Goal: Task Accomplishment & Management: Manage account settings

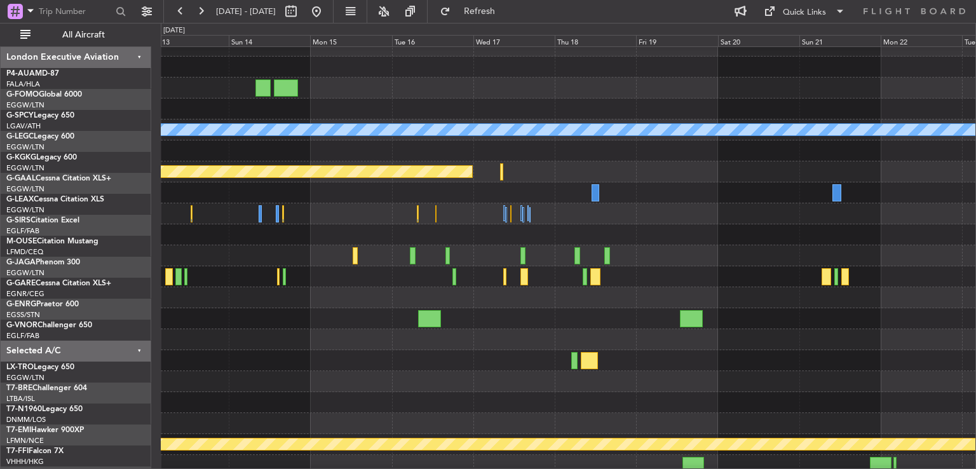
scroll to position [11, 0]
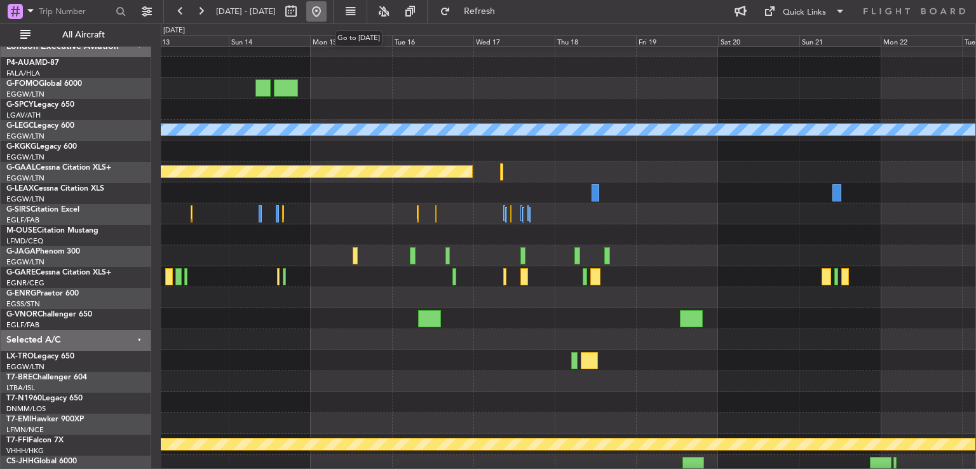
click at [327, 13] on button at bounding box center [316, 11] width 20 height 20
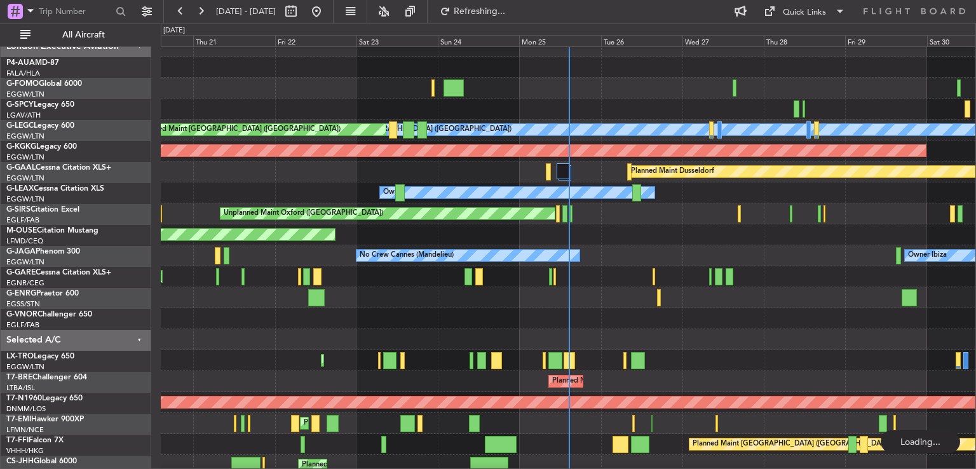
scroll to position [0, 0]
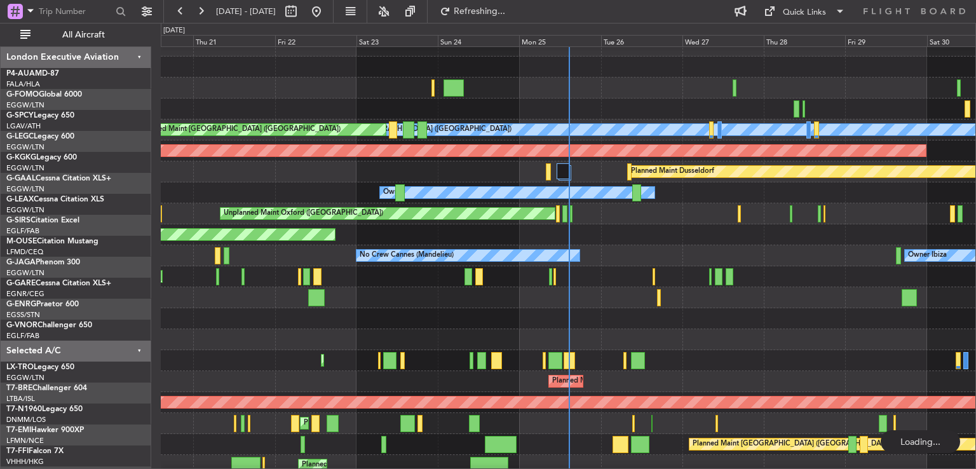
click at [515, 407] on div "A/C Unavailable [GEOGRAPHIC_DATA] ([GEOGRAPHIC_DATA]) Planned Maint [GEOGRAPHIC…" at bounding box center [568, 287] width 815 height 503
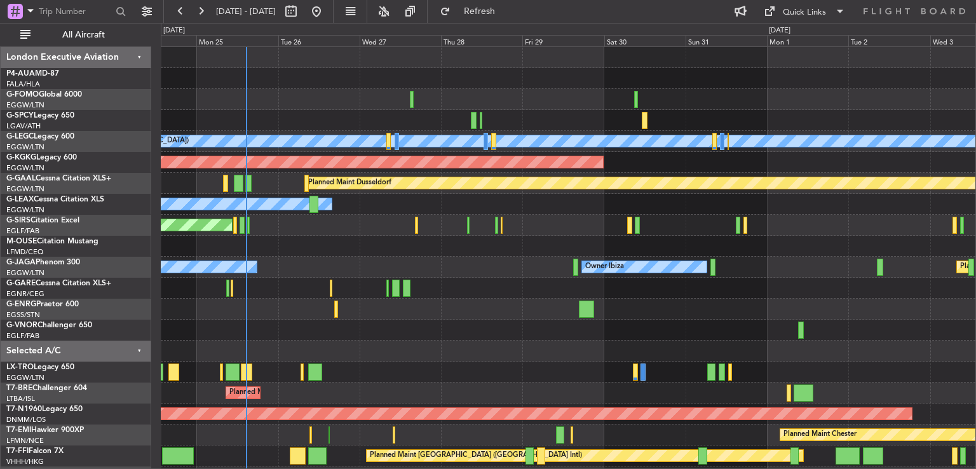
click at [233, 219] on div "A/C Unavailable [GEOGRAPHIC_DATA] ([GEOGRAPHIC_DATA]) Planned Maint [GEOGRAPHIC…" at bounding box center [568, 298] width 815 height 503
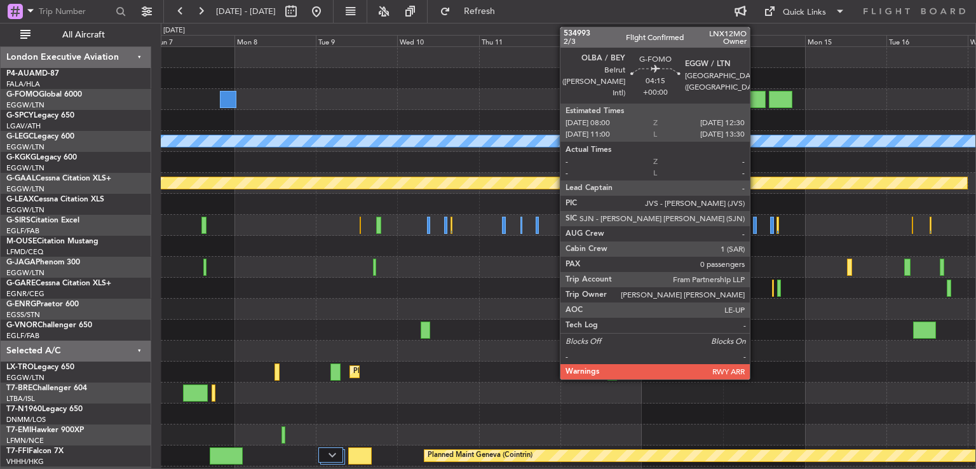
click at [756, 93] on div at bounding box center [758, 99] width 16 height 17
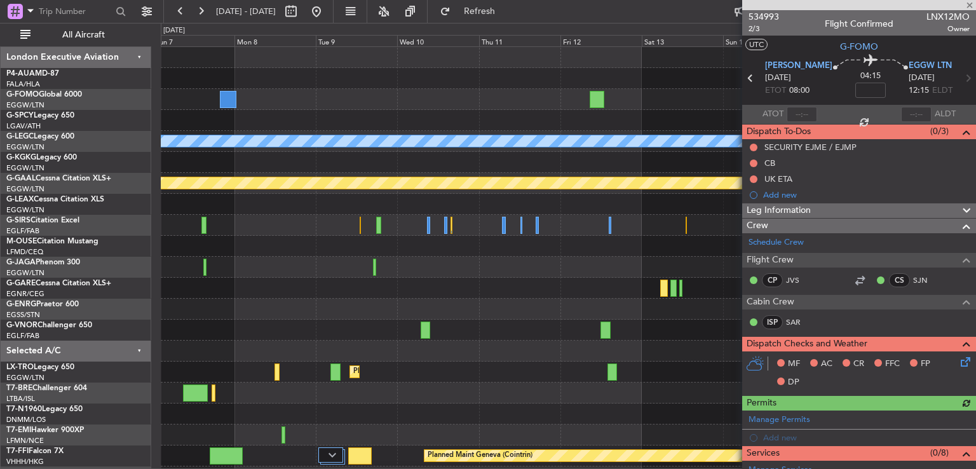
click at [854, 285] on div at bounding box center [859, 280] width 15 height 15
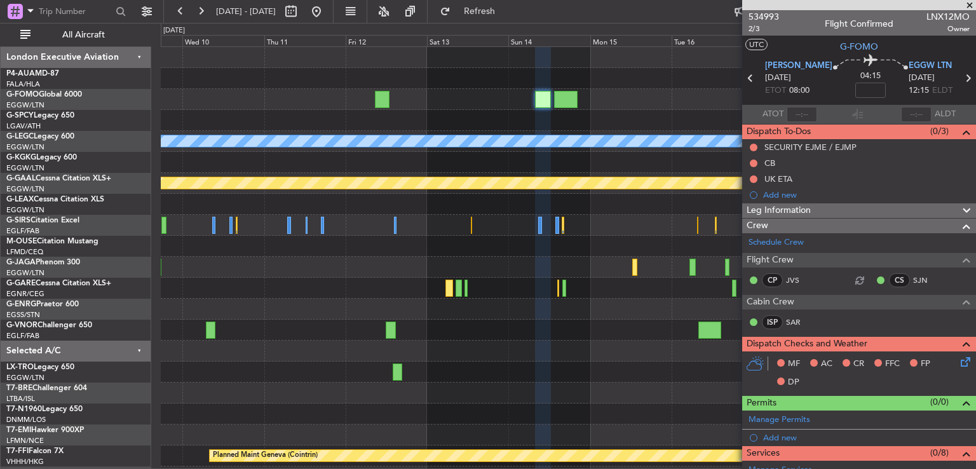
click at [489, 122] on div "A/C Unavailable [GEOGRAPHIC_DATA] ([GEOGRAPHIC_DATA]) Planned [GEOGRAPHIC_DATA]…" at bounding box center [568, 298] width 815 height 503
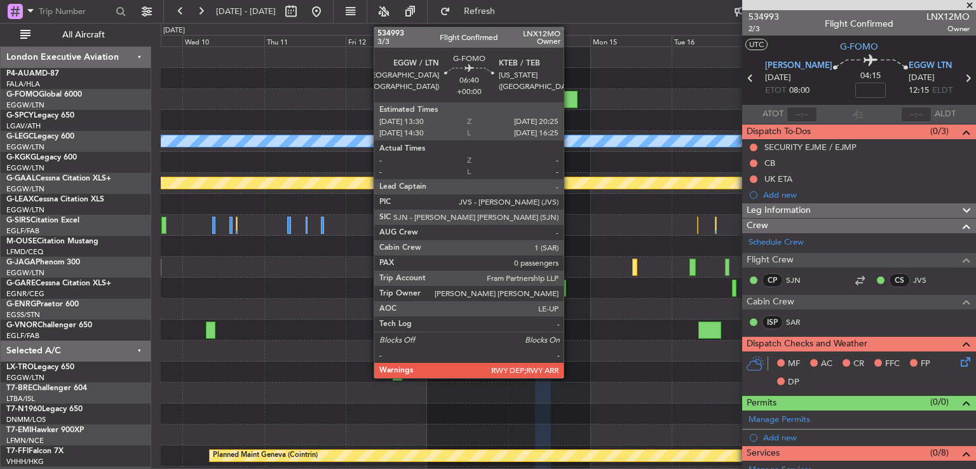
click at [569, 99] on div at bounding box center [566, 99] width 24 height 17
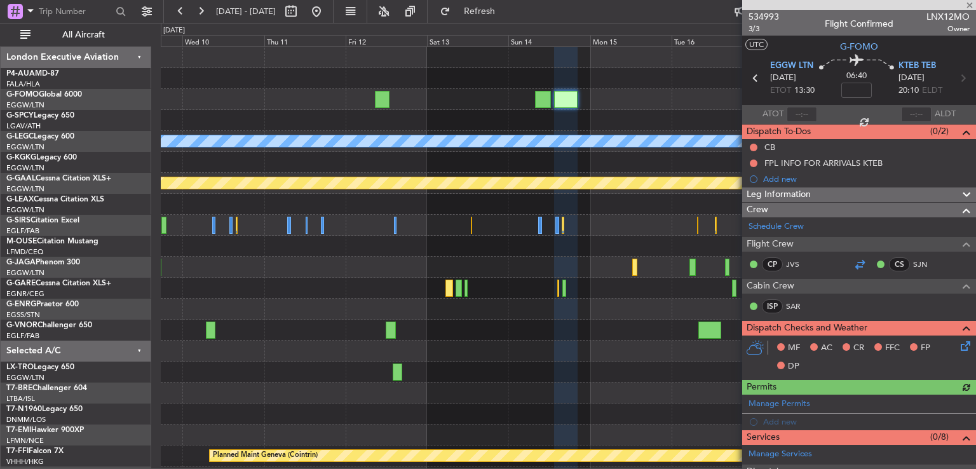
click at [853, 262] on div at bounding box center [859, 264] width 15 height 15
click at [327, 11] on button at bounding box center [316, 11] width 20 height 20
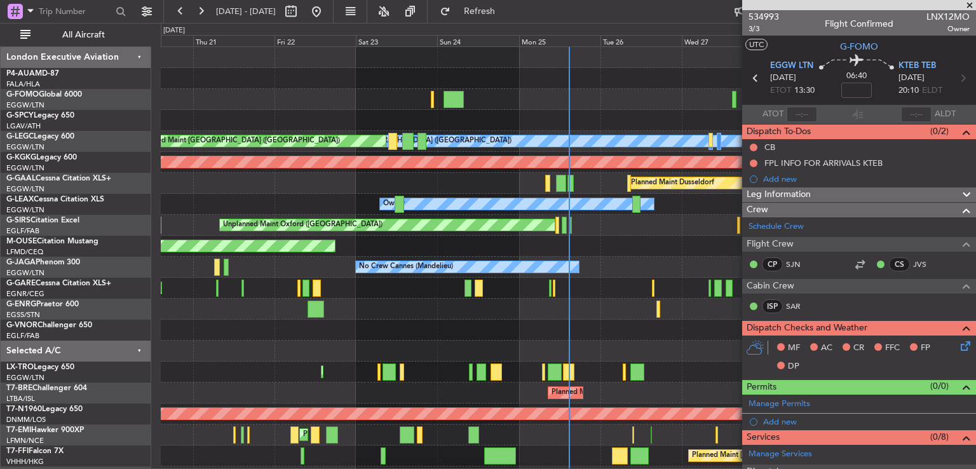
click at [969, 4] on span at bounding box center [969, 5] width 13 height 11
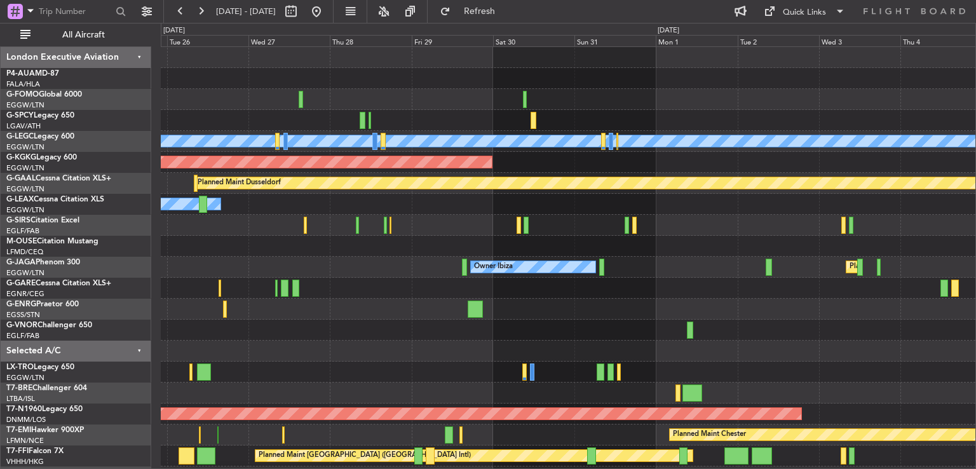
click at [252, 301] on div "A/C Unavailable [GEOGRAPHIC_DATA] ([GEOGRAPHIC_DATA]) AOG Maint [GEOGRAPHIC_DAT…" at bounding box center [568, 298] width 815 height 503
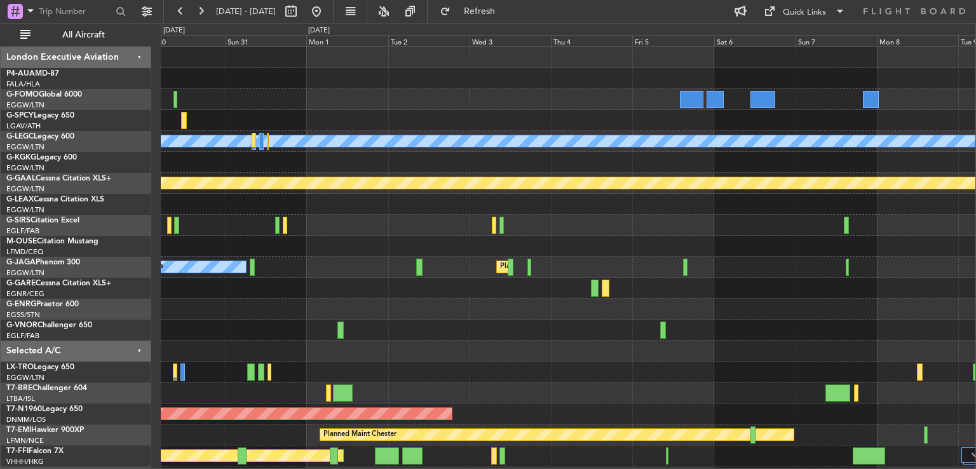
click at [142, 386] on div "A/C Unavailable [GEOGRAPHIC_DATA] ([GEOGRAPHIC_DATA]) AOG Maint [GEOGRAPHIC_DAT…" at bounding box center [488, 246] width 976 height 446
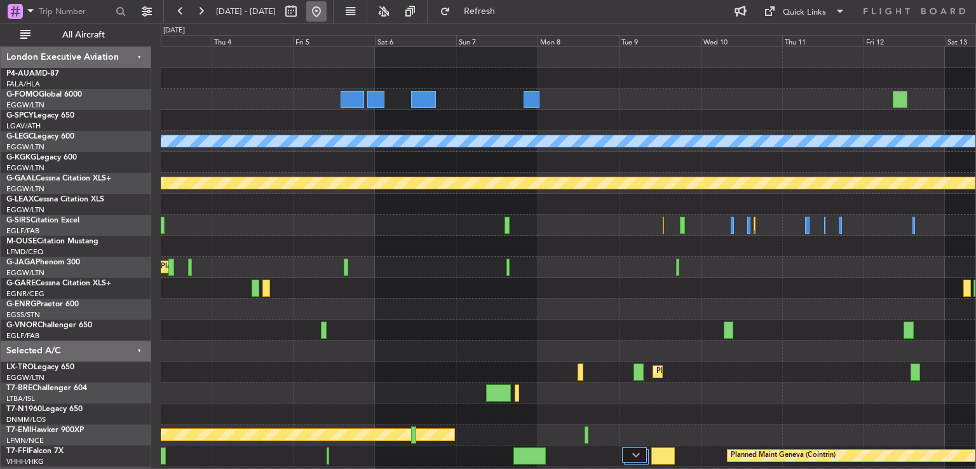
click at [327, 17] on button at bounding box center [316, 11] width 20 height 20
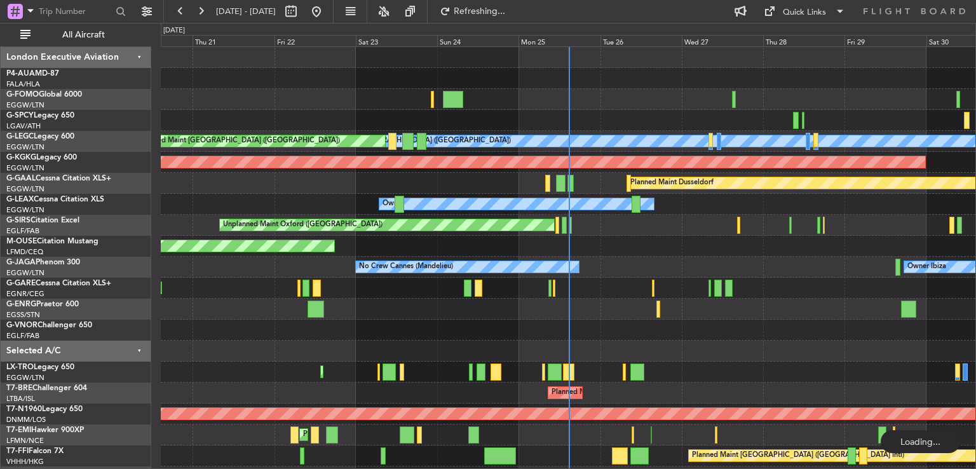
click at [487, 307] on div "A/C Unavailable [GEOGRAPHIC_DATA] ([GEOGRAPHIC_DATA]) Planned Maint [GEOGRAPHIC…" at bounding box center [568, 298] width 815 height 503
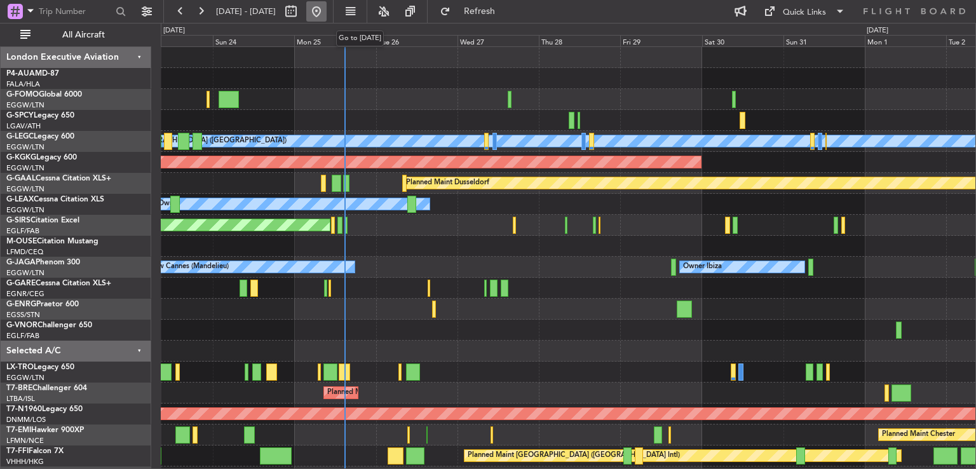
click at [327, 11] on button at bounding box center [316, 11] width 20 height 20
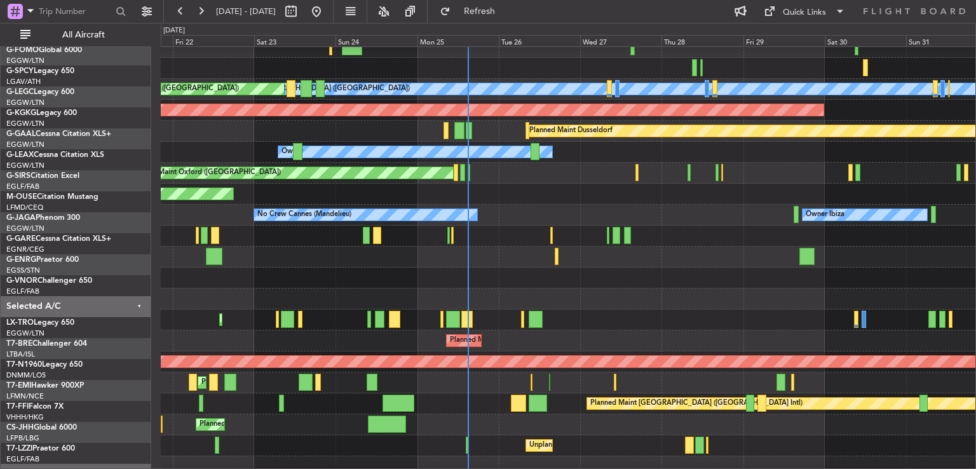
scroll to position [81, 0]
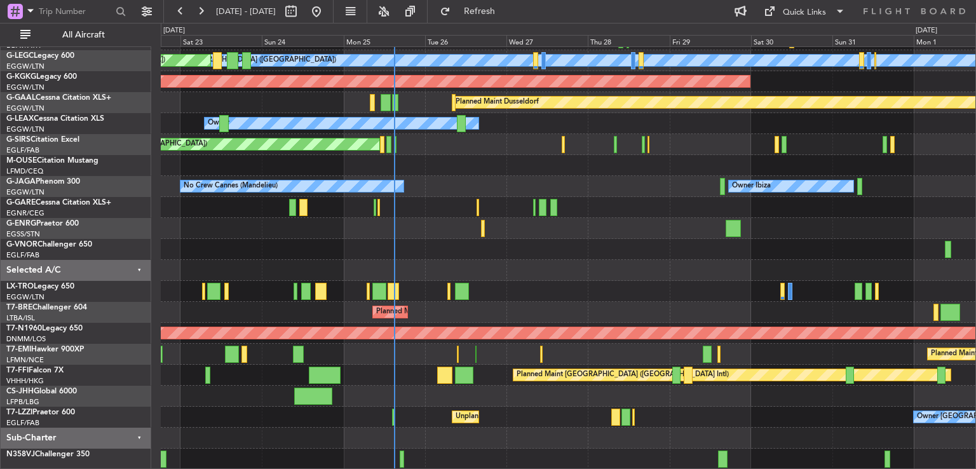
click at [533, 262] on div at bounding box center [568, 270] width 815 height 21
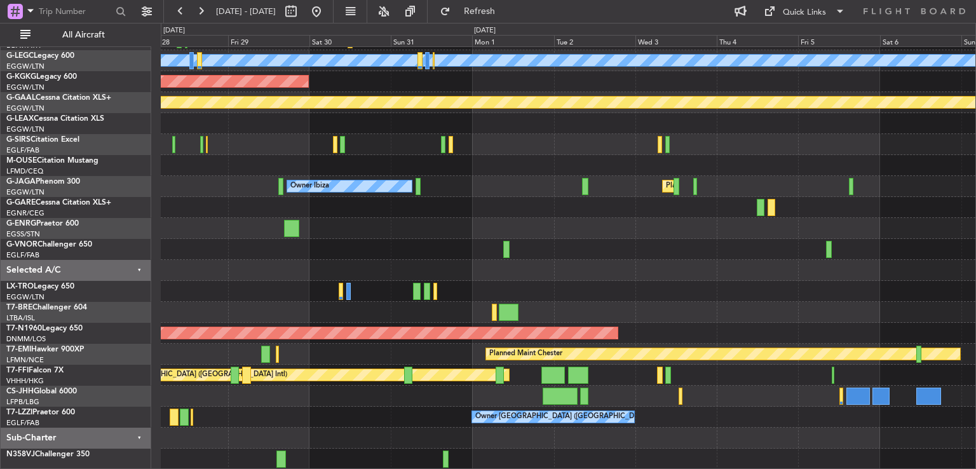
click at [323, 381] on div "A/C Unavailable [GEOGRAPHIC_DATA] ([GEOGRAPHIC_DATA]) AOG Maint [GEOGRAPHIC_DAT…" at bounding box center [568, 217] width 815 height 503
click at [327, 11] on button at bounding box center [316, 11] width 20 height 20
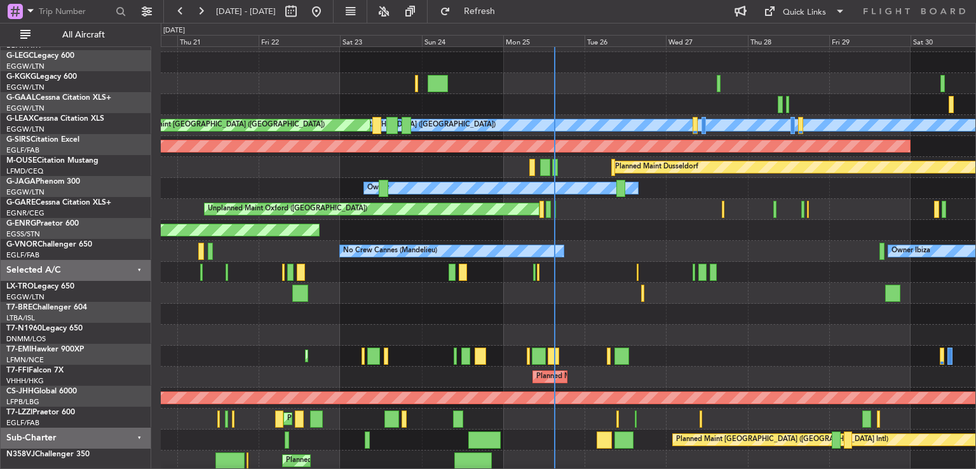
scroll to position [15, 0]
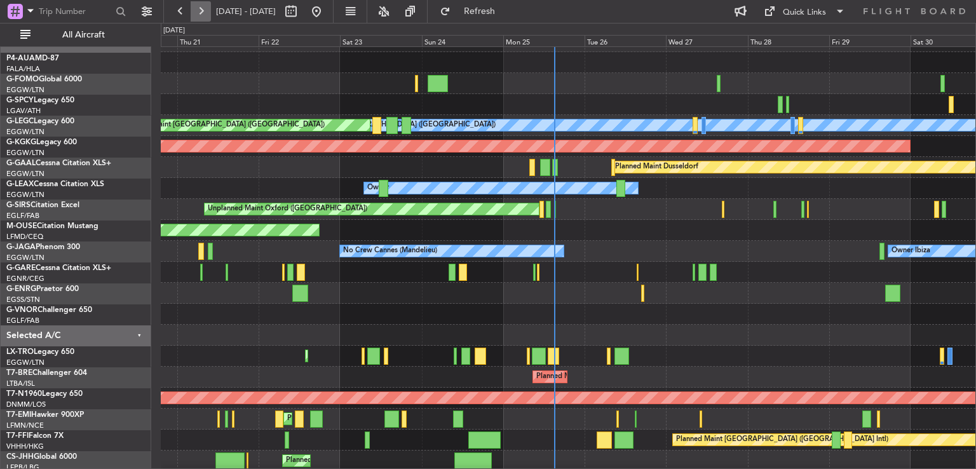
click at [201, 13] on button at bounding box center [201, 11] width 20 height 20
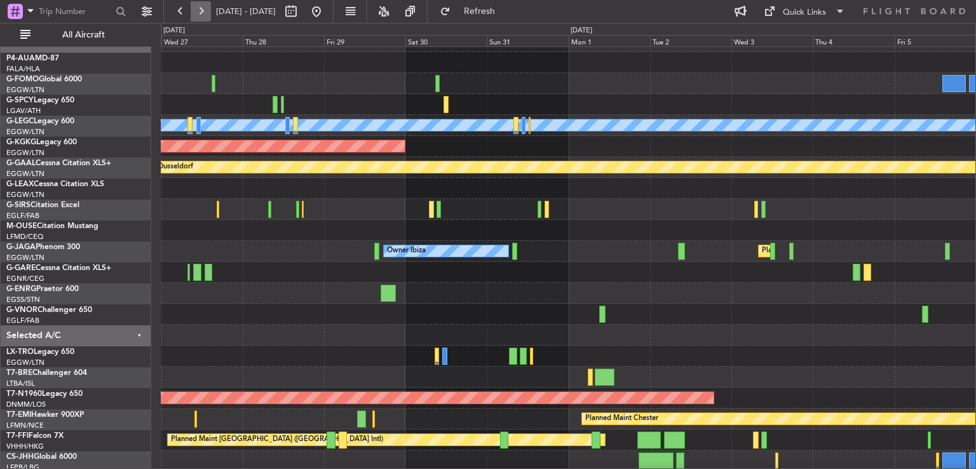
click at [201, 13] on button at bounding box center [201, 11] width 20 height 20
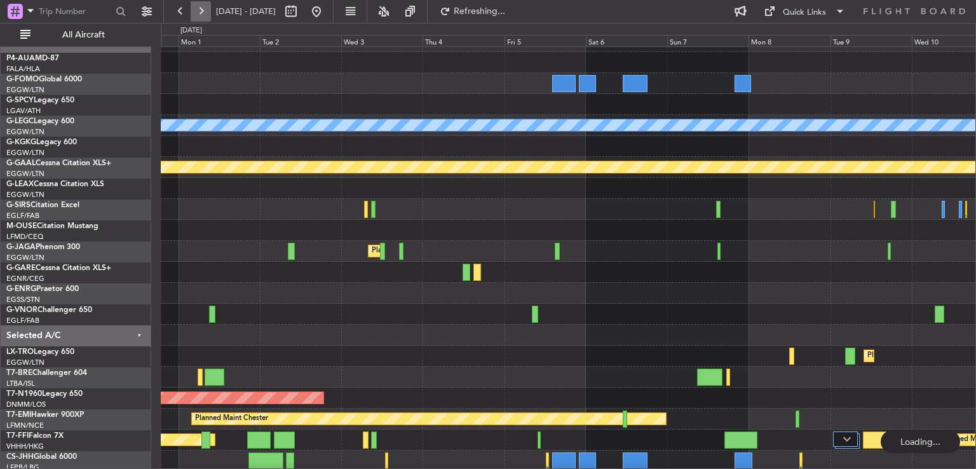
click at [201, 13] on button at bounding box center [201, 11] width 20 height 20
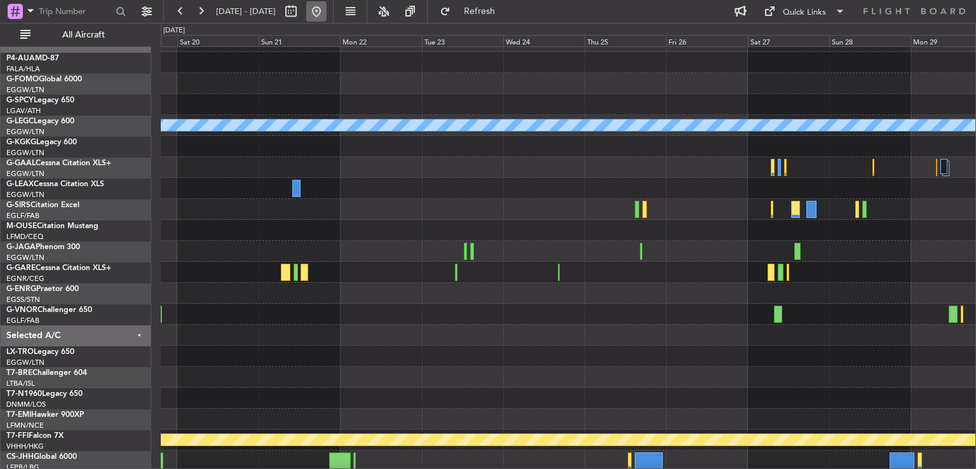
click at [327, 10] on button at bounding box center [316, 11] width 20 height 20
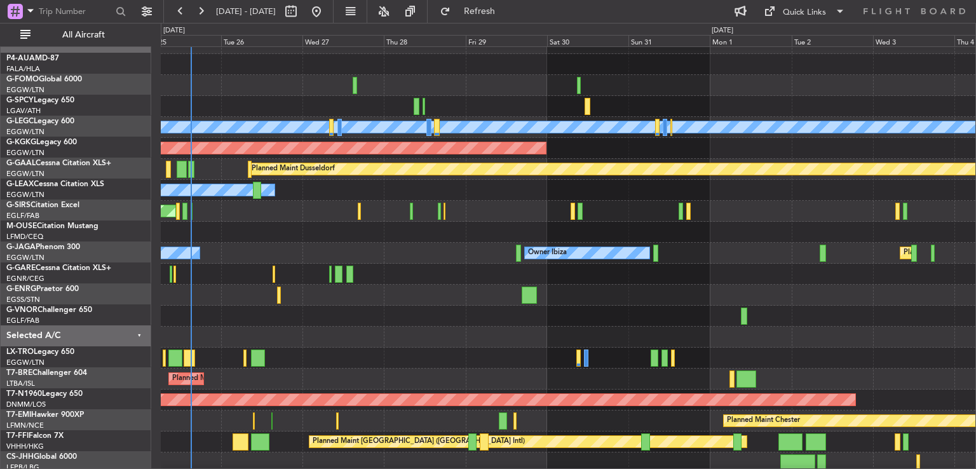
scroll to position [13, 0]
click at [327, 291] on div at bounding box center [568, 295] width 815 height 21
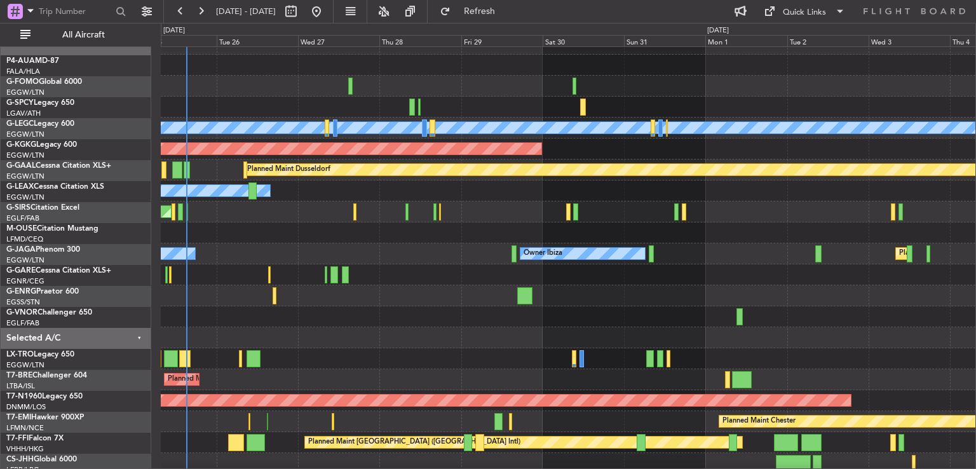
click at [308, 311] on div at bounding box center [568, 316] width 815 height 21
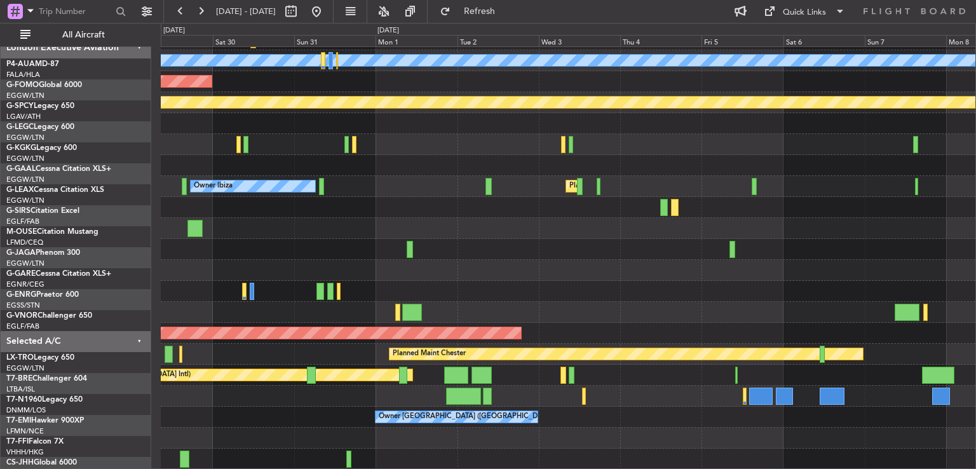
scroll to position [81, 0]
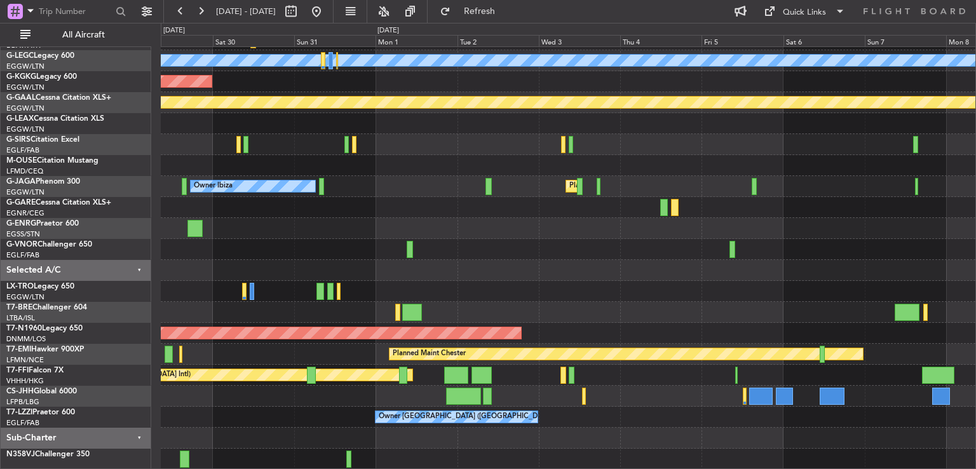
click at [461, 274] on div "A/C Unavailable [GEOGRAPHIC_DATA] ([GEOGRAPHIC_DATA]) AOG Maint [GEOGRAPHIC_DAT…" at bounding box center [568, 217] width 815 height 503
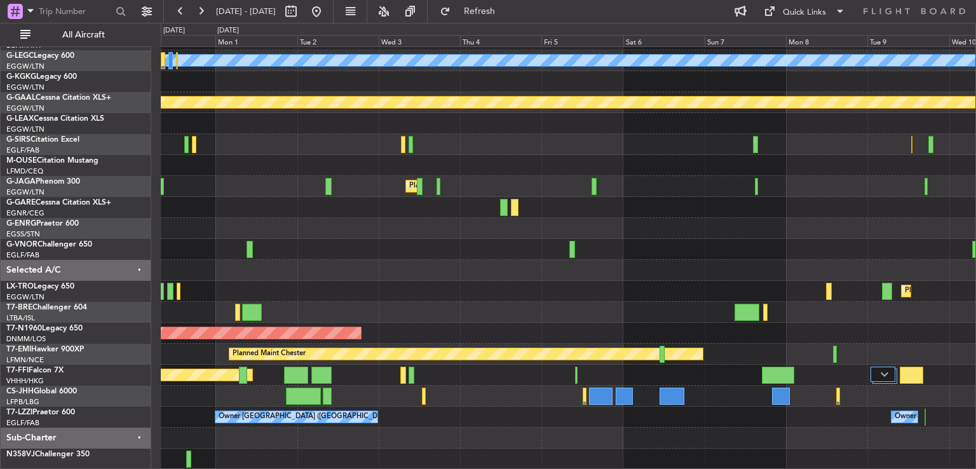
click at [440, 414] on div "A/C Unavailable [GEOGRAPHIC_DATA] ([GEOGRAPHIC_DATA]) AOG Maint [GEOGRAPHIC_DAT…" at bounding box center [568, 217] width 815 height 503
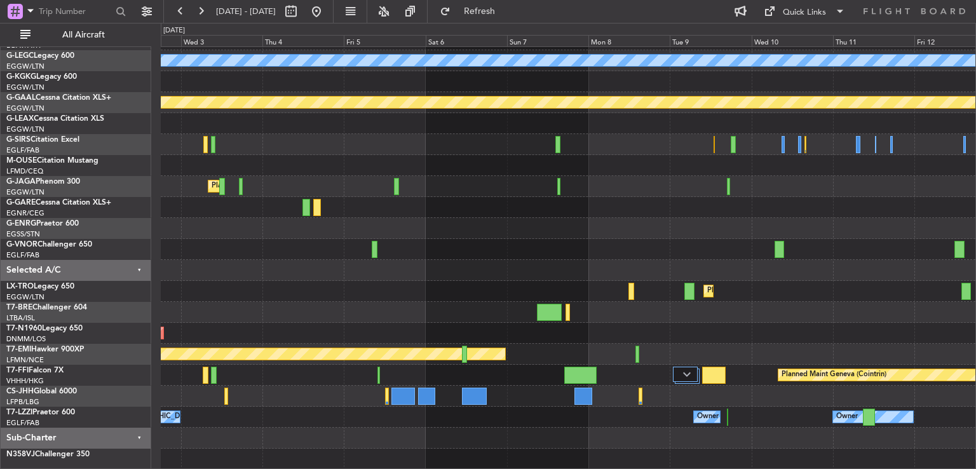
click at [350, 407] on div "Owner [GEOGRAPHIC_DATA] ([GEOGRAPHIC_DATA]) Owner Owner" at bounding box center [568, 417] width 815 height 21
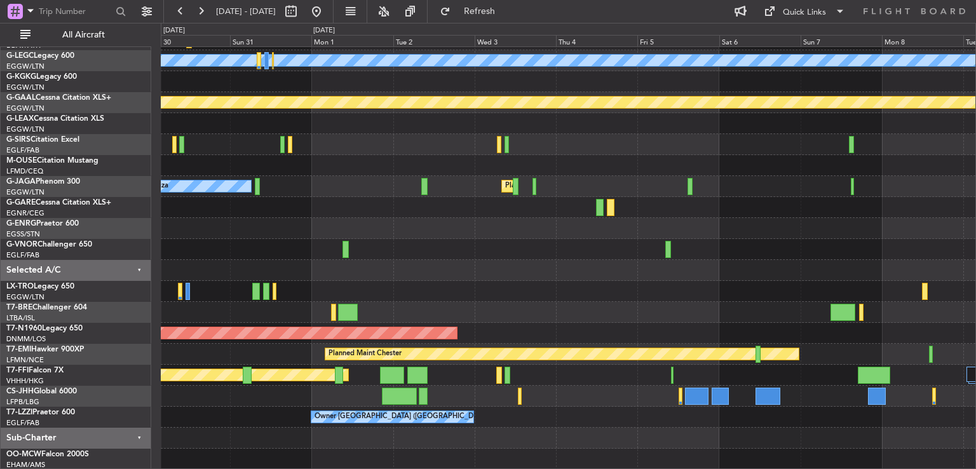
click at [594, 326] on div "Planned Maint [GEOGRAPHIC_DATA] ([GEOGRAPHIC_DATA])" at bounding box center [568, 333] width 815 height 21
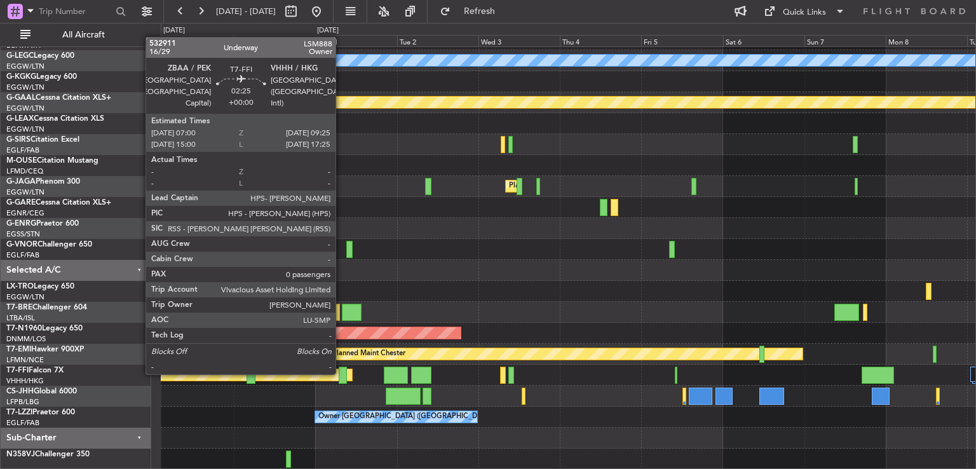
click at [341, 373] on div at bounding box center [343, 375] width 8 height 17
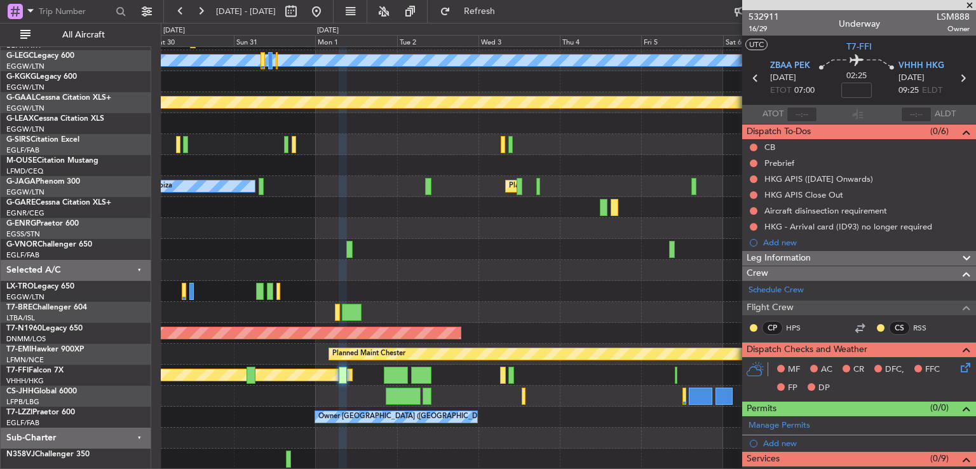
scroll to position [239, 0]
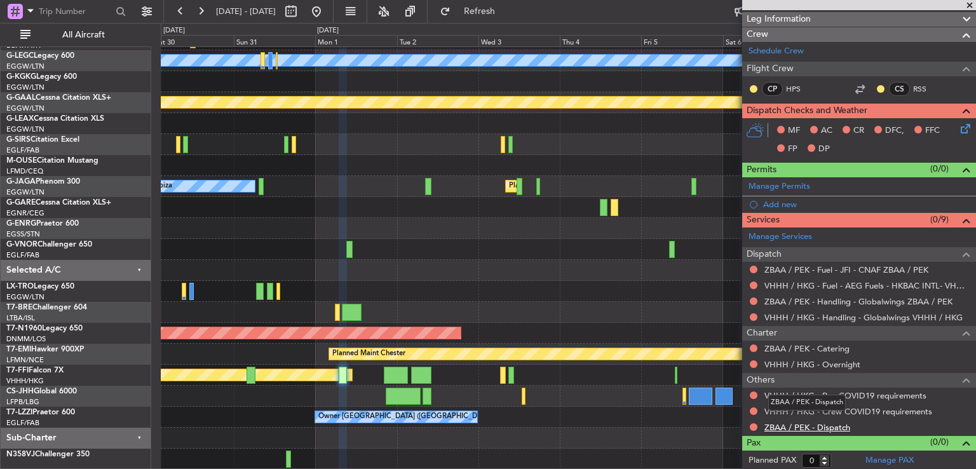
click at [820, 425] on link "ZBAA / PEK - Dispatch" at bounding box center [807, 427] width 86 height 11
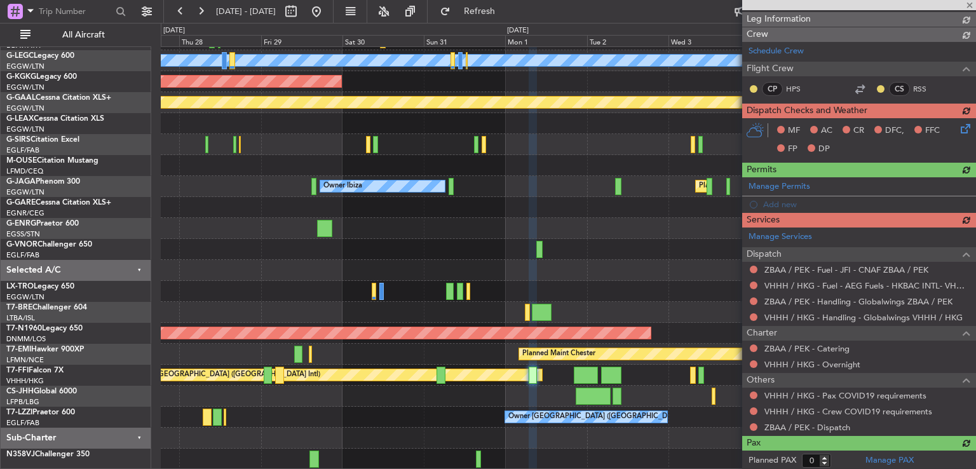
click at [465, 424] on div "A/C Unavailable [GEOGRAPHIC_DATA] ([GEOGRAPHIC_DATA]) AOG Maint [GEOGRAPHIC_DAT…" at bounding box center [568, 217] width 815 height 503
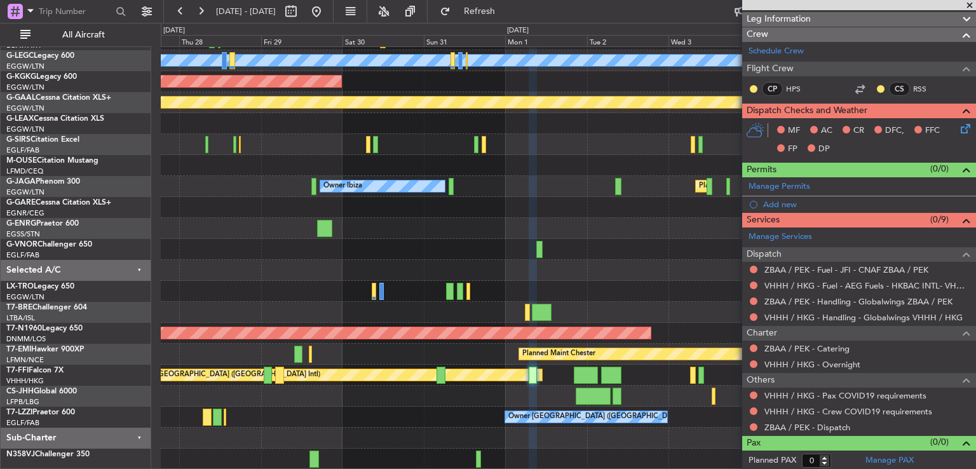
click at [971, 5] on span at bounding box center [969, 5] width 13 height 11
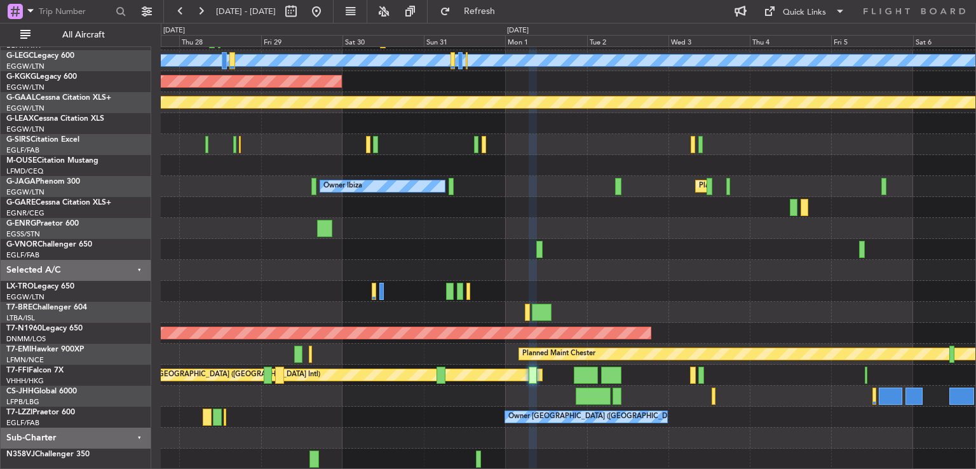
scroll to position [0, 0]
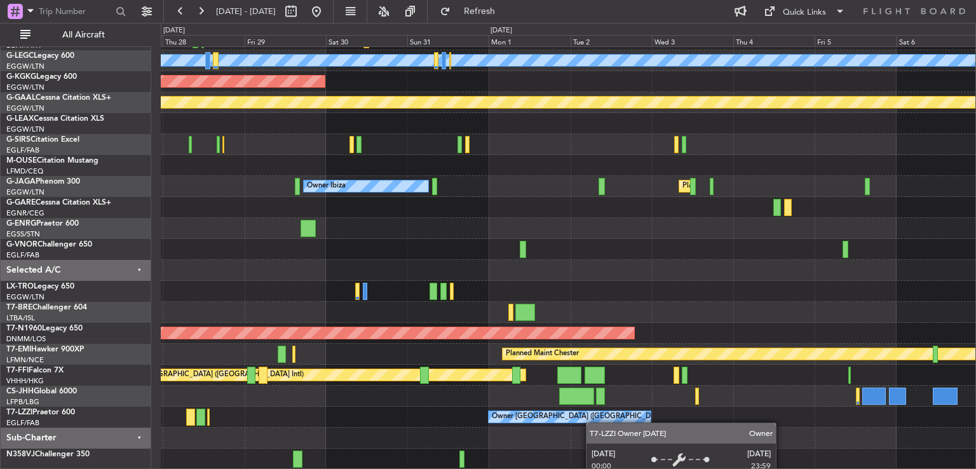
click at [591, 419] on div "A/C Unavailable [GEOGRAPHIC_DATA] ([GEOGRAPHIC_DATA]) AOG Maint [GEOGRAPHIC_DAT…" at bounding box center [568, 217] width 815 height 503
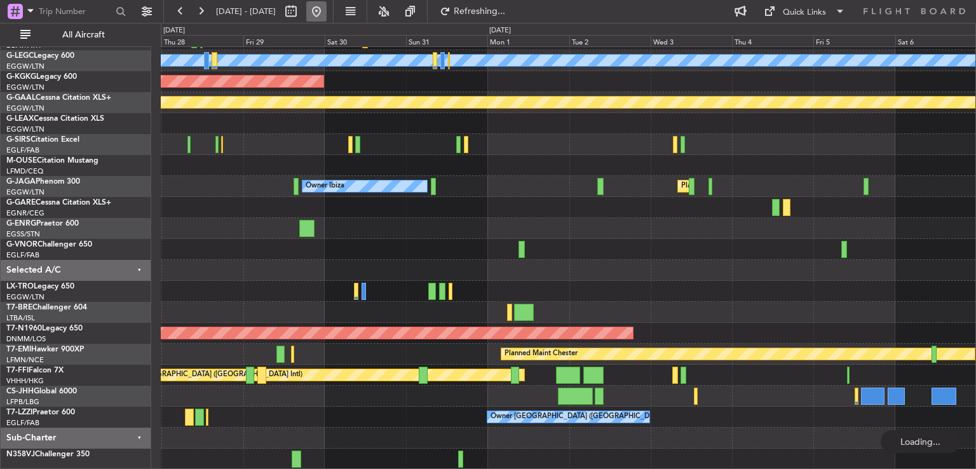
click at [327, 13] on button at bounding box center [316, 11] width 20 height 20
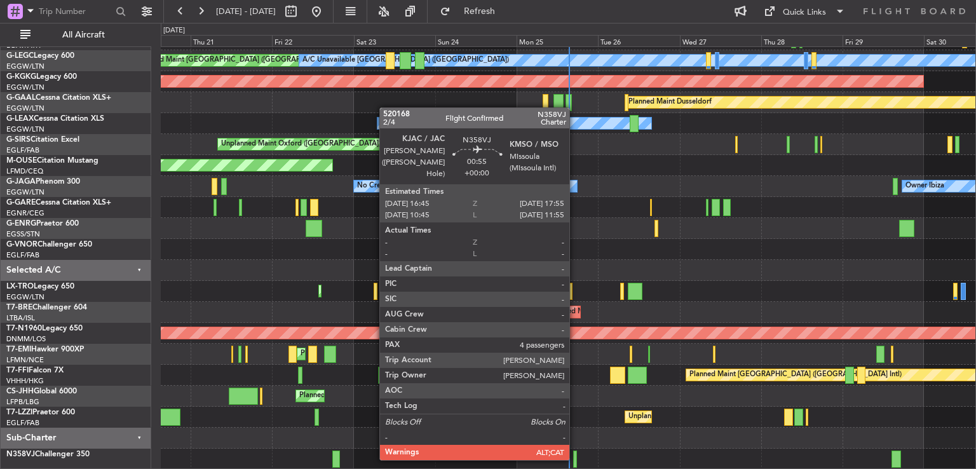
click at [575, 458] on div at bounding box center [575, 459] width 4 height 17
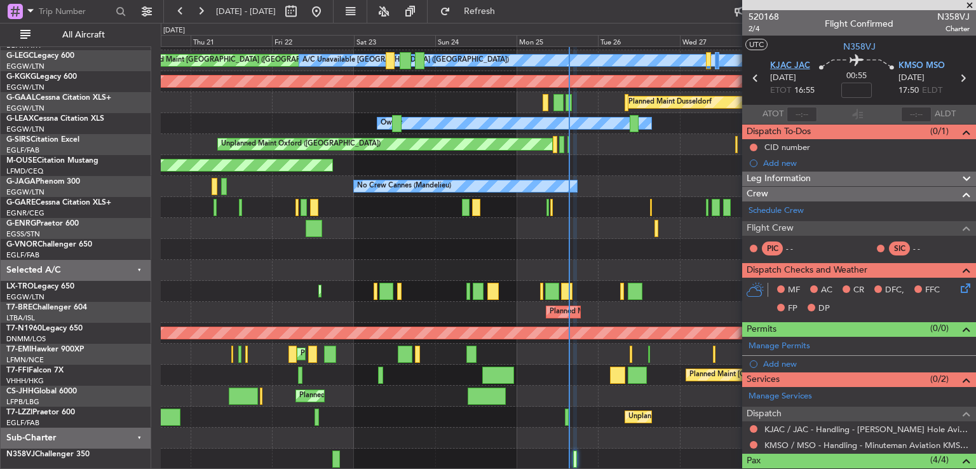
click at [776, 69] on span "KJAC JAC" at bounding box center [790, 66] width 40 height 13
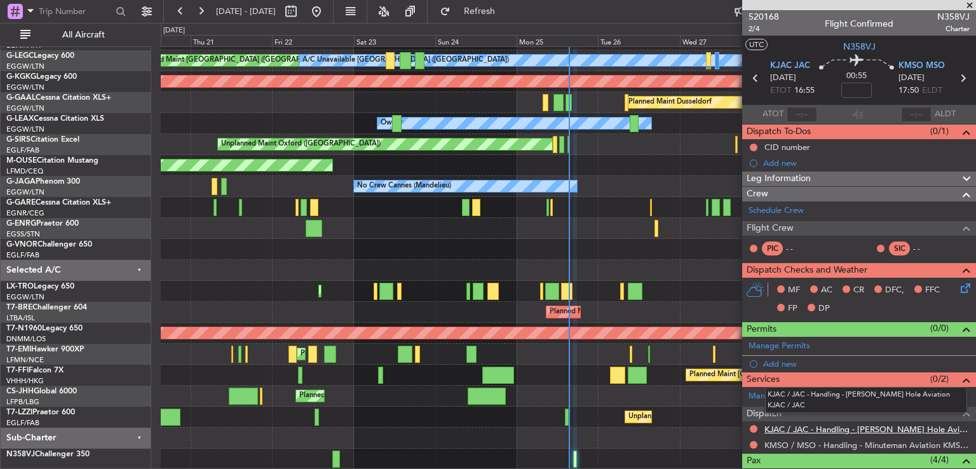
click at [898, 427] on link "KJAC / JAC - Handling - [PERSON_NAME] Hole Aviation KJAC / JAC" at bounding box center [866, 429] width 205 height 11
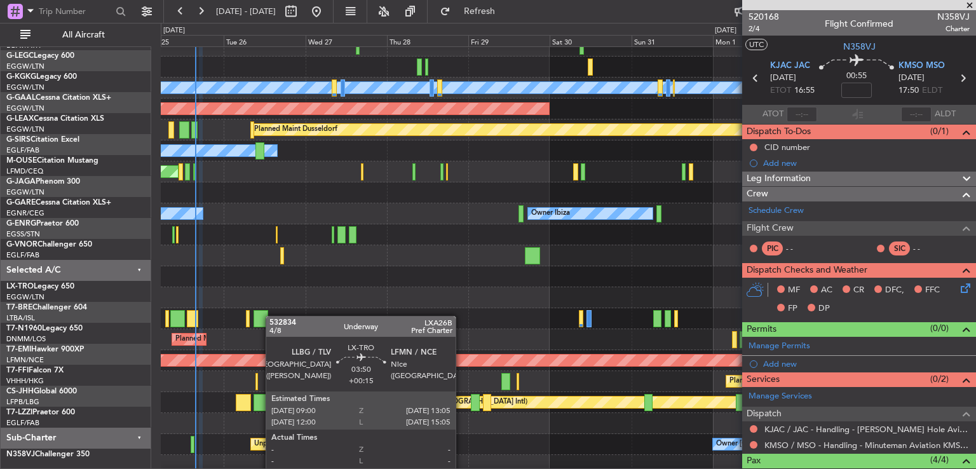
scroll to position [55, 0]
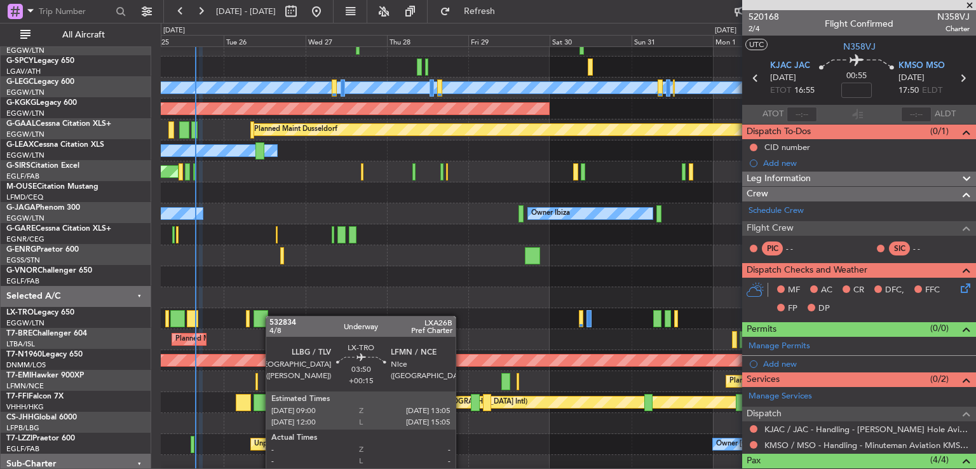
click at [272, 315] on div at bounding box center [568, 318] width 815 height 21
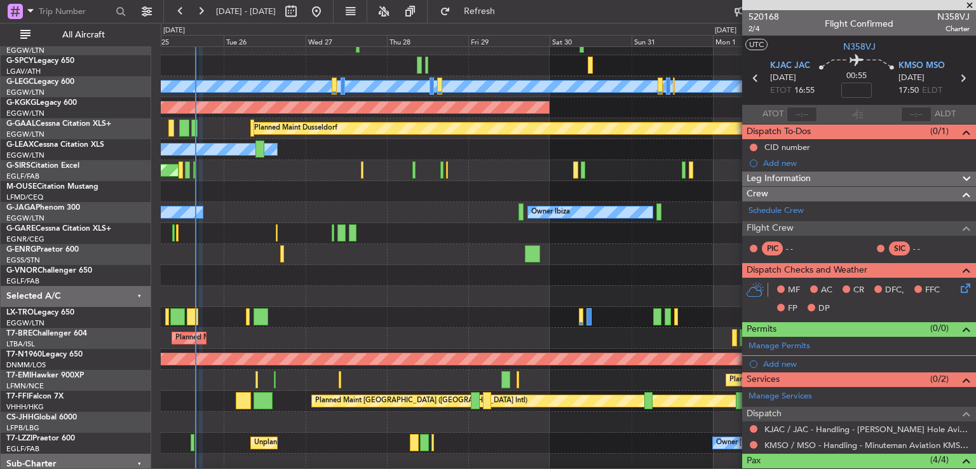
click at [969, 4] on span at bounding box center [969, 5] width 13 height 11
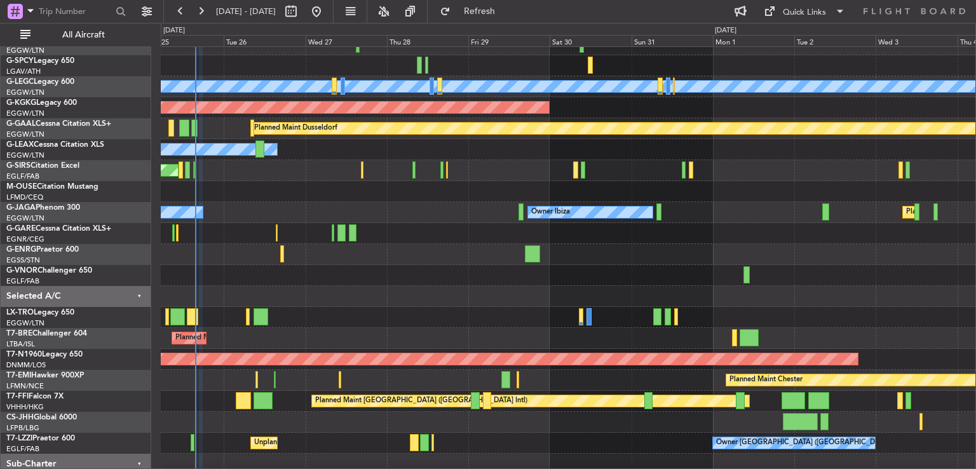
type input "0"
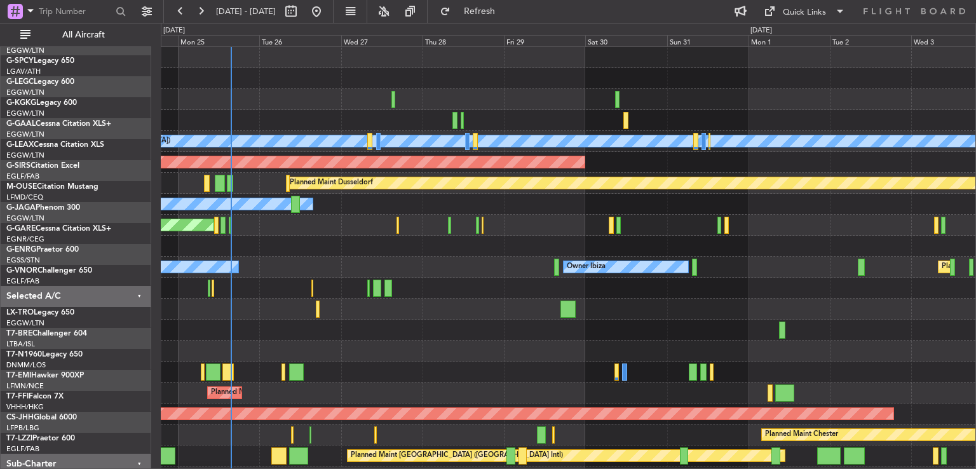
scroll to position [0, 0]
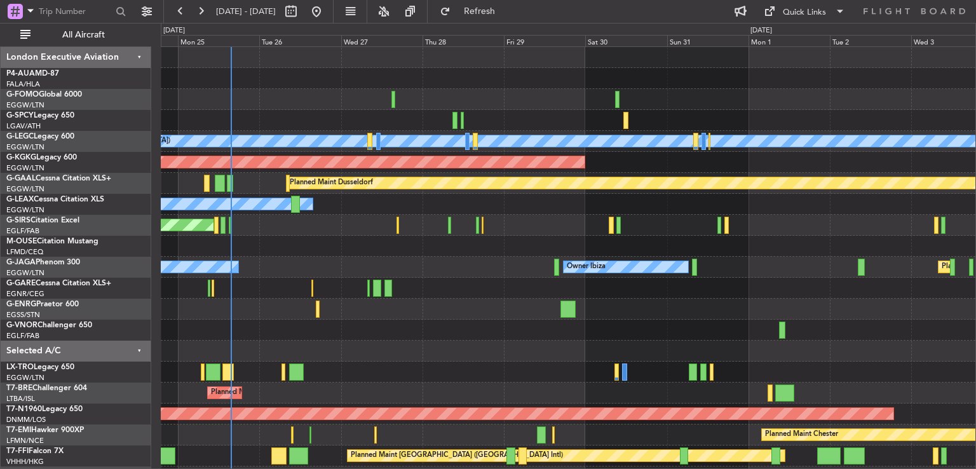
click at [496, 316] on div "A/C Unavailable [GEOGRAPHIC_DATA] ([GEOGRAPHIC_DATA]) Planned Maint [GEOGRAPHIC…" at bounding box center [568, 298] width 815 height 503
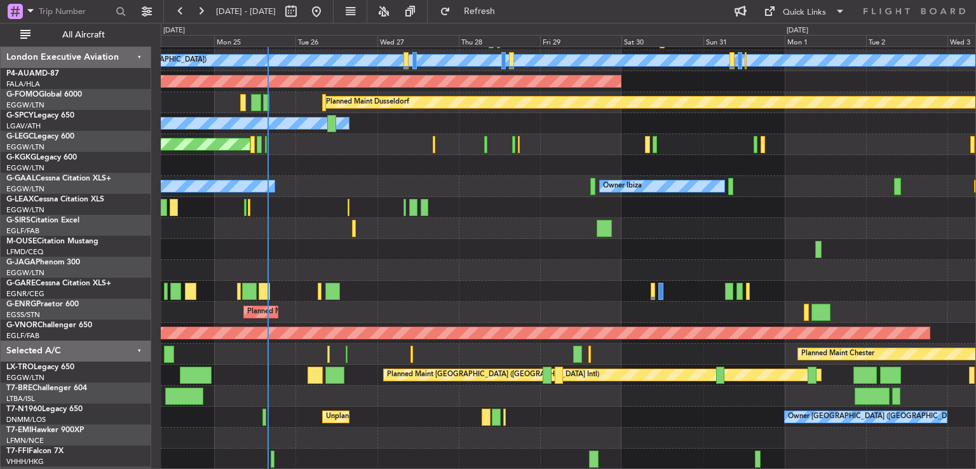
scroll to position [81, 0]
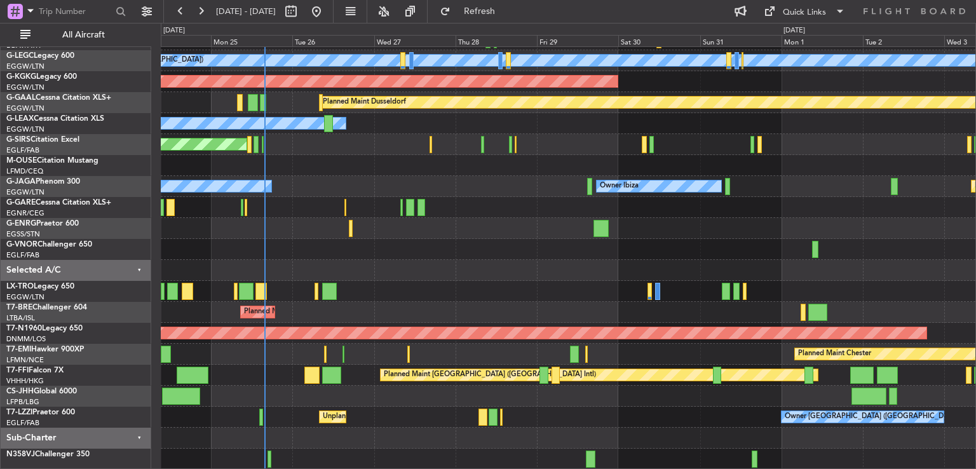
click at [437, 270] on div "A/C Unavailable [GEOGRAPHIC_DATA] ([GEOGRAPHIC_DATA]) Planned Maint [GEOGRAPHIC…" at bounding box center [568, 217] width 815 height 503
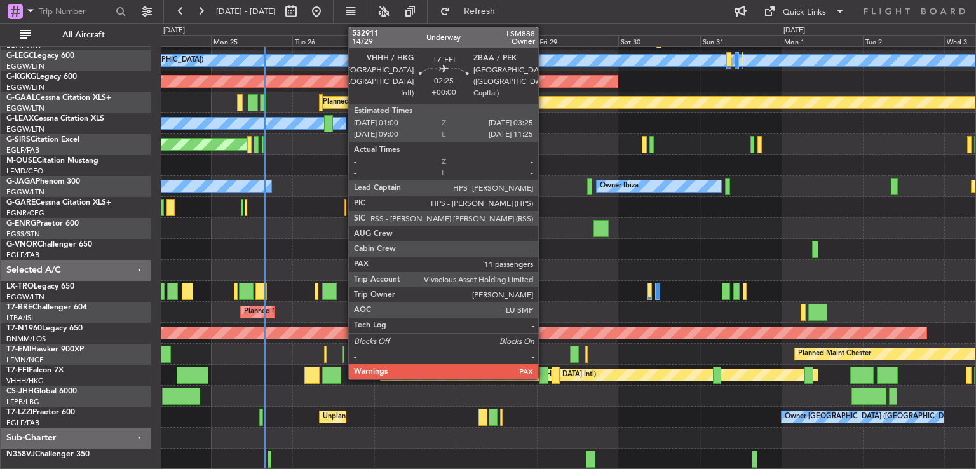
click at [544, 377] on div at bounding box center [543, 375] width 8 height 17
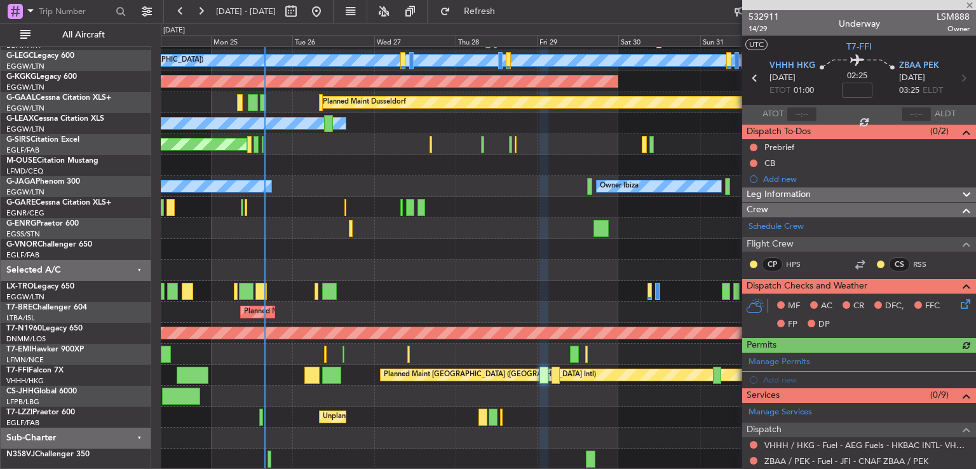
scroll to position [192, 0]
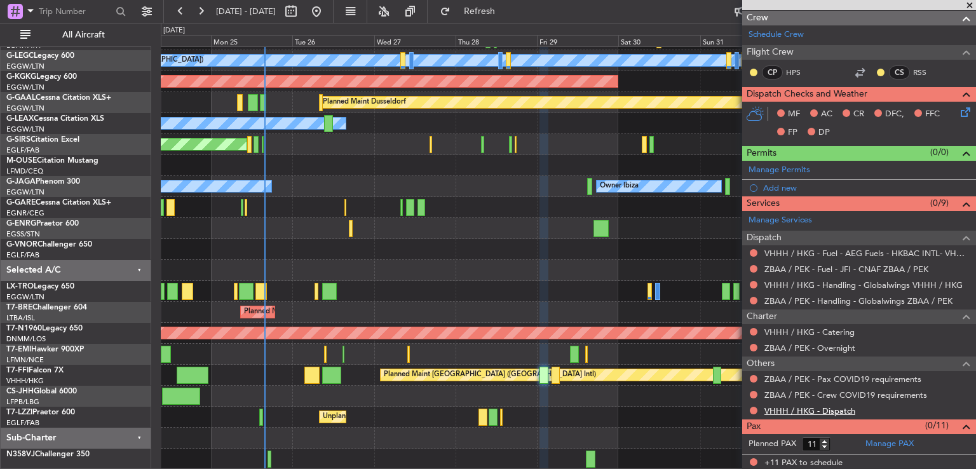
click at [806, 407] on link "VHHH / HKG - Dispatch" at bounding box center [809, 410] width 91 height 11
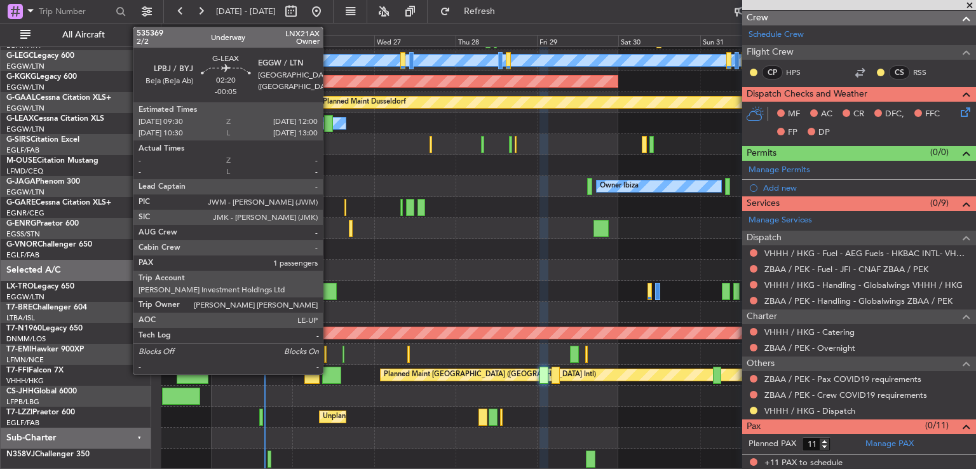
click at [329, 121] on div at bounding box center [328, 123] width 9 height 17
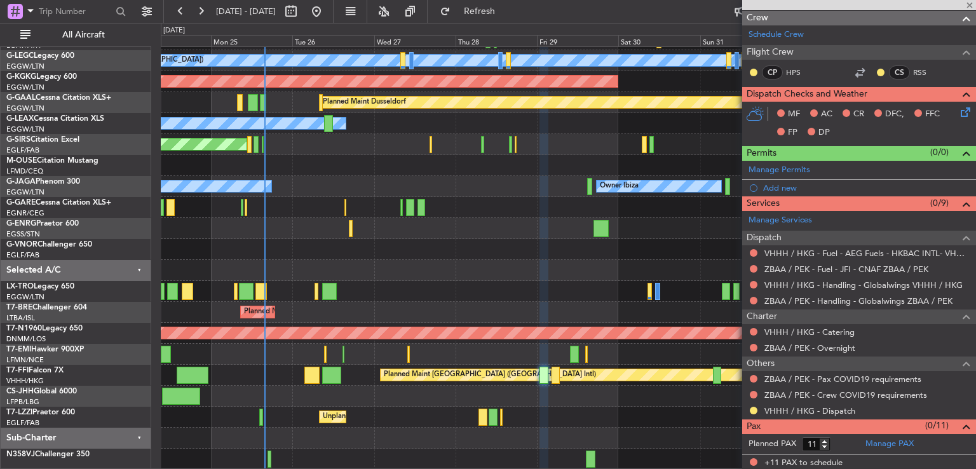
type input "-00:05"
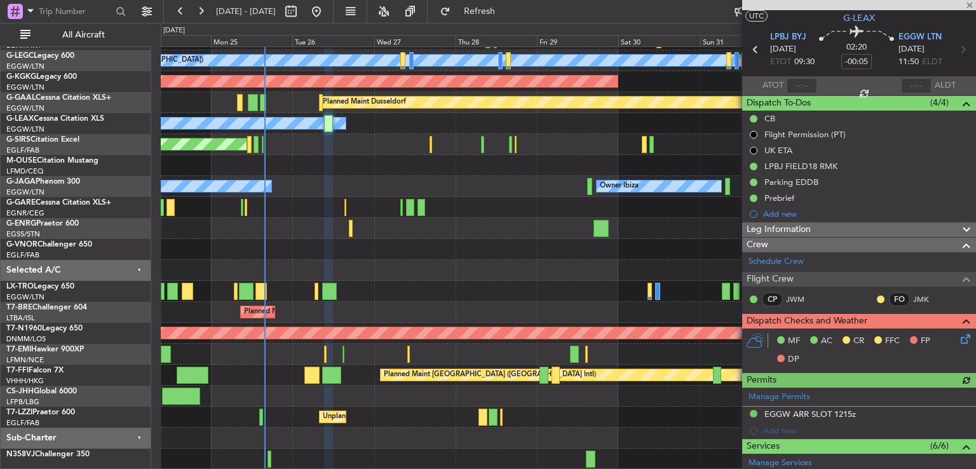
scroll to position [0, 0]
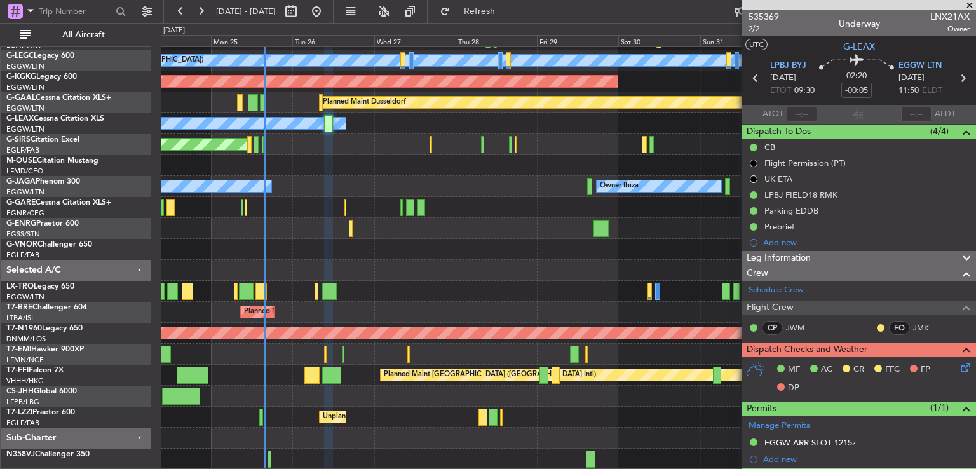
click at [968, 3] on span at bounding box center [969, 5] width 13 height 11
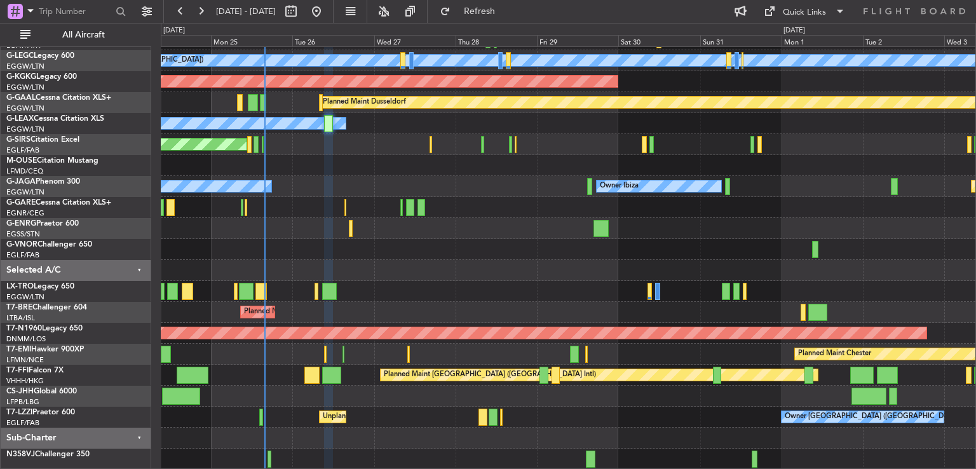
type input "0"
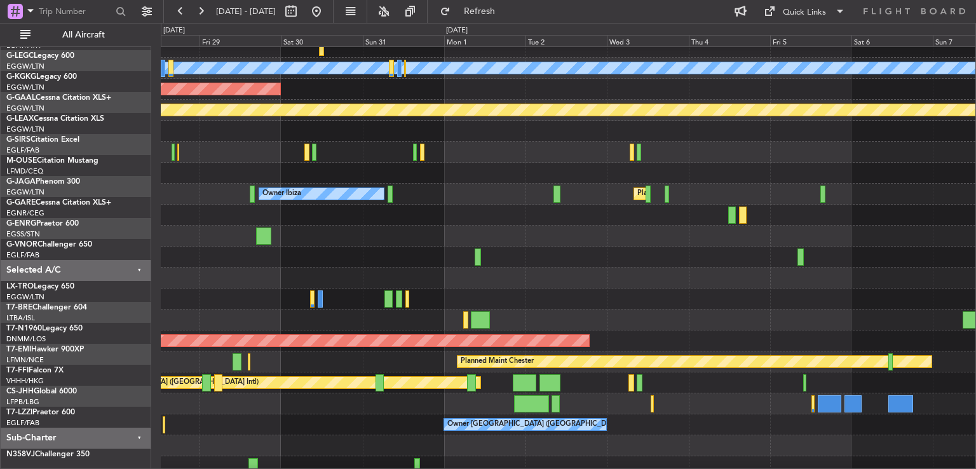
scroll to position [75, 0]
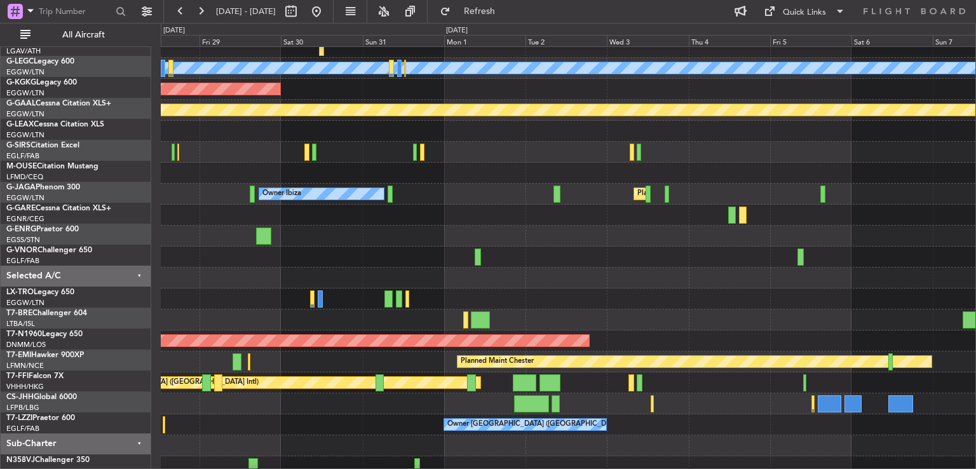
click at [290, 288] on div "Planned Maint Dusseldorf" at bounding box center [568, 298] width 815 height 21
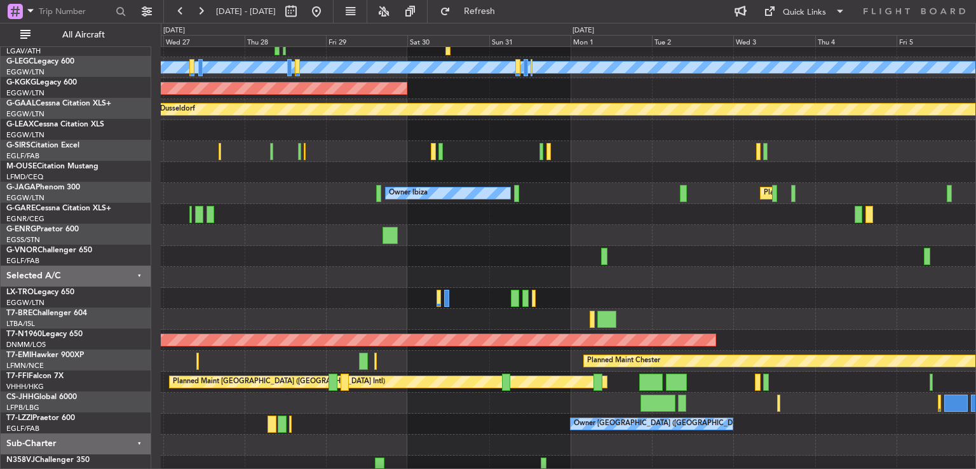
scroll to position [71, 0]
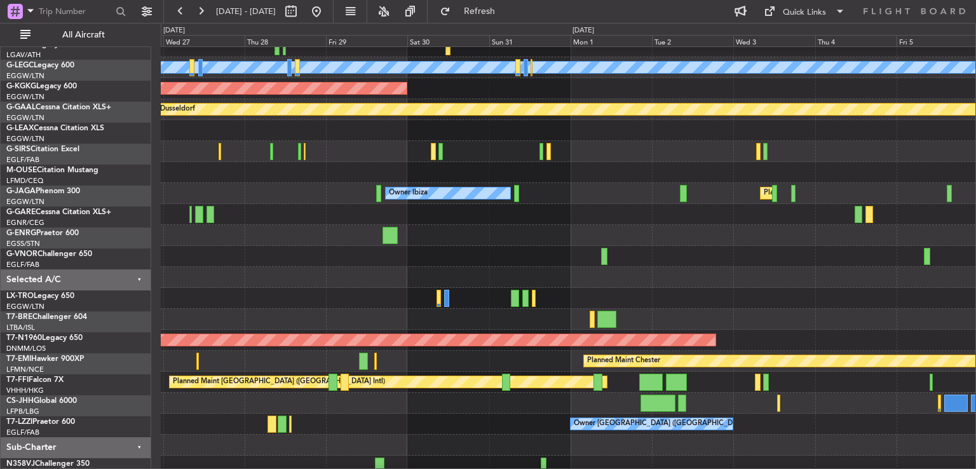
click at [522, 281] on div at bounding box center [568, 277] width 815 height 21
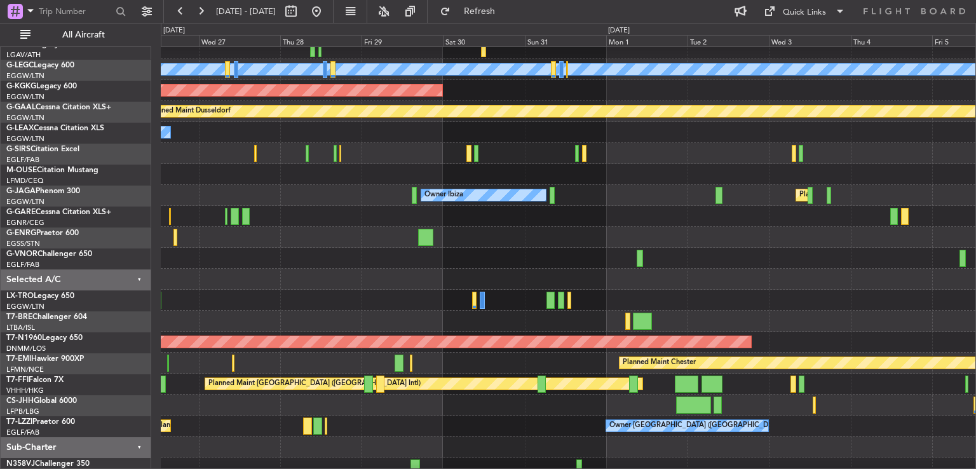
scroll to position [0, 0]
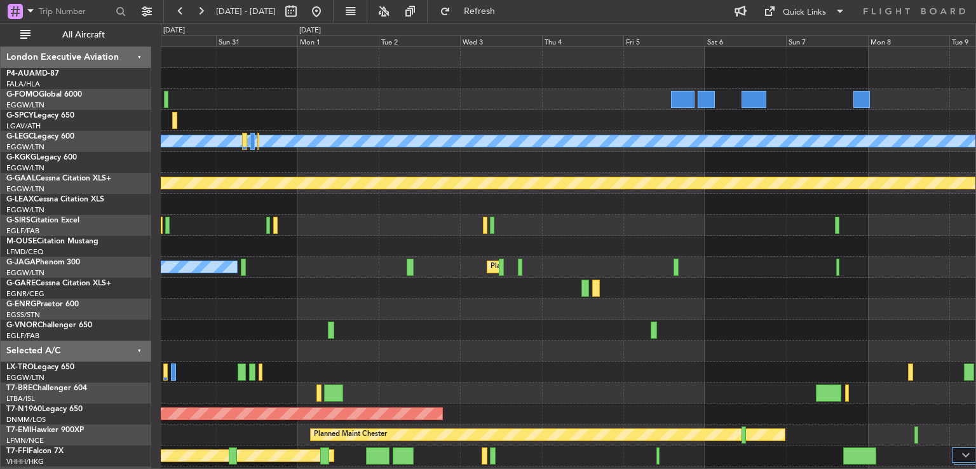
click at [230, 240] on div "A/C Unavailable [GEOGRAPHIC_DATA] ([GEOGRAPHIC_DATA]) AOG Maint [GEOGRAPHIC_DAT…" at bounding box center [568, 298] width 815 height 503
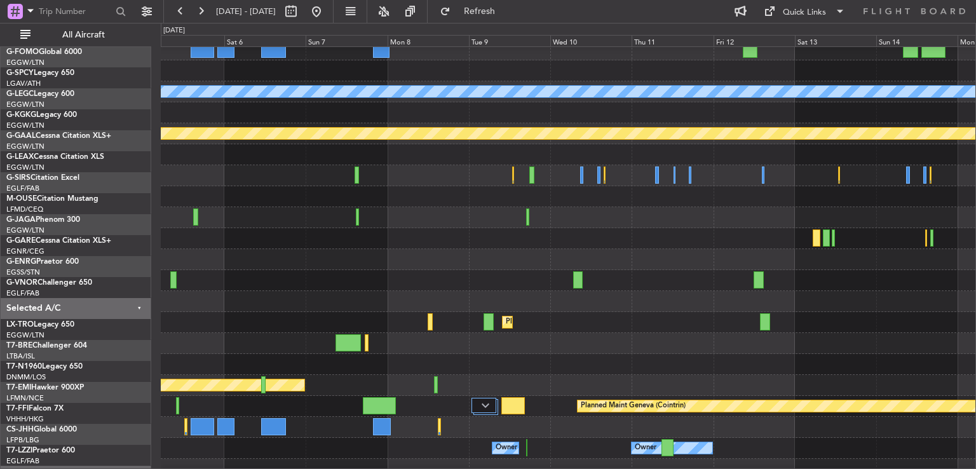
click at [254, 291] on div at bounding box center [568, 280] width 815 height 21
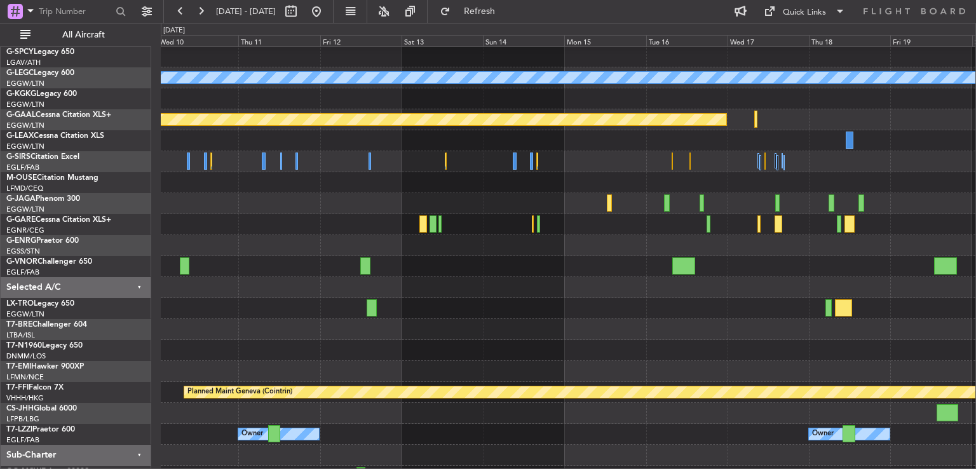
scroll to position [81, 0]
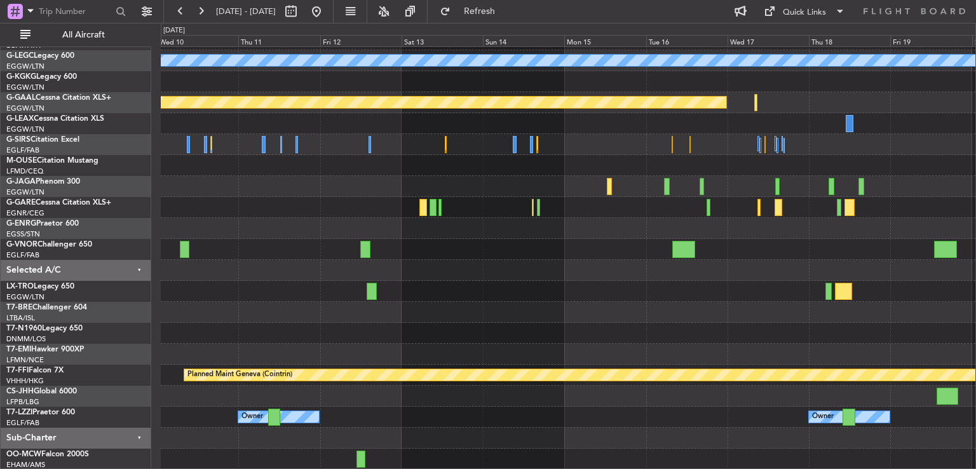
click at [334, 0] on fb-range-datepicker "[DATE] - [DATE]" at bounding box center [248, 11] width 170 height 23
click at [327, 4] on button at bounding box center [316, 11] width 20 height 20
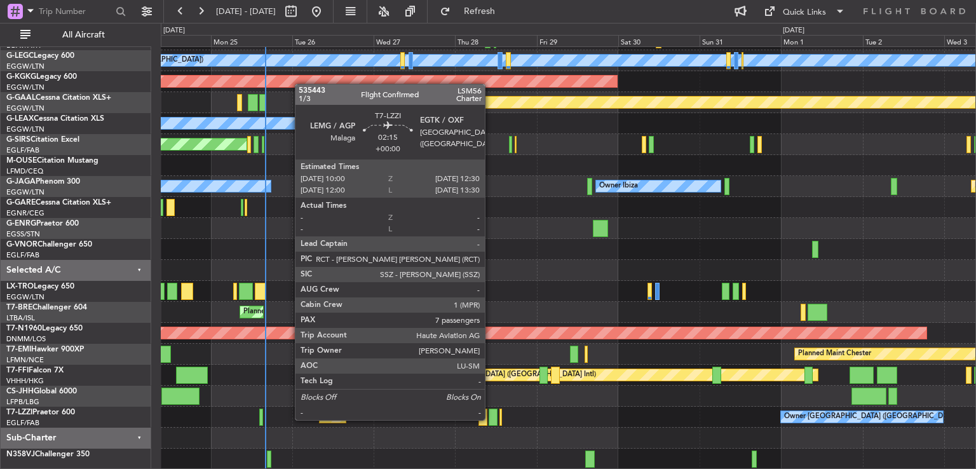
click at [491, 419] on div at bounding box center [493, 417] width 9 height 17
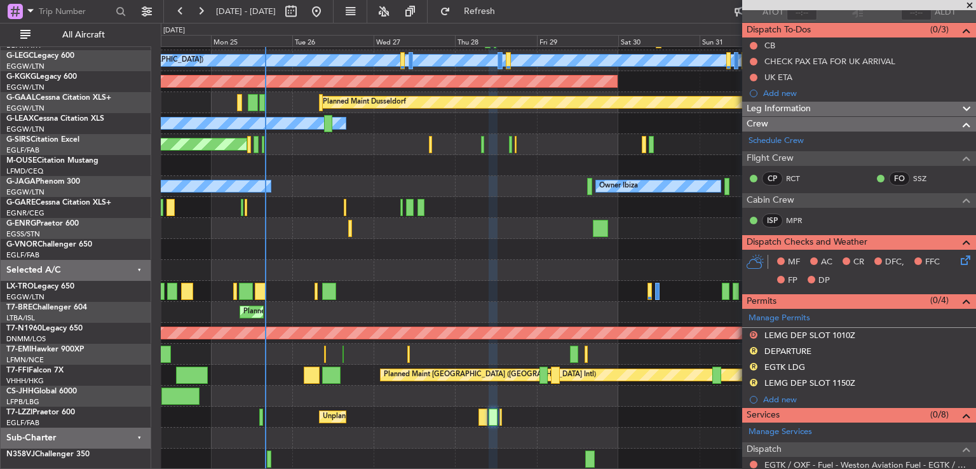
scroll to position [117, 0]
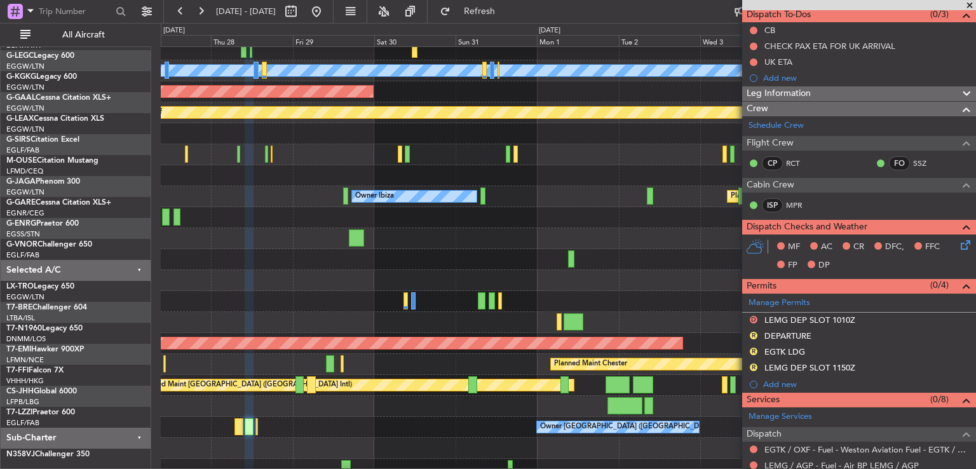
click at [282, 312] on div at bounding box center [568, 301] width 815 height 21
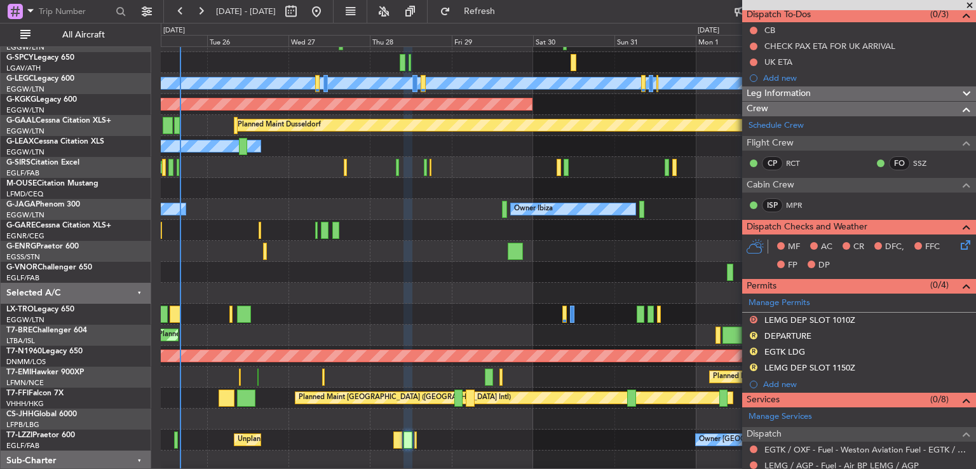
click at [567, 312] on div at bounding box center [564, 314] width 4 height 17
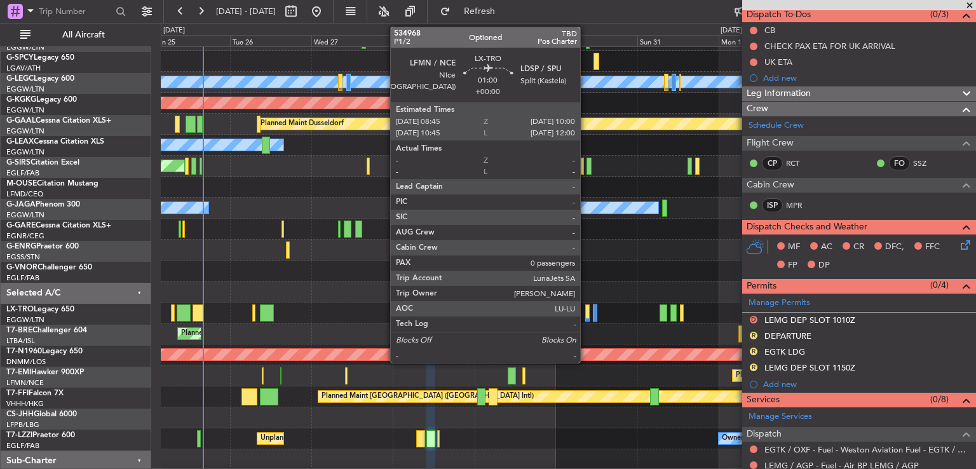
scroll to position [58, 0]
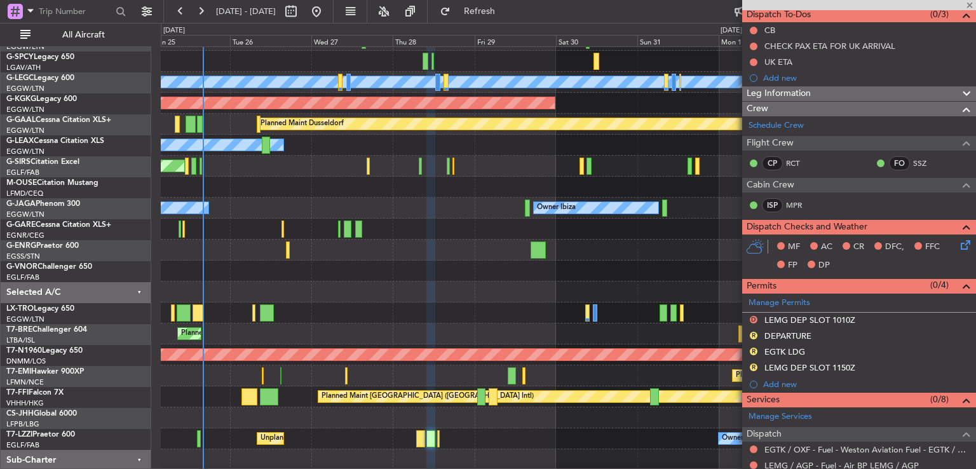
type input "0"
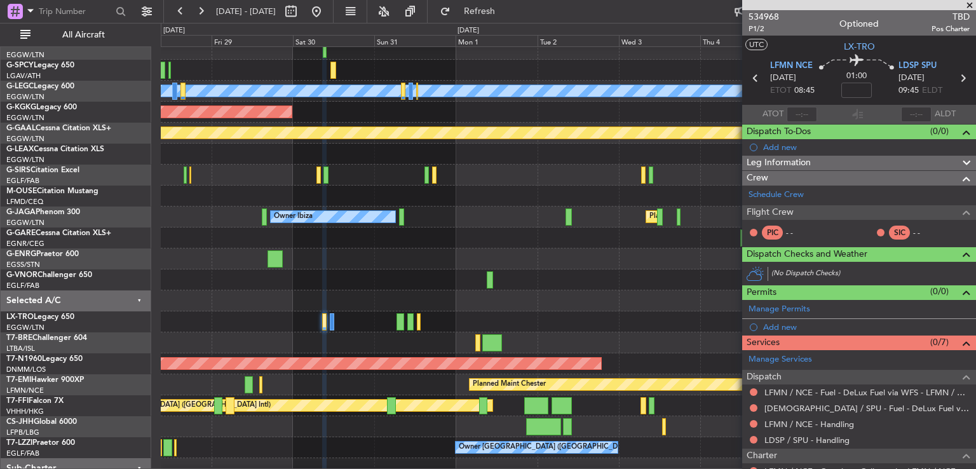
click at [384, 290] on div at bounding box center [568, 300] width 815 height 21
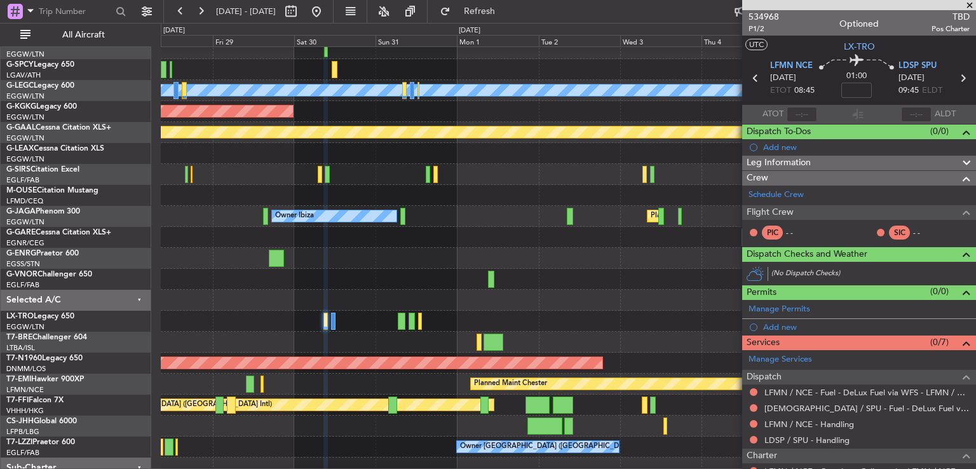
scroll to position [40, 0]
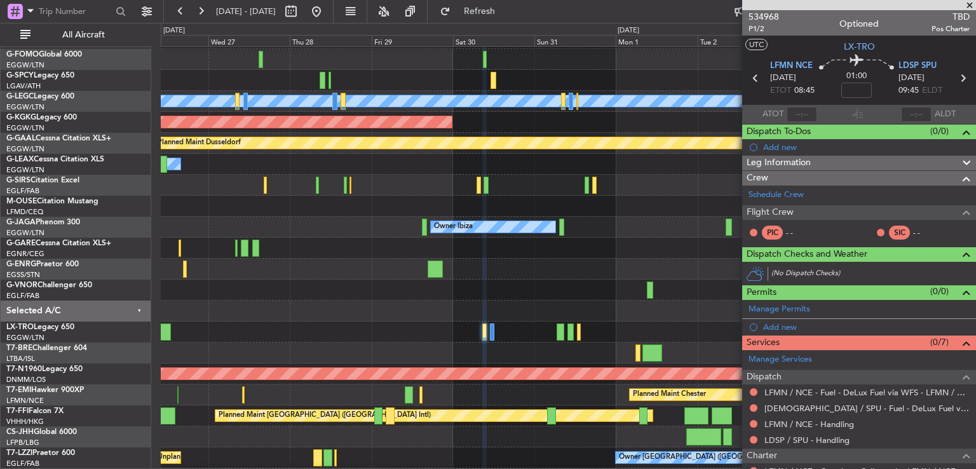
click at [520, 279] on div "A/C Unavailable [GEOGRAPHIC_DATA] ([GEOGRAPHIC_DATA]) AOG Maint [GEOGRAPHIC_DAT…" at bounding box center [568, 258] width 815 height 503
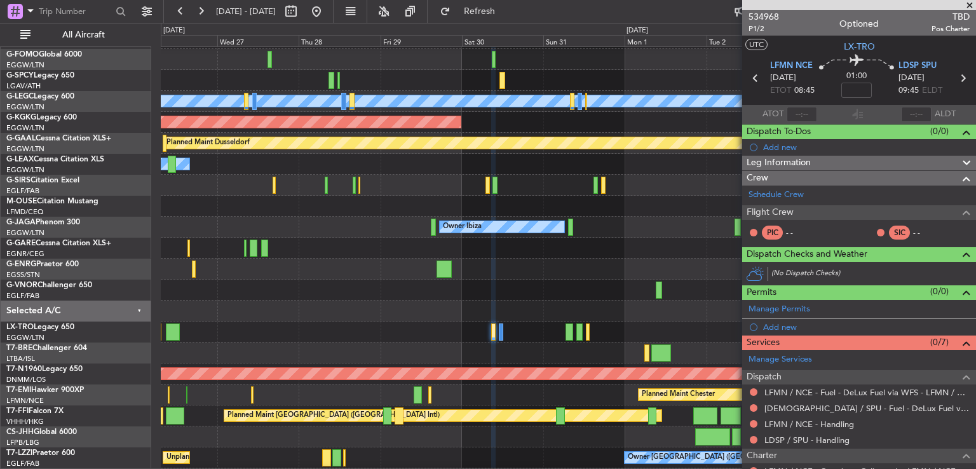
click at [970, 5] on span at bounding box center [969, 5] width 13 height 11
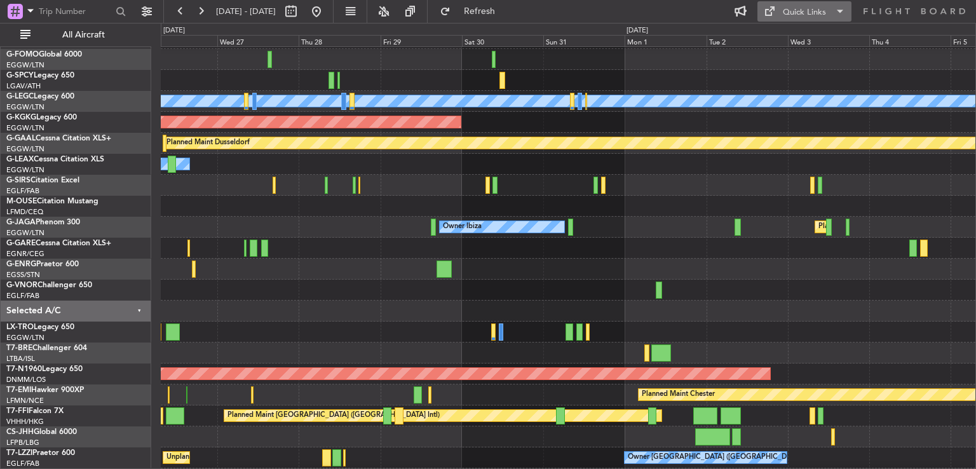
click at [800, 13] on div "Quick Links" at bounding box center [804, 12] width 43 height 13
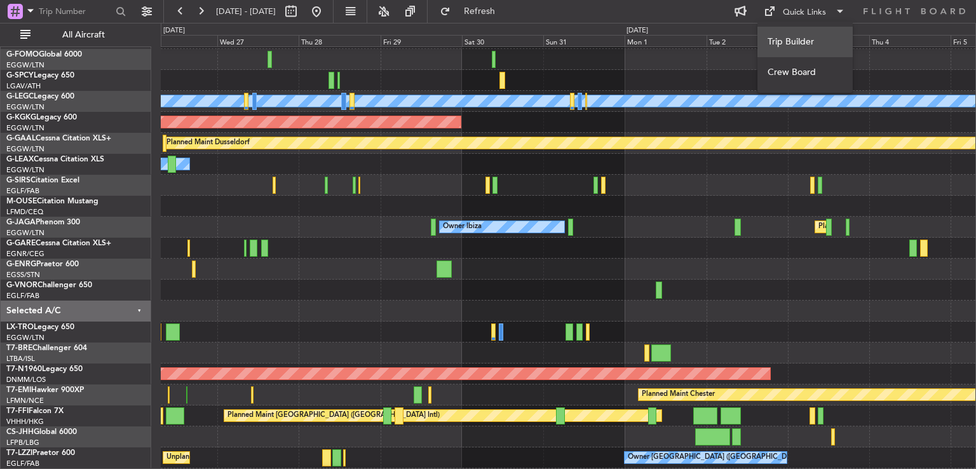
click at [796, 39] on button "Trip Builder" at bounding box center [804, 42] width 95 height 31
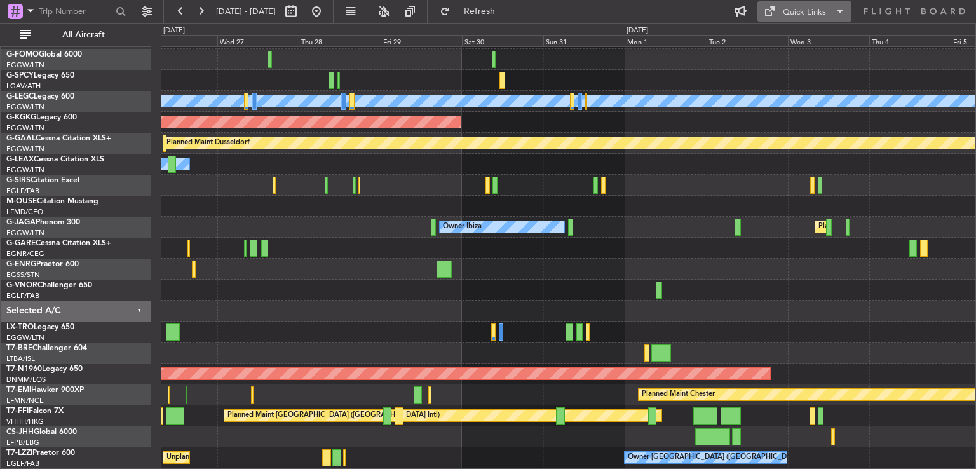
click at [808, 8] on div "Quick Links" at bounding box center [804, 12] width 43 height 13
click at [796, 46] on button "Trip Builder" at bounding box center [804, 42] width 95 height 31
click at [327, 11] on button at bounding box center [316, 11] width 20 height 20
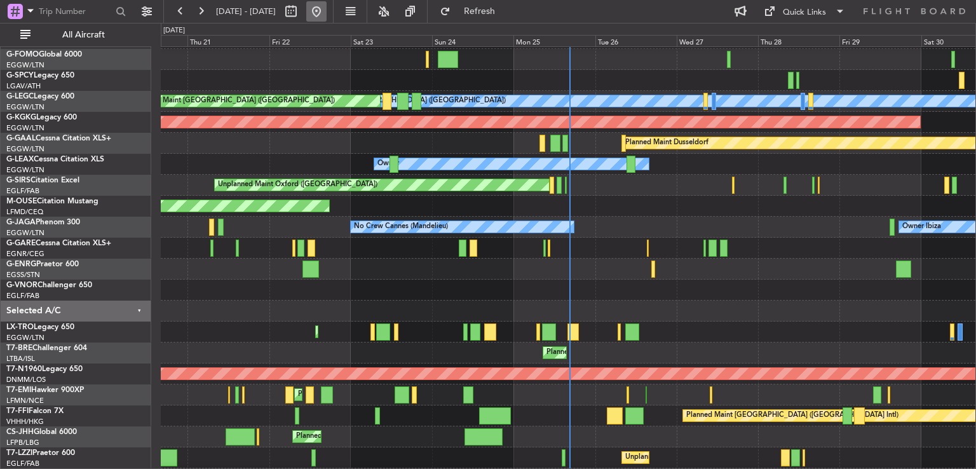
click at [327, 12] on button at bounding box center [316, 11] width 20 height 20
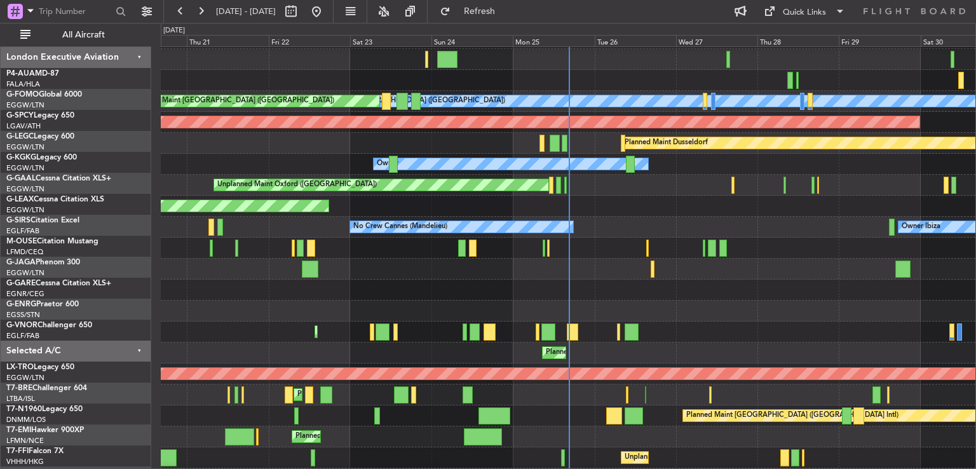
scroll to position [40, 0]
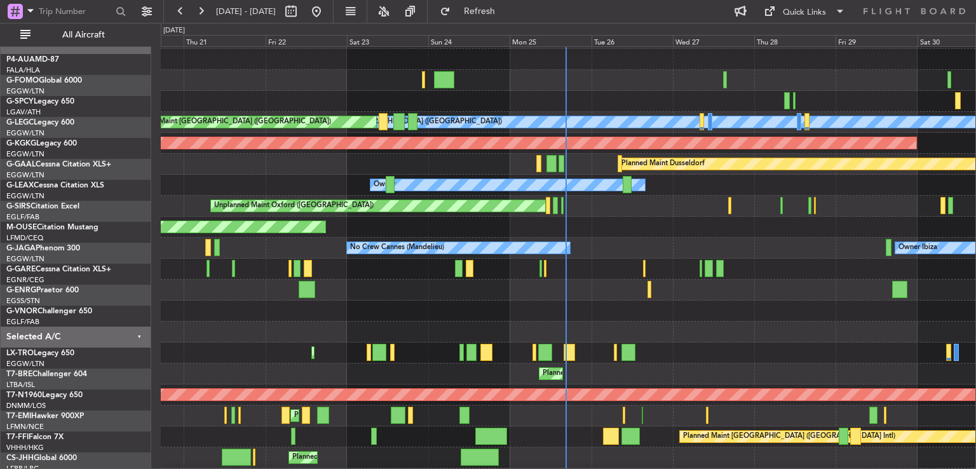
click at [622, 231] on div "Planned Maint Bournemouth" at bounding box center [568, 227] width 815 height 21
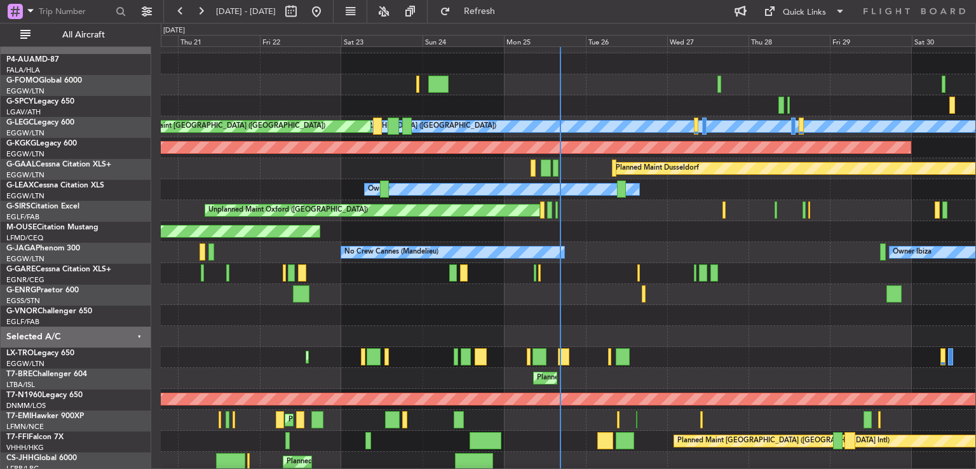
scroll to position [15, 0]
click at [203, 11] on button at bounding box center [201, 11] width 20 height 20
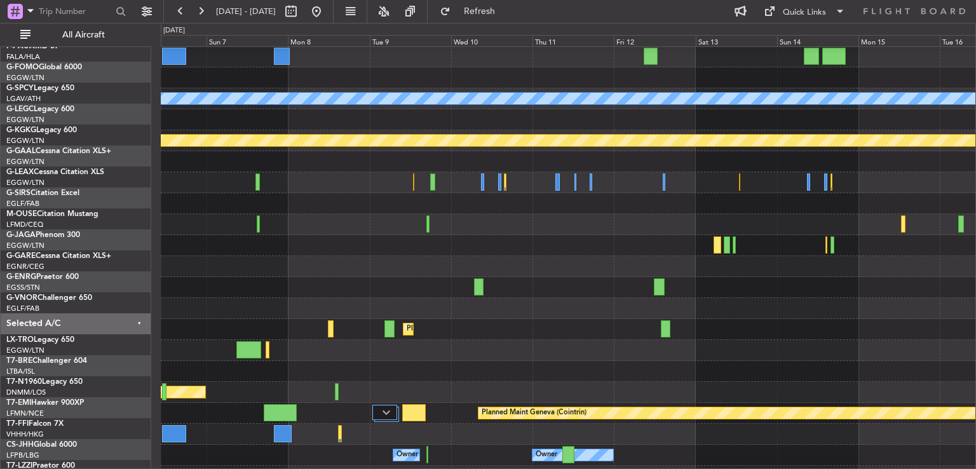
scroll to position [43, 0]
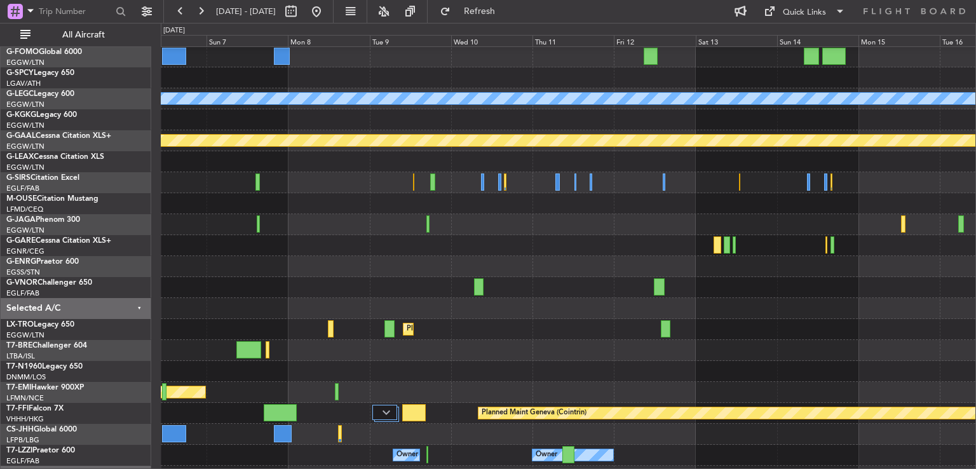
click at [94, 292] on div "A/C Unavailable London (Luton) Planned Maint Dusseldorf Planned Maint Dusseldor…" at bounding box center [488, 246] width 976 height 446
click at [327, 15] on button at bounding box center [316, 11] width 20 height 20
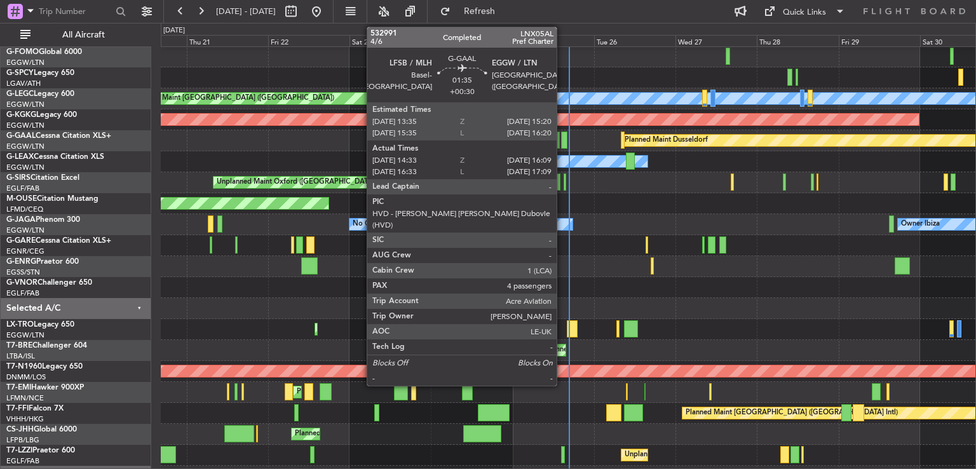
click at [562, 146] on div at bounding box center [564, 140] width 6 height 17
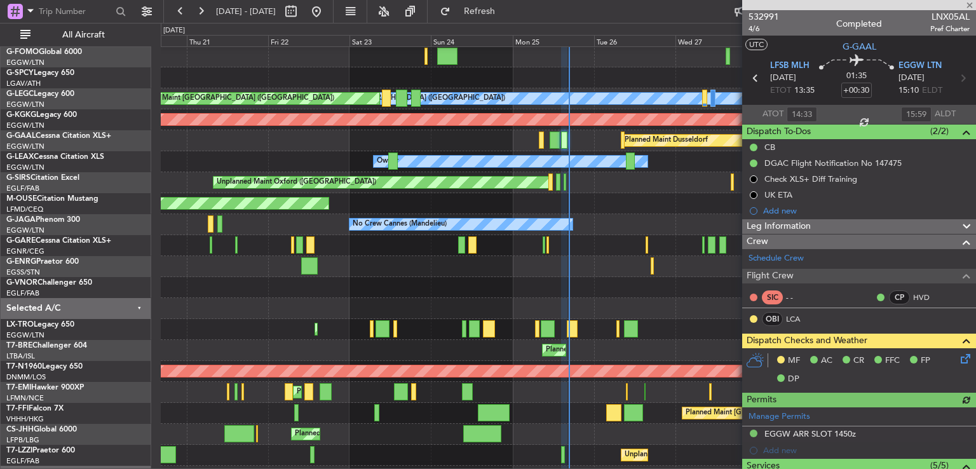
scroll to position [109, 0]
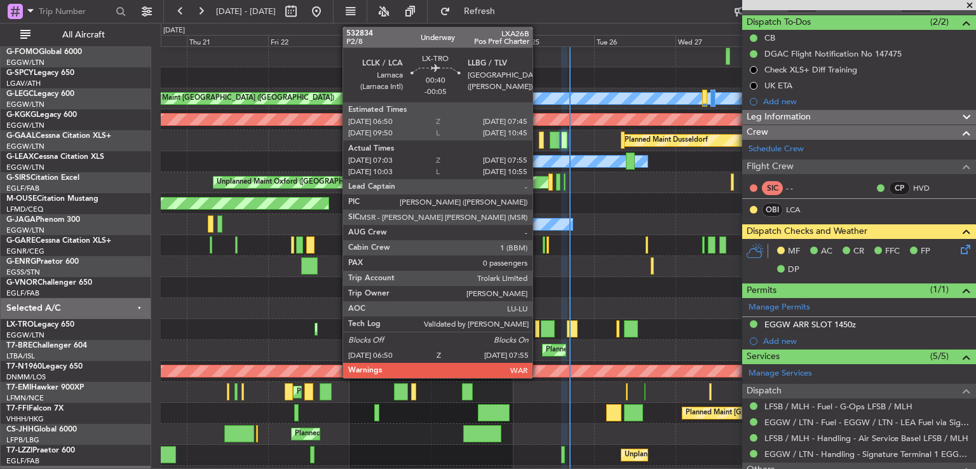
click at [538, 328] on div at bounding box center [537, 328] width 4 height 17
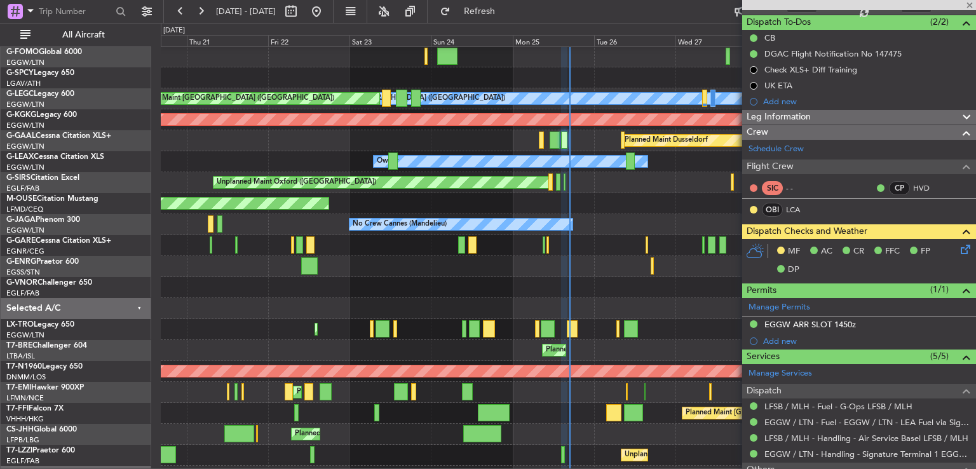
type input "-00:05"
type input "07:03"
type input "07:40"
type input "0"
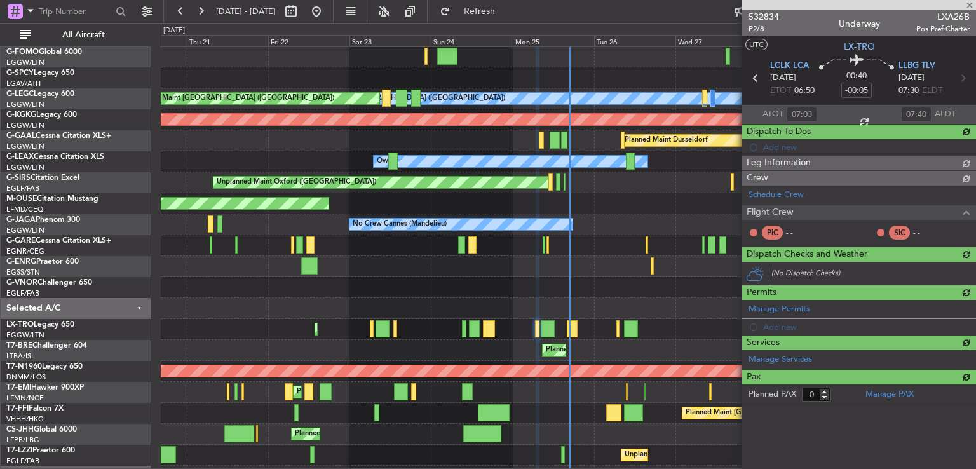
scroll to position [0, 0]
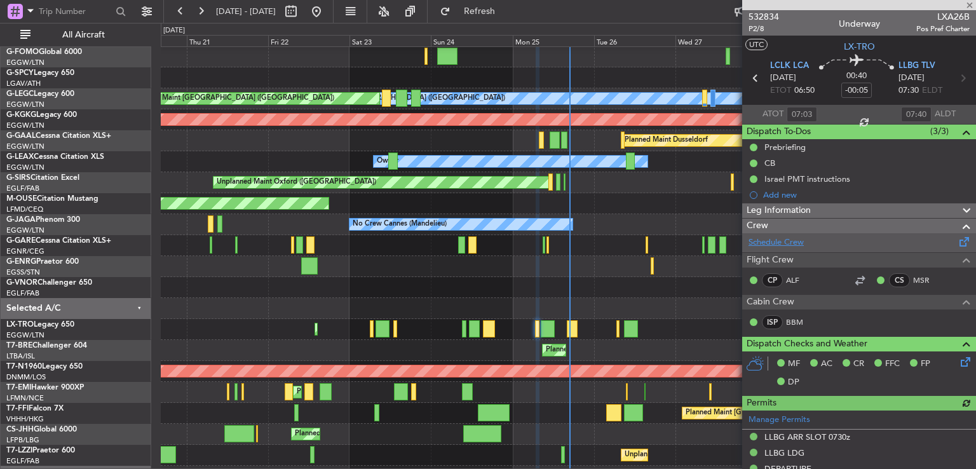
click at [769, 242] on link "Schedule Crew" at bounding box center [776, 242] width 55 height 13
click at [797, 246] on link "Schedule Crew" at bounding box center [776, 242] width 55 height 13
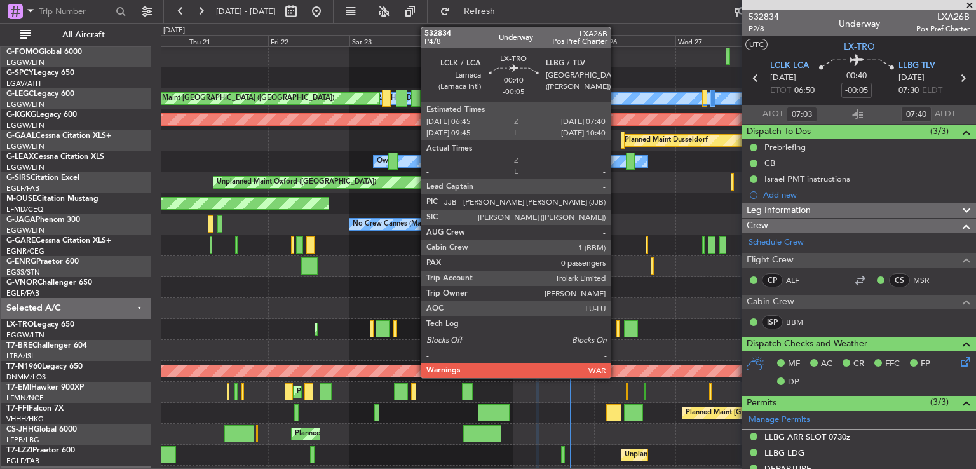
click at [616, 330] on div at bounding box center [617, 328] width 3 height 17
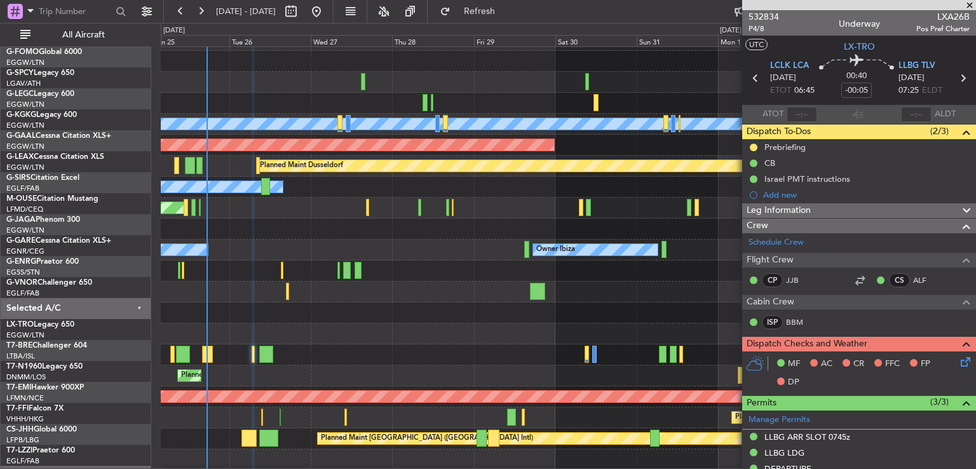
scroll to position [17, 0]
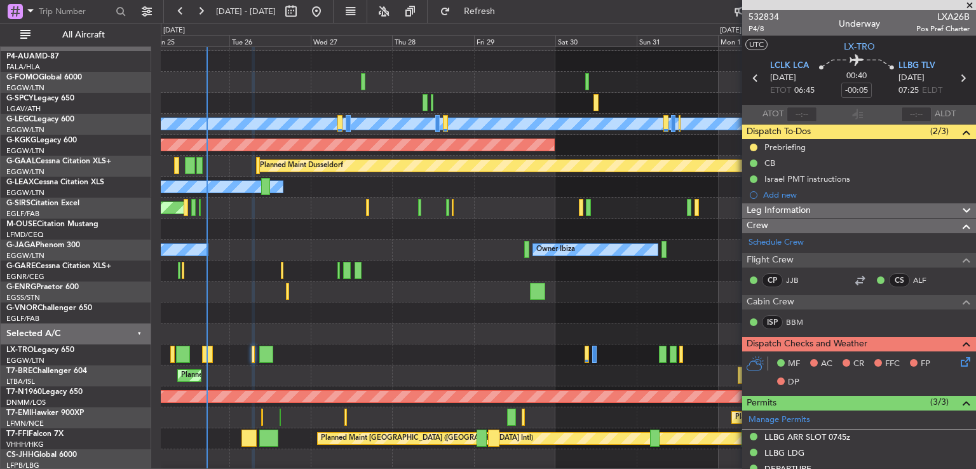
click at [351, 304] on div at bounding box center [568, 312] width 815 height 21
click at [968, 4] on span at bounding box center [969, 5] width 13 height 11
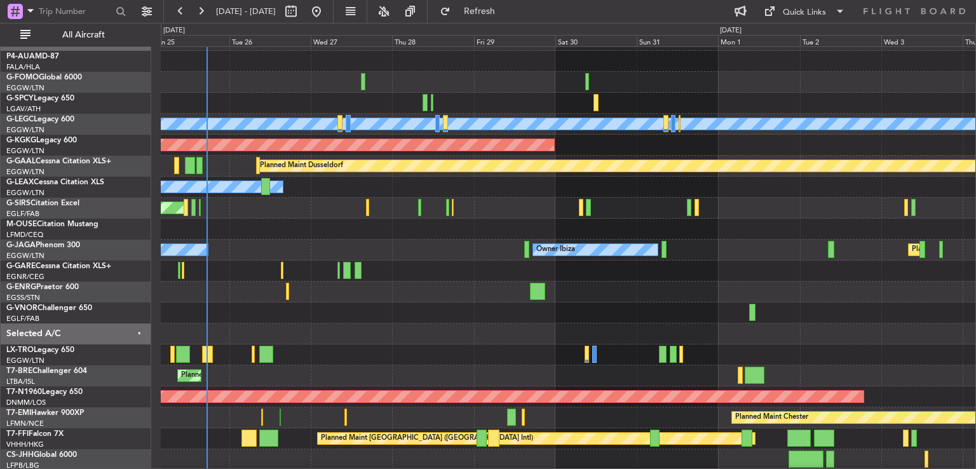
scroll to position [0, 0]
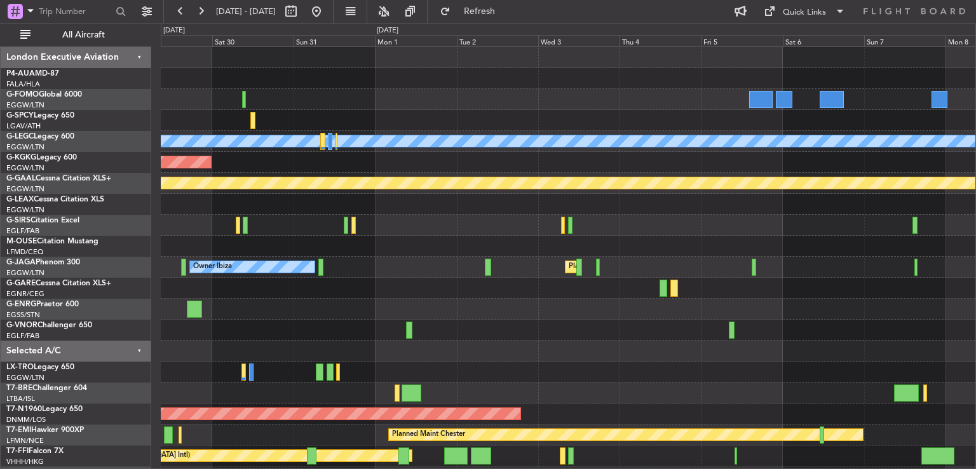
click at [313, 339] on div "A/C Unavailable [GEOGRAPHIC_DATA] ([GEOGRAPHIC_DATA]) AOG Maint [GEOGRAPHIC_DAT…" at bounding box center [568, 298] width 815 height 503
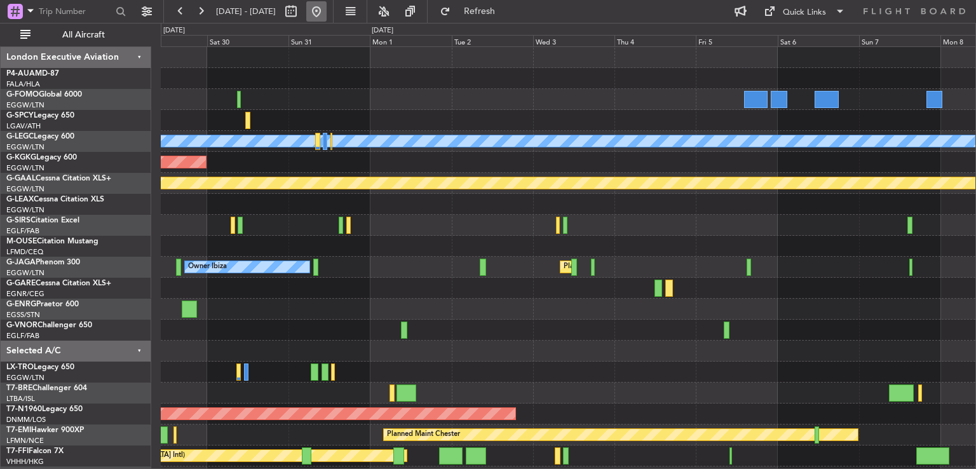
click at [327, 8] on button at bounding box center [316, 11] width 20 height 20
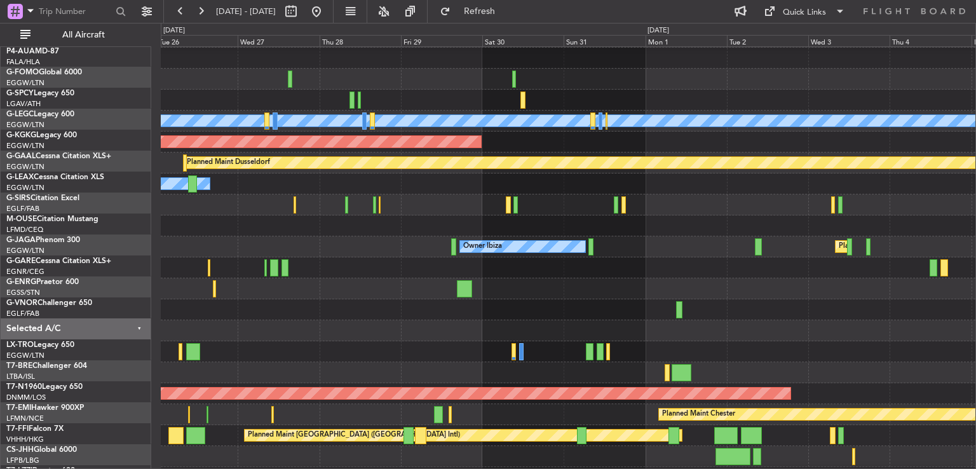
click at [374, 319] on div at bounding box center [568, 309] width 815 height 21
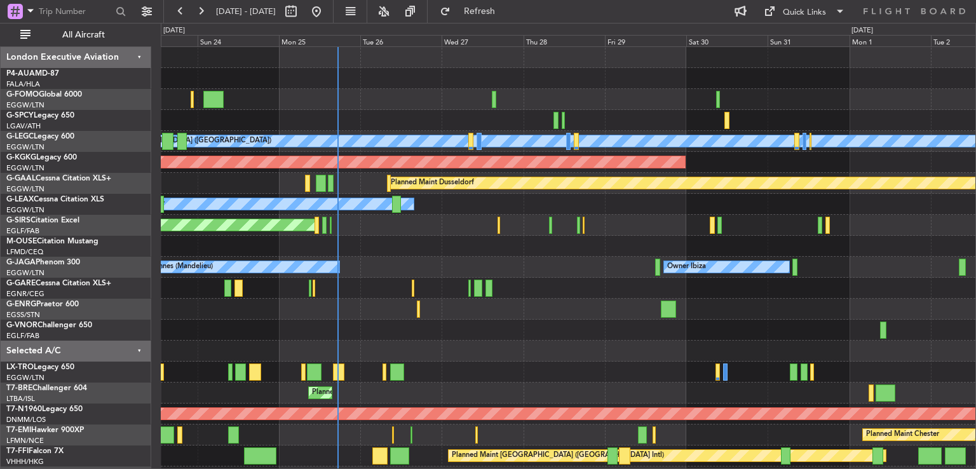
click at [489, 265] on div "A/C Unavailable [GEOGRAPHIC_DATA] ([GEOGRAPHIC_DATA]) Planned Maint [GEOGRAPHIC…" at bounding box center [568, 298] width 815 height 503
click at [204, 8] on button at bounding box center [201, 11] width 20 height 20
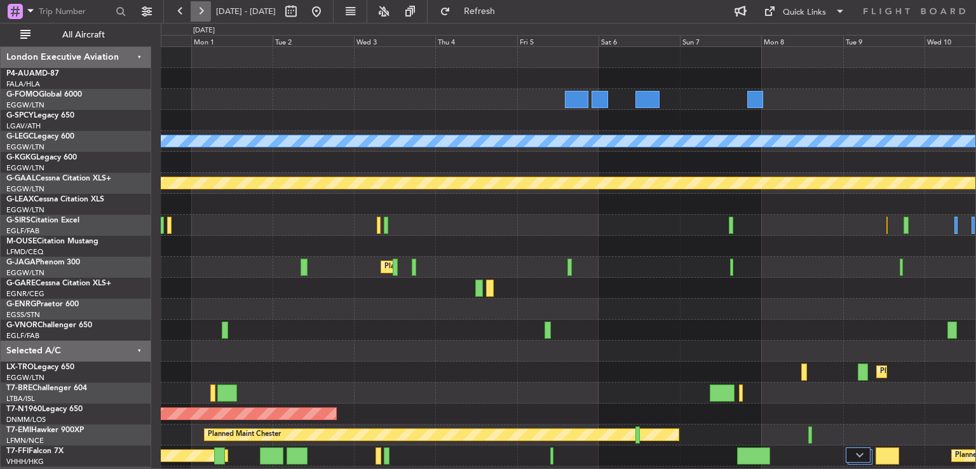
click at [204, 8] on button at bounding box center [201, 11] width 20 height 20
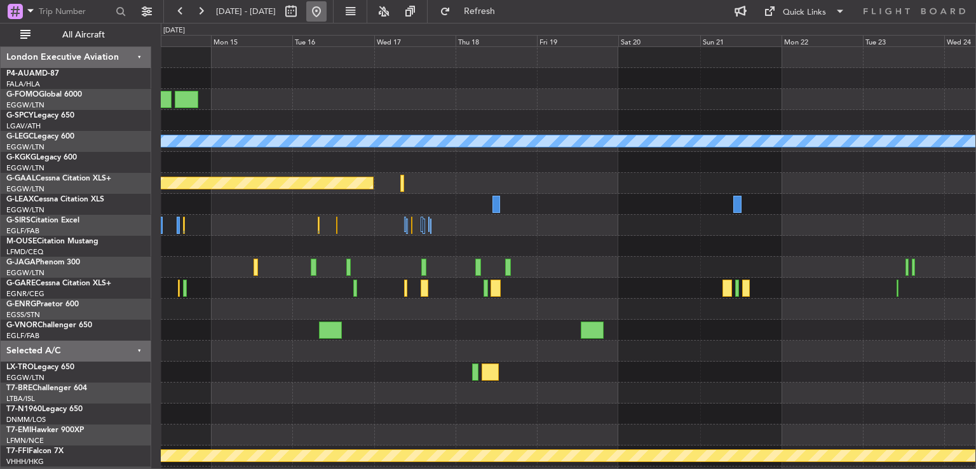
click at [327, 16] on button at bounding box center [316, 11] width 20 height 20
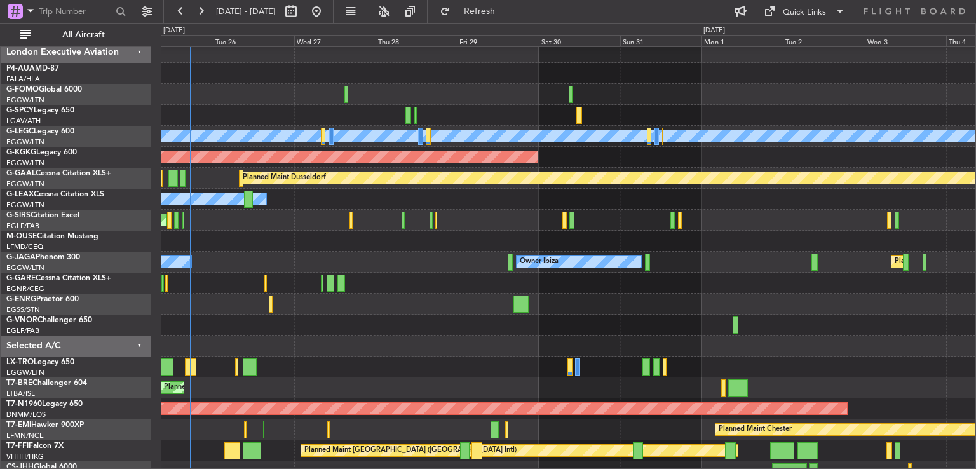
scroll to position [7, 0]
click at [334, 315] on div at bounding box center [568, 325] width 815 height 21
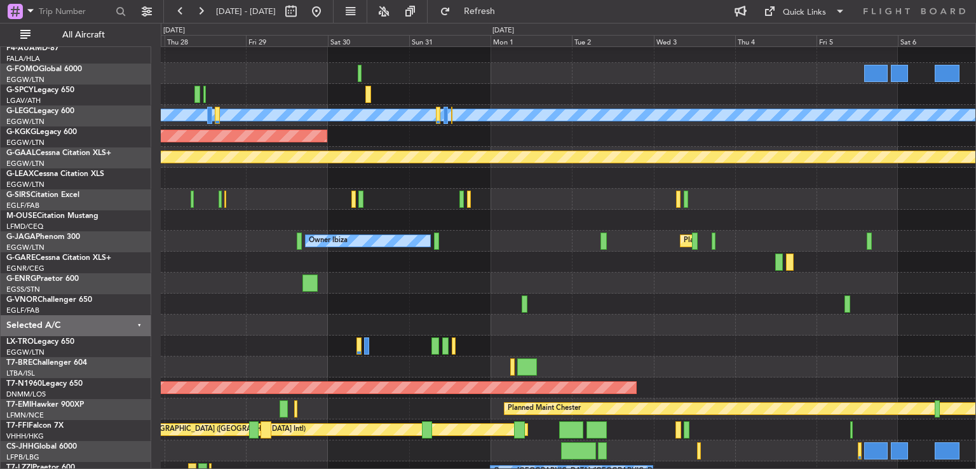
click at [240, 269] on div at bounding box center [568, 262] width 815 height 21
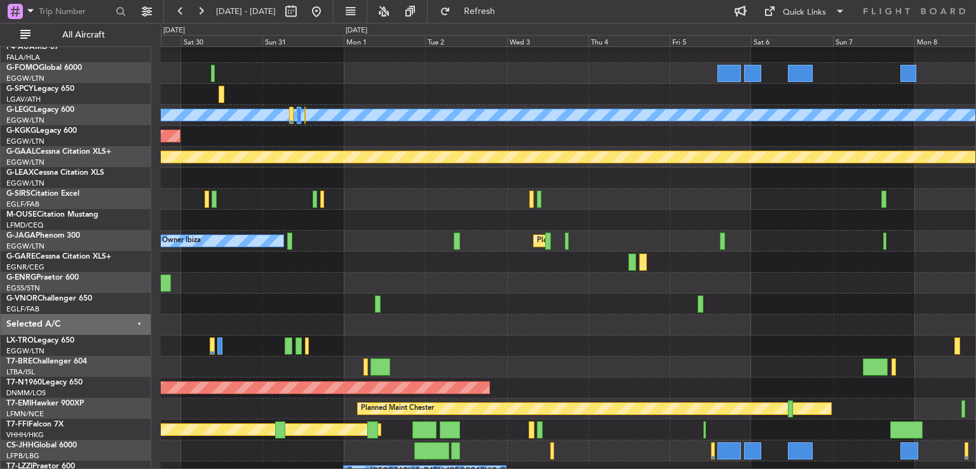
scroll to position [34, 0]
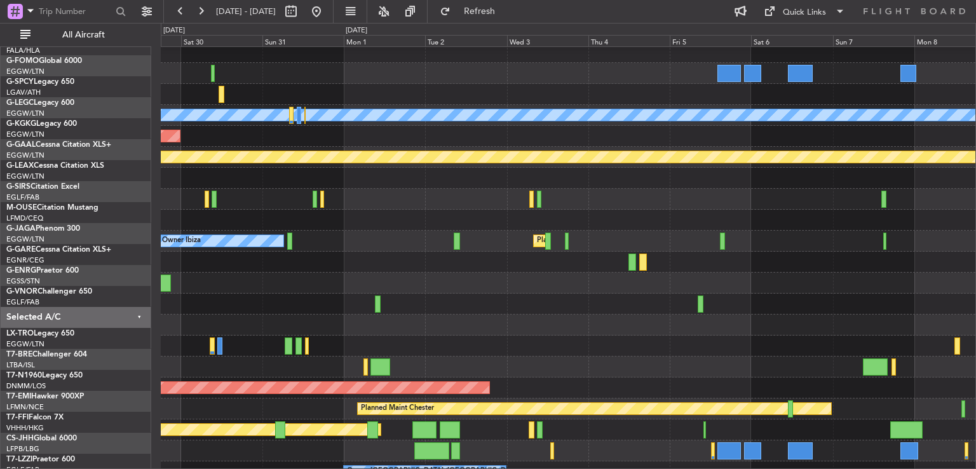
click at [406, 302] on div at bounding box center [568, 304] width 815 height 21
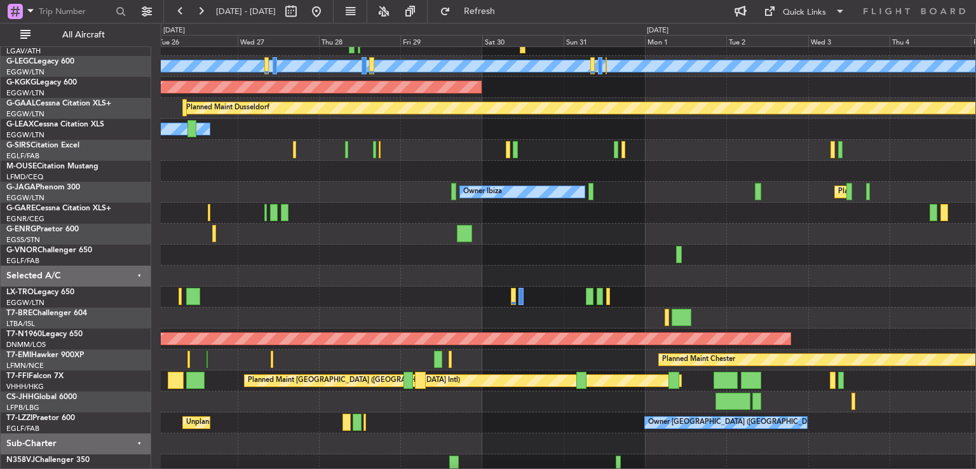
click at [736, 287] on div at bounding box center [568, 297] width 815 height 21
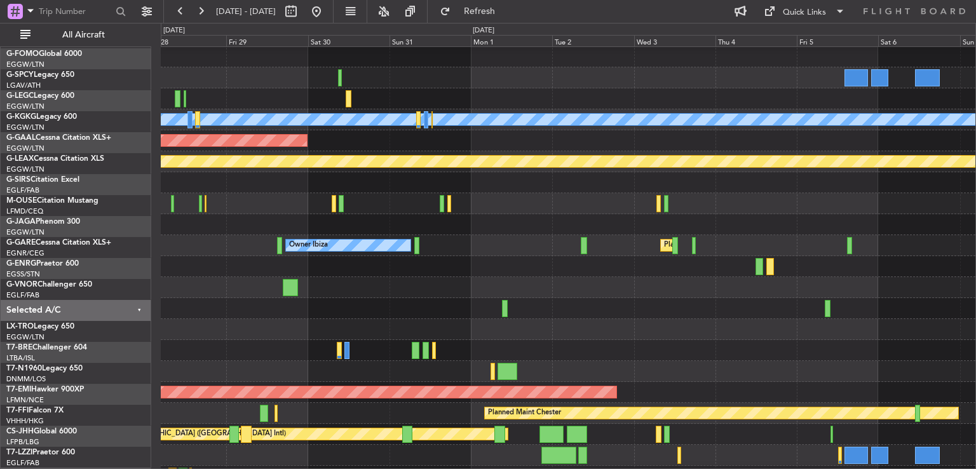
scroll to position [23, 0]
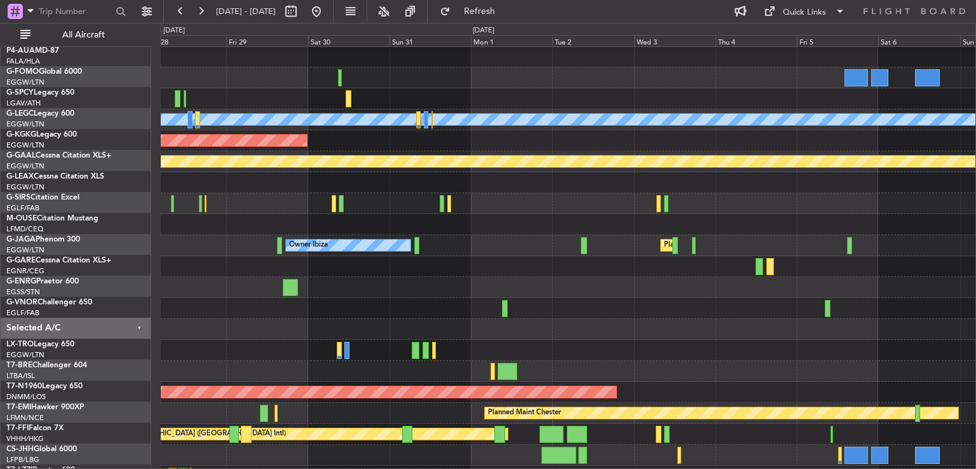
click at [338, 313] on div at bounding box center [568, 308] width 815 height 21
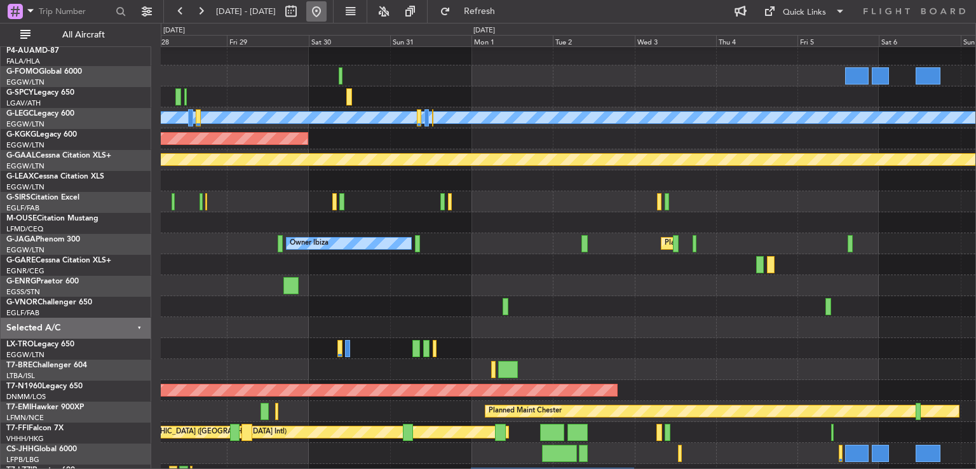
click at [327, 10] on button at bounding box center [316, 11] width 20 height 20
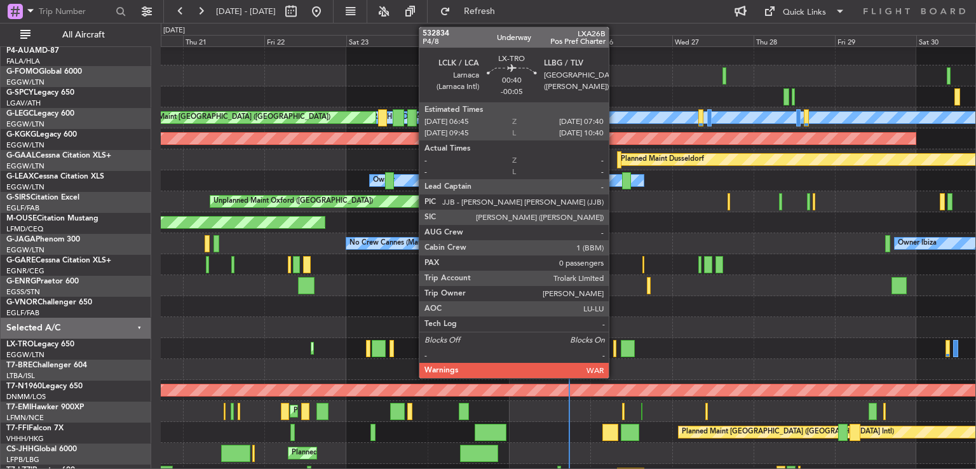
click at [614, 353] on div at bounding box center [614, 348] width 3 height 17
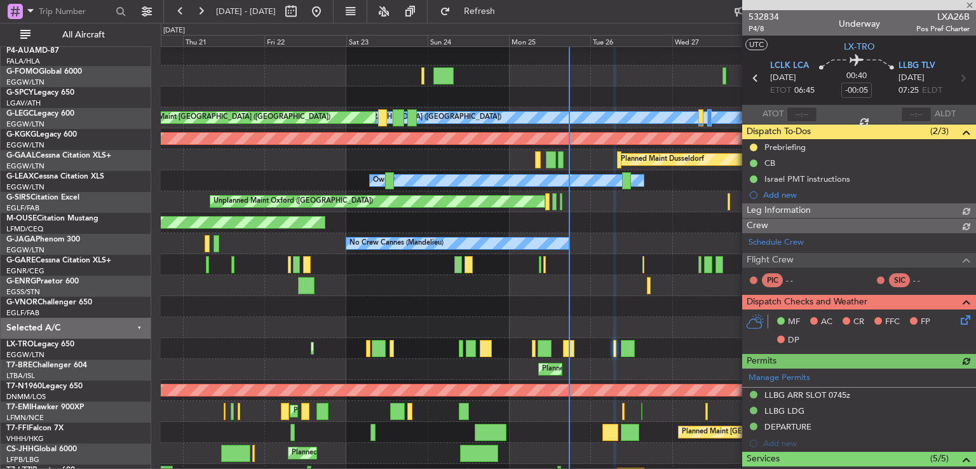
click at [762, 18] on span "532834" at bounding box center [764, 16] width 31 height 13
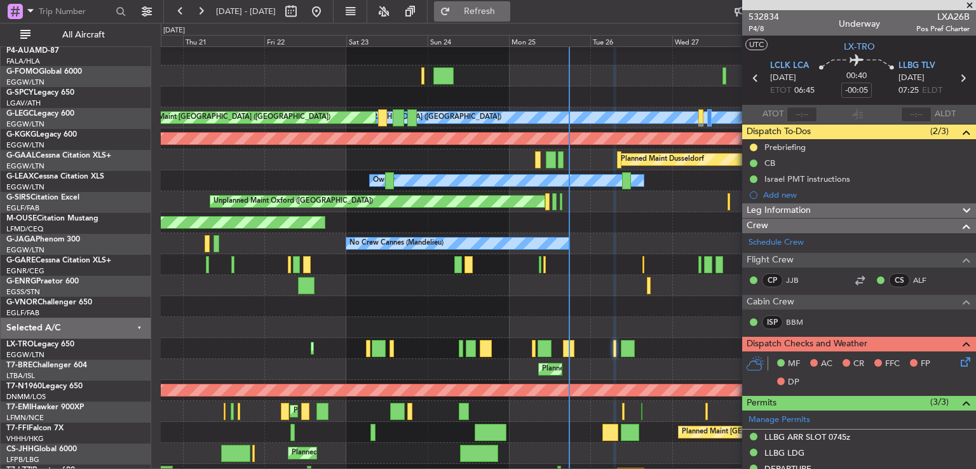
click at [496, 1] on button "Refresh" at bounding box center [472, 11] width 76 height 20
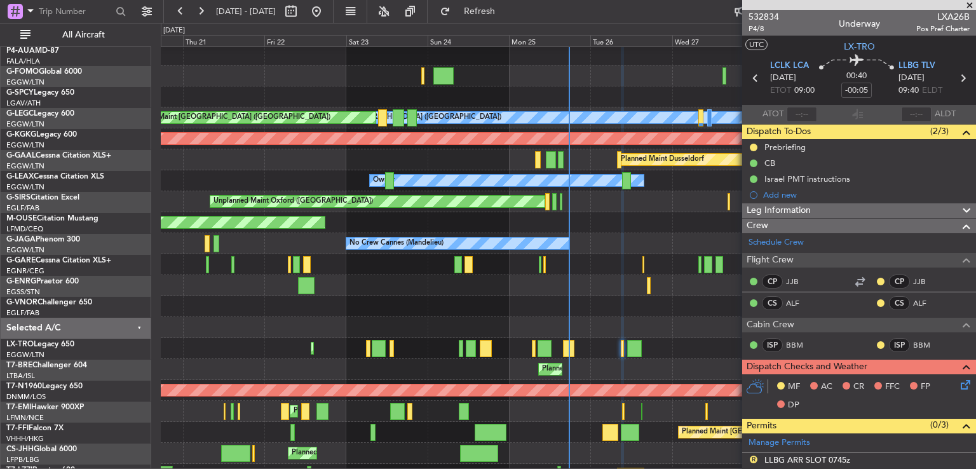
click at [969, 6] on span at bounding box center [969, 5] width 13 height 11
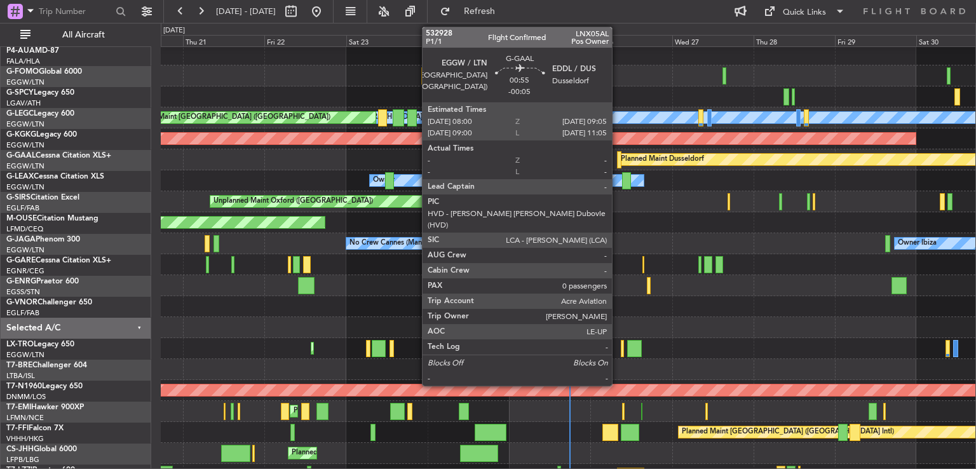
click at [618, 159] on div at bounding box center [619, 159] width 4 height 17
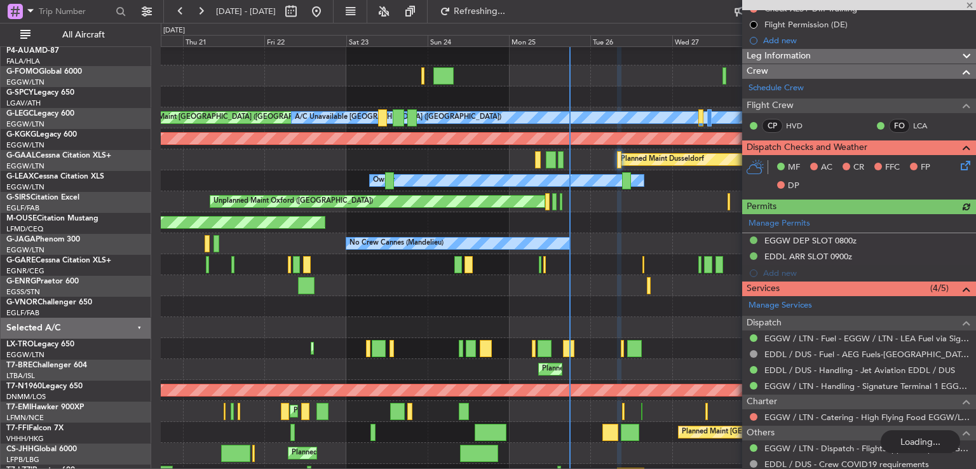
scroll to position [207, 0]
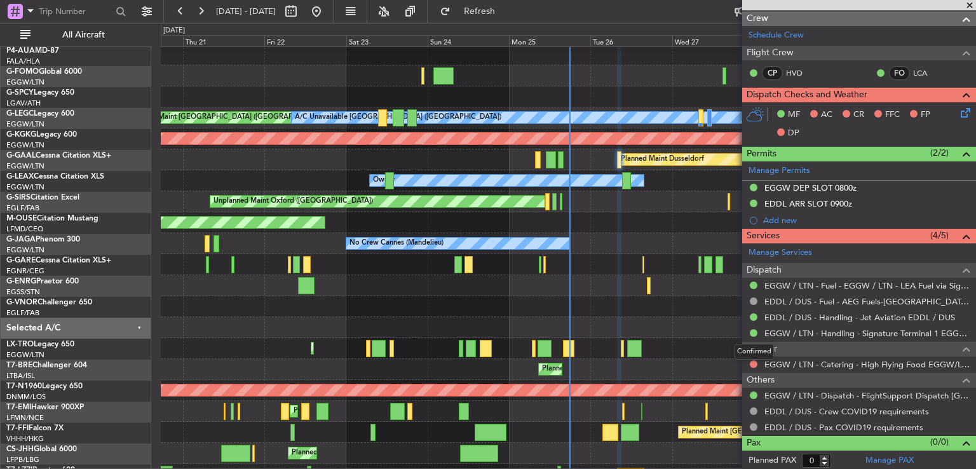
click at [752, 360] on mat-tooltip-component "Confirmed" at bounding box center [754, 352] width 57 height 34
click at [752, 362] on button at bounding box center [754, 364] width 8 height 8
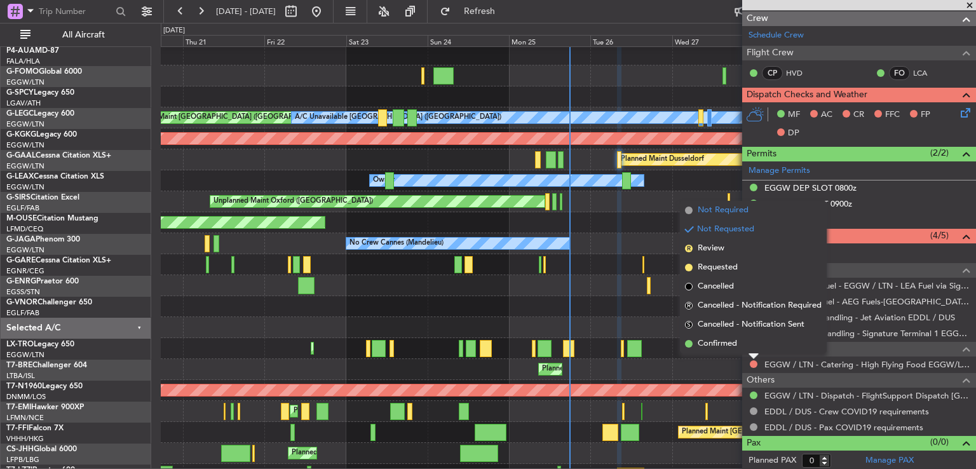
click at [709, 211] on span "Not Required" at bounding box center [723, 210] width 51 height 13
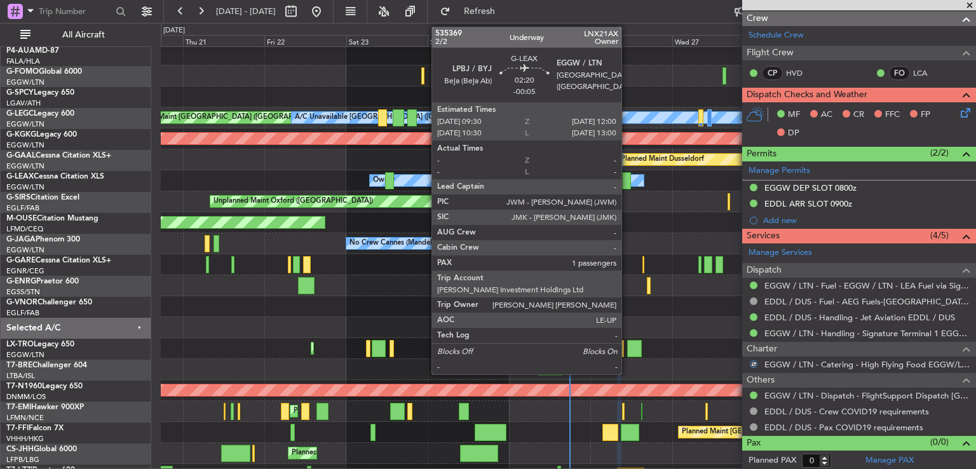
click at [627, 179] on div at bounding box center [626, 180] width 9 height 17
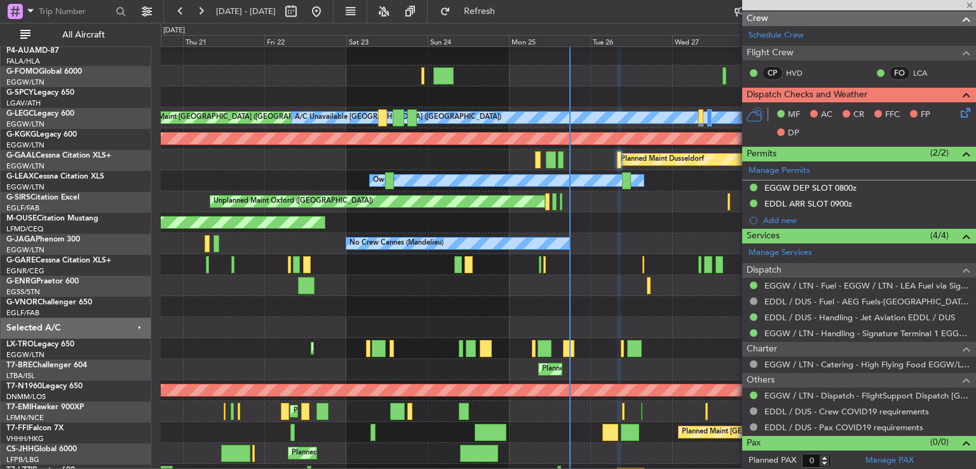
type input "1"
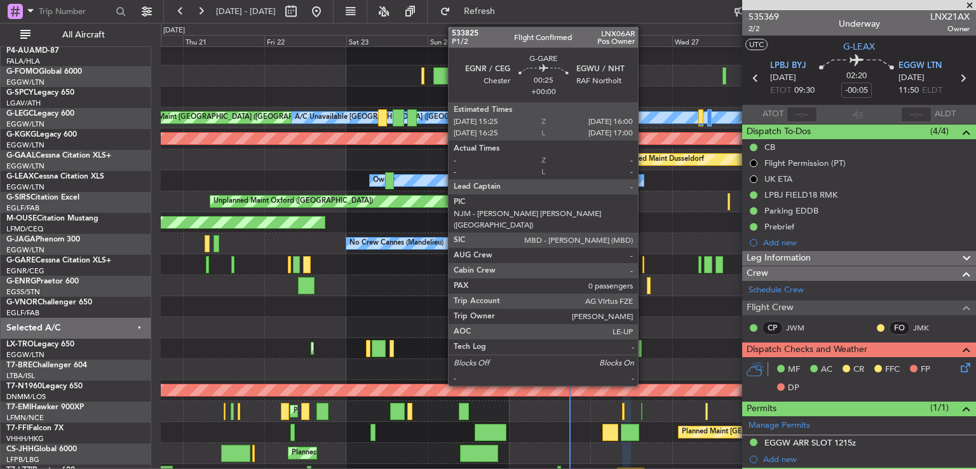
click at [644, 264] on div at bounding box center [643, 264] width 3 height 17
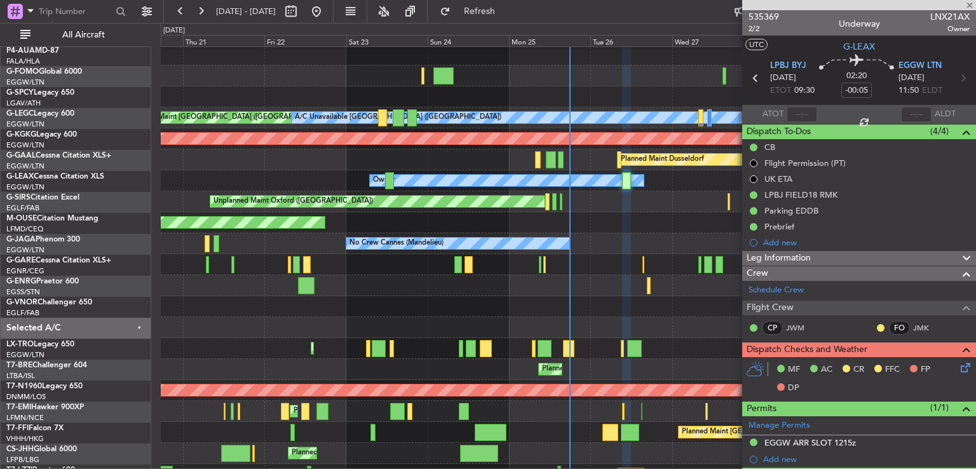
type input "0"
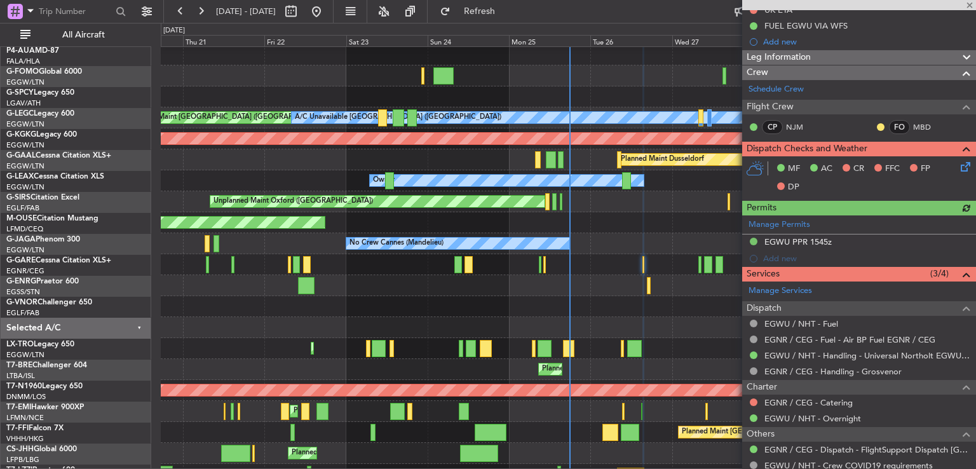
scroll to position [200, 0]
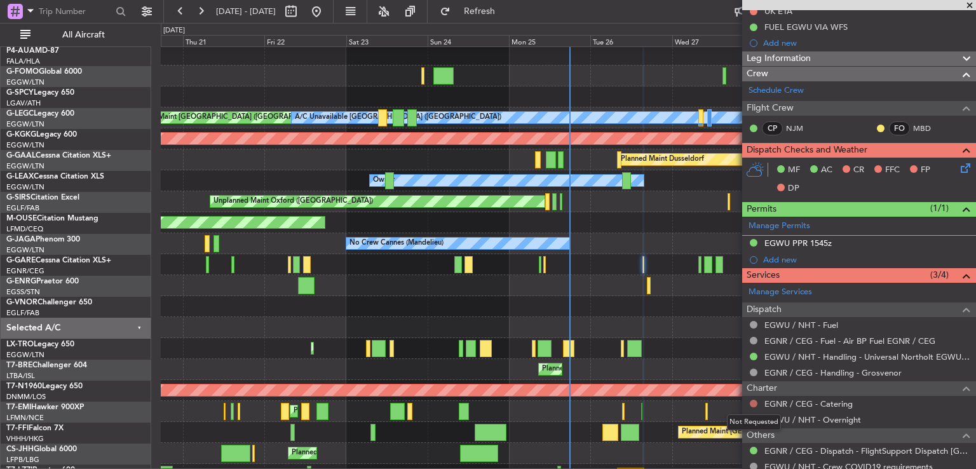
click at [754, 400] on button at bounding box center [754, 404] width 8 height 8
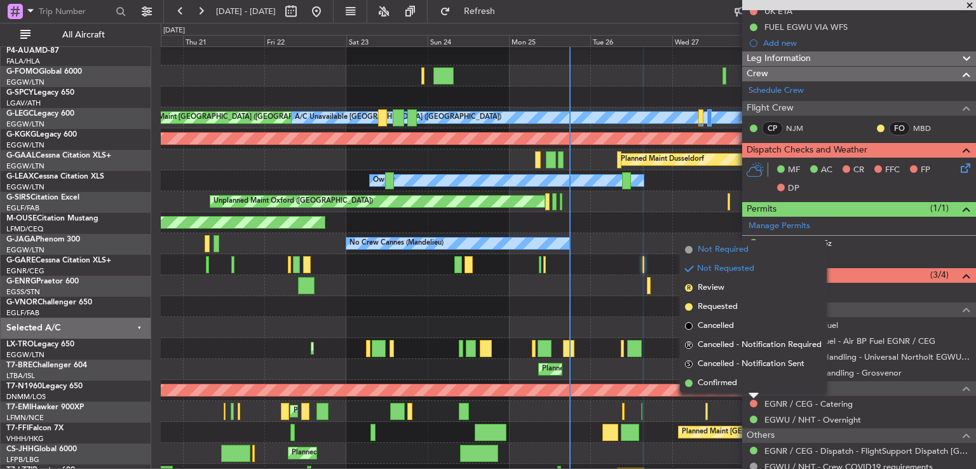
click at [717, 252] on span "Not Required" at bounding box center [723, 249] width 51 height 13
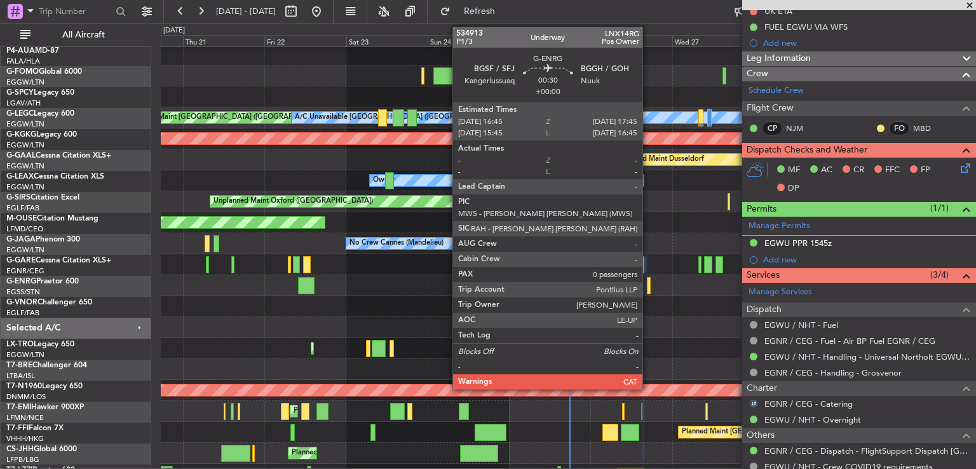
click at [648, 287] on div at bounding box center [649, 285] width 4 height 17
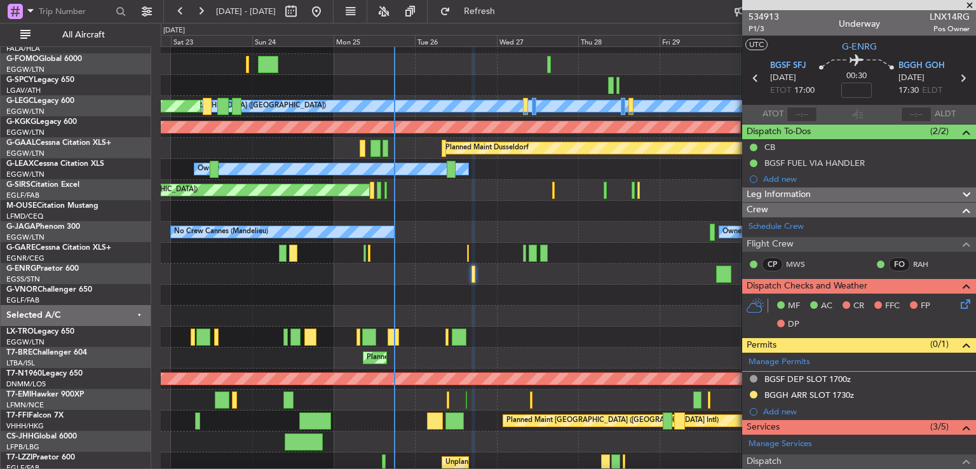
scroll to position [35, 0]
click at [520, 316] on div at bounding box center [568, 316] width 815 height 21
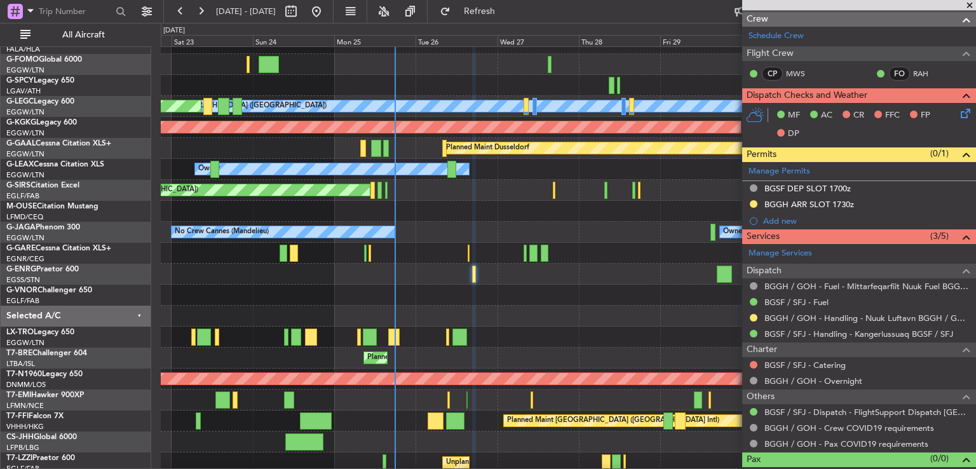
scroll to position [191, 0]
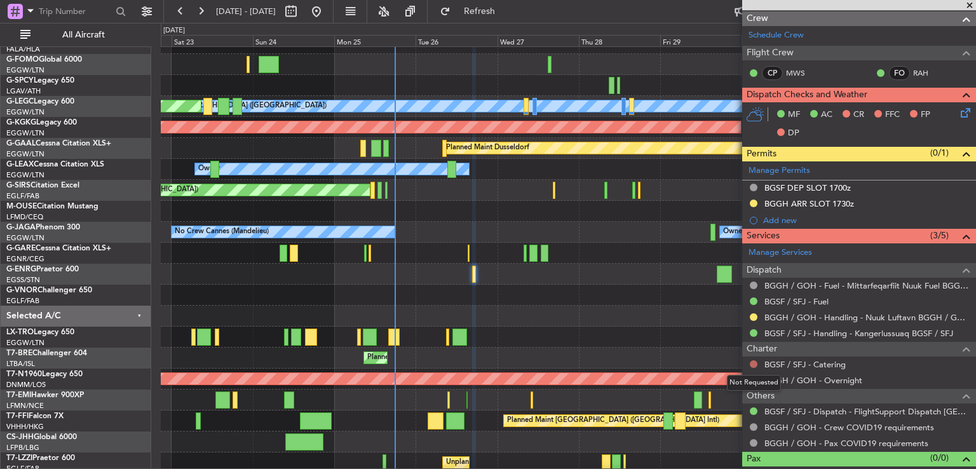
click at [755, 364] on button at bounding box center [754, 364] width 8 height 8
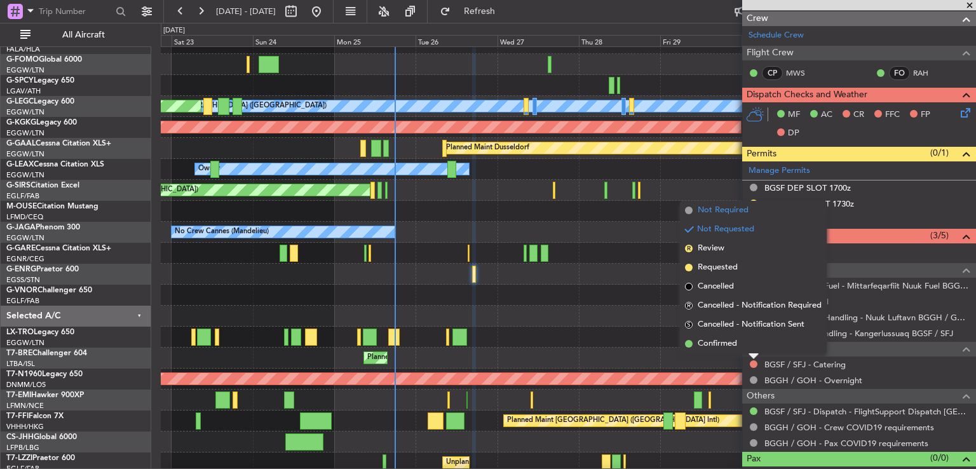
click at [731, 210] on span "Not Required" at bounding box center [723, 210] width 51 height 13
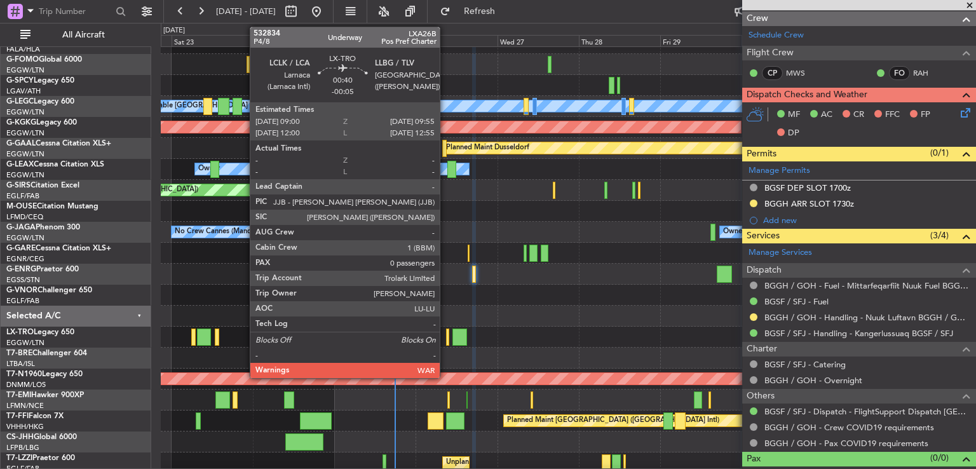
click at [446, 339] on div at bounding box center [447, 337] width 3 height 17
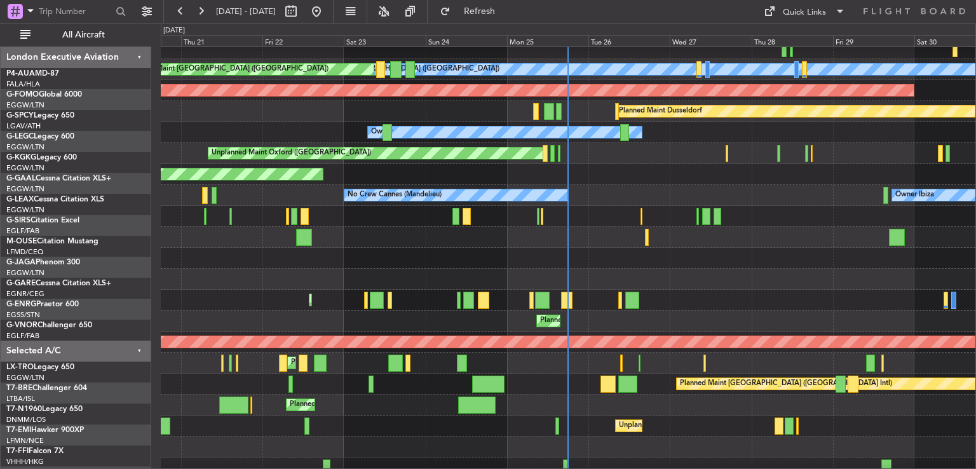
scroll to position [72, 0]
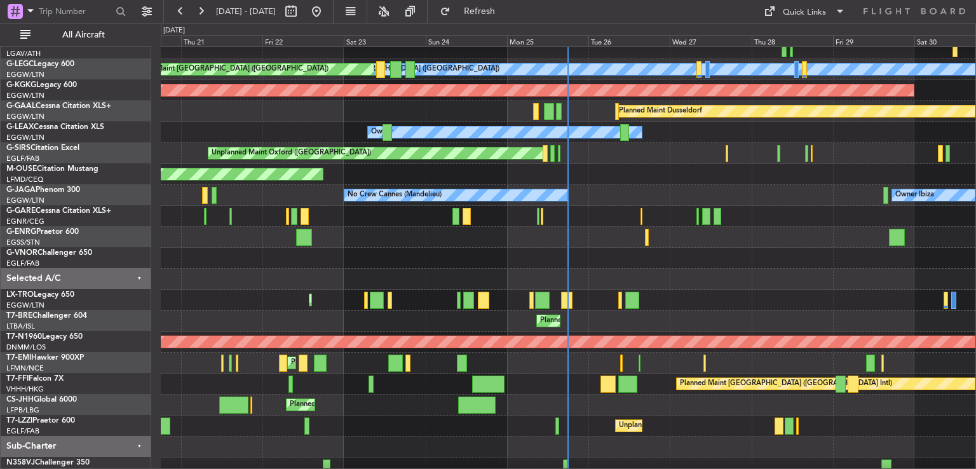
click at [602, 267] on div "Planned Maint London ([GEOGRAPHIC_DATA])" at bounding box center [568, 258] width 815 height 21
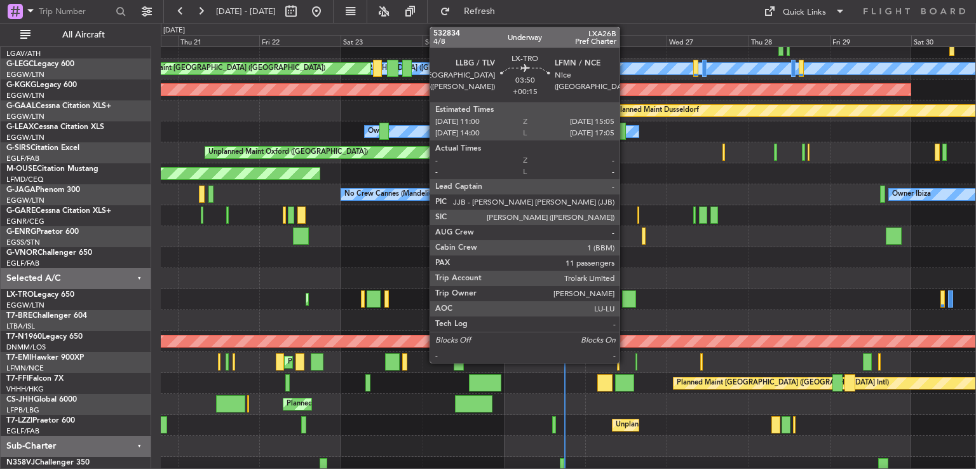
click at [625, 301] on div at bounding box center [629, 298] width 14 height 17
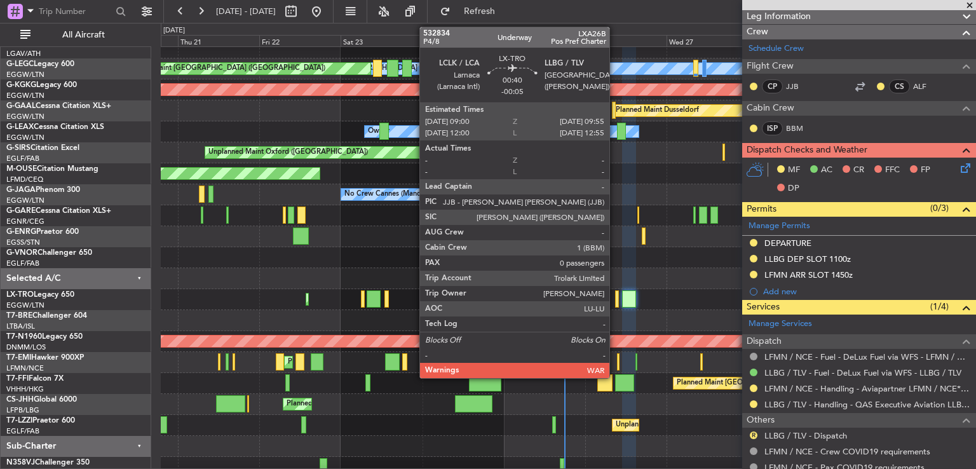
scroll to position [0, 0]
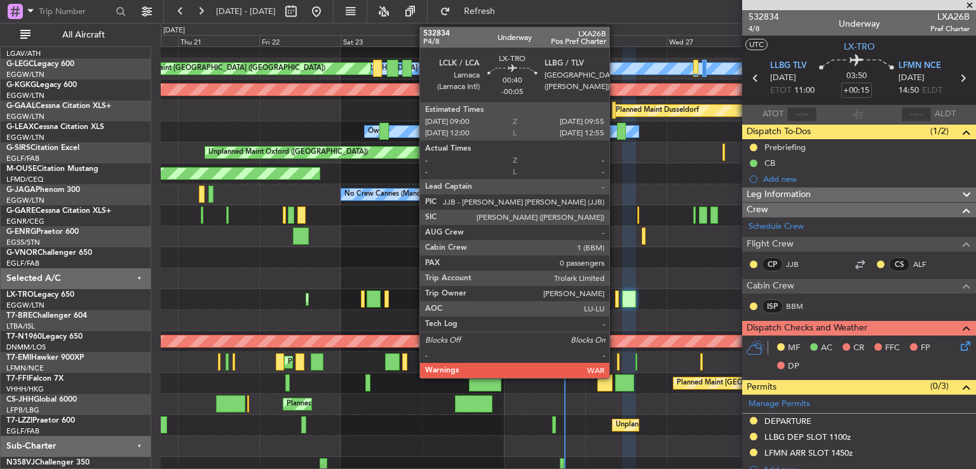
click at [970, 6] on span at bounding box center [969, 5] width 13 height 11
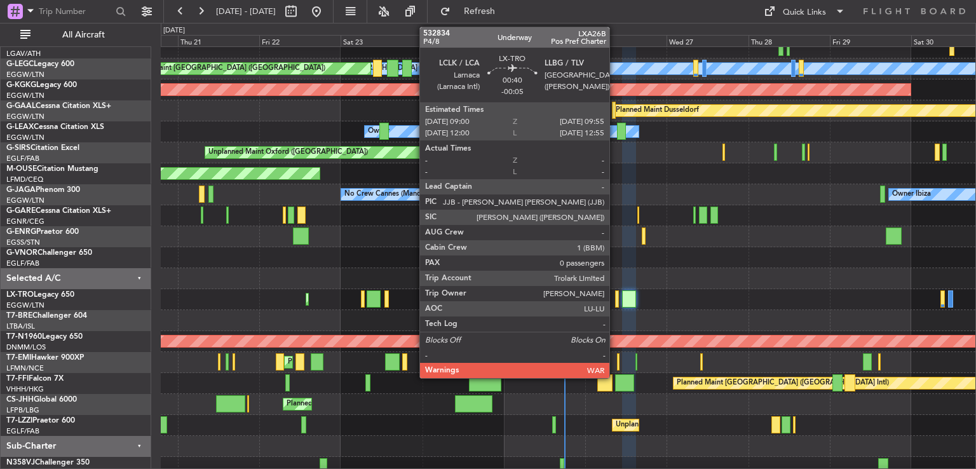
type input "0"
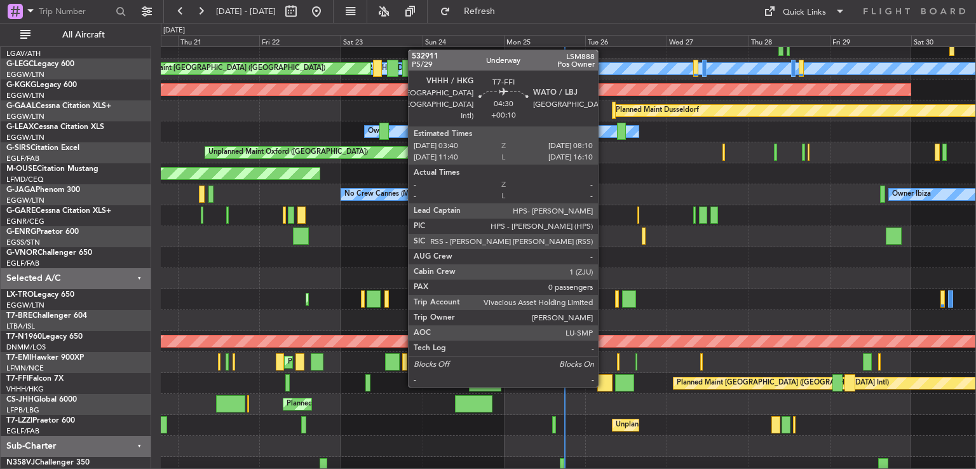
click at [604, 386] on div at bounding box center [605, 382] width 16 height 17
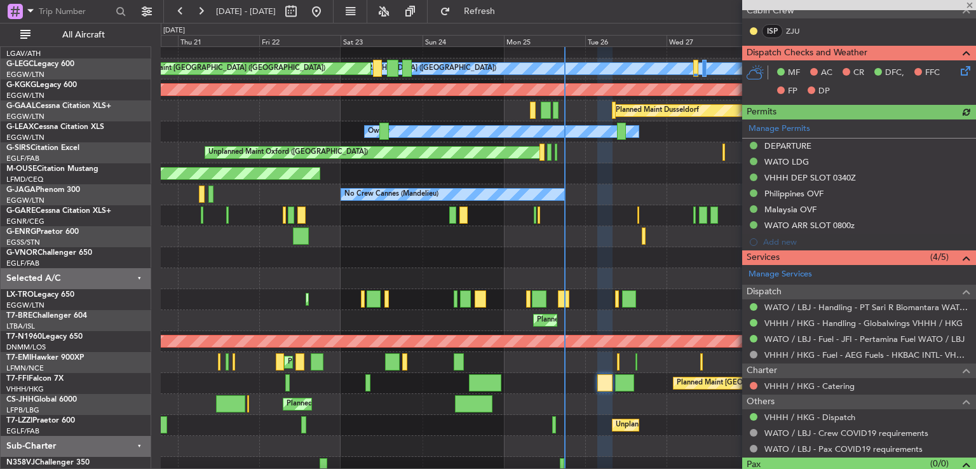
scroll to position [329, 0]
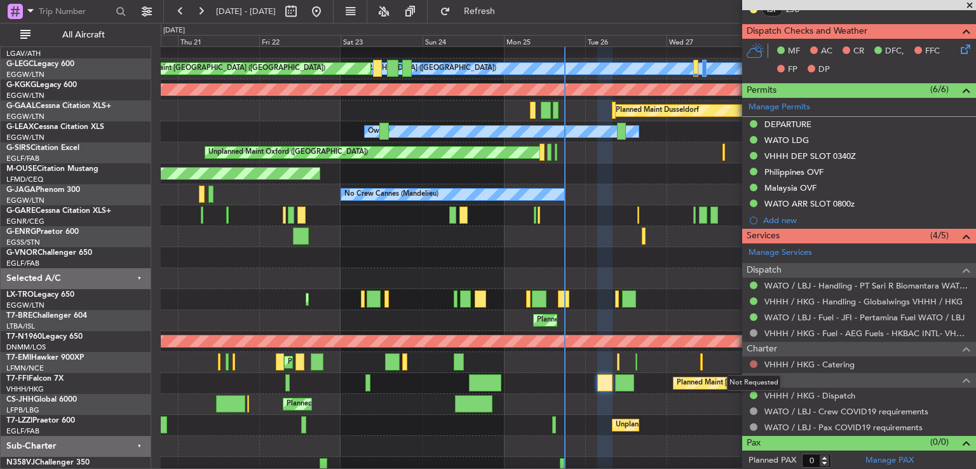
click at [755, 362] on button at bounding box center [754, 364] width 8 height 8
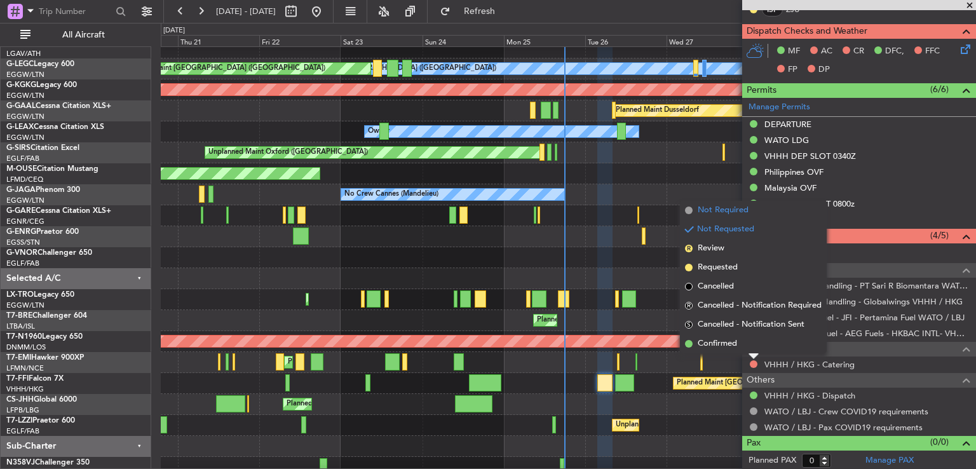
click at [708, 208] on span "Not Required" at bounding box center [723, 210] width 51 height 13
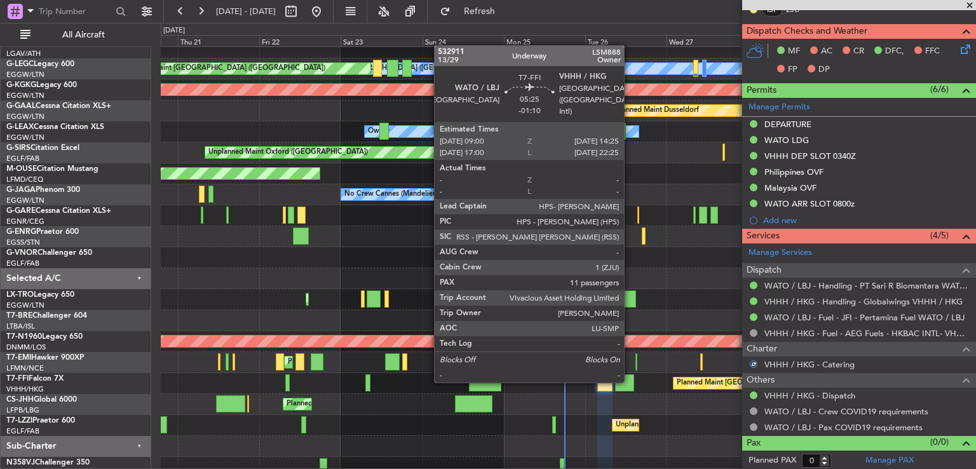
click at [630, 381] on div at bounding box center [624, 382] width 18 height 17
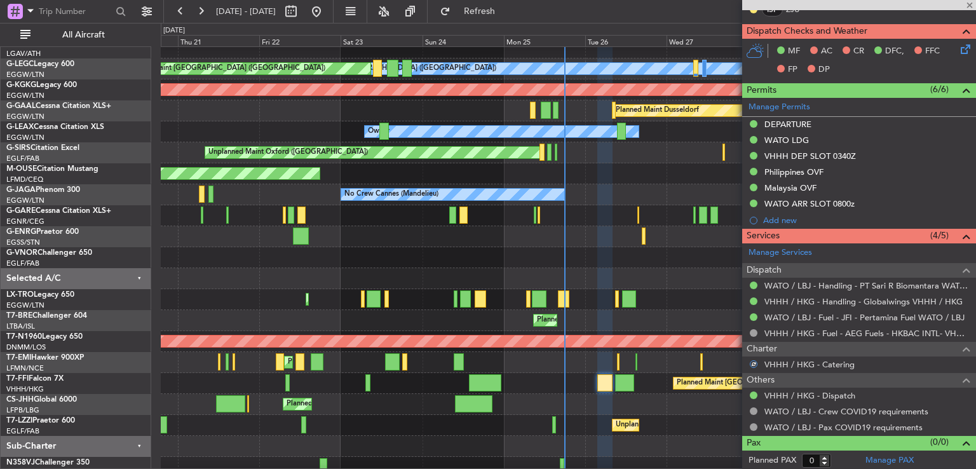
type input "-01:10"
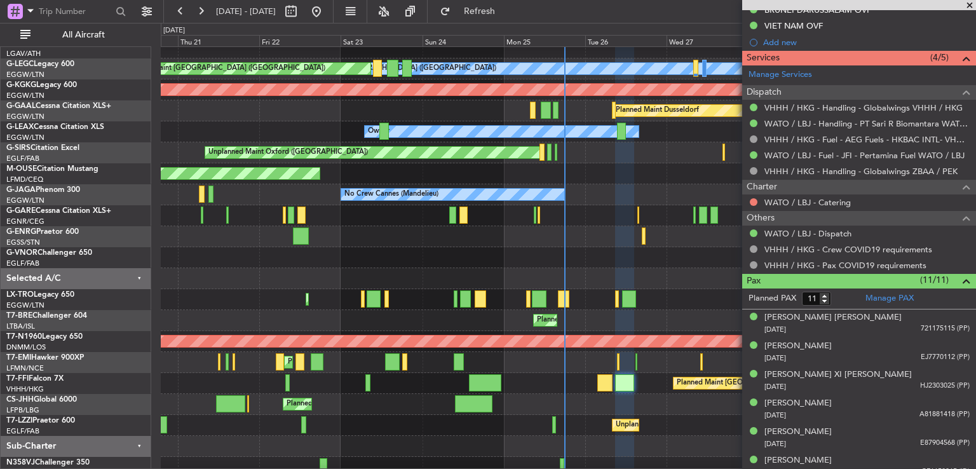
scroll to position [488, 0]
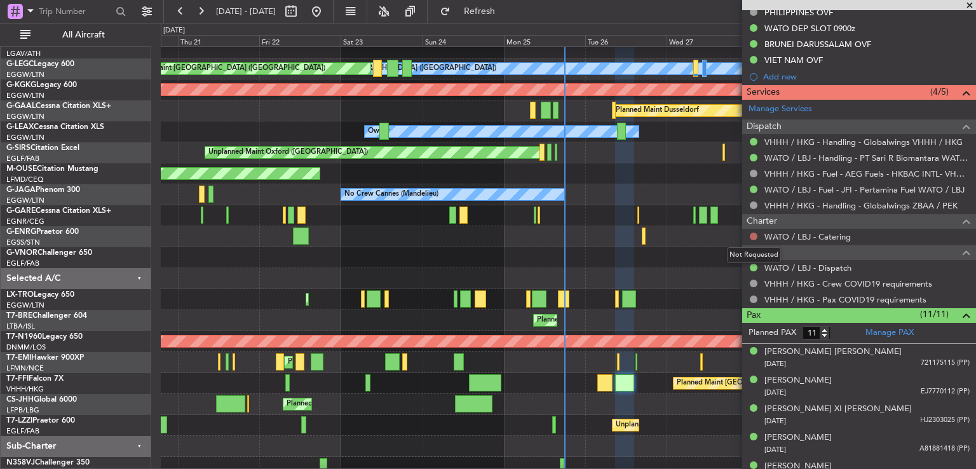
click at [756, 237] on button at bounding box center [754, 237] width 8 height 8
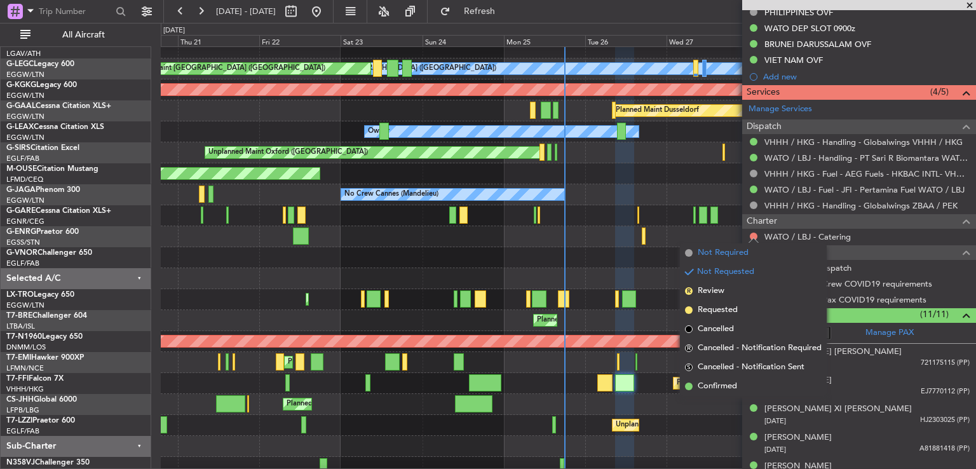
click at [726, 257] on span "Not Required" at bounding box center [723, 253] width 51 height 13
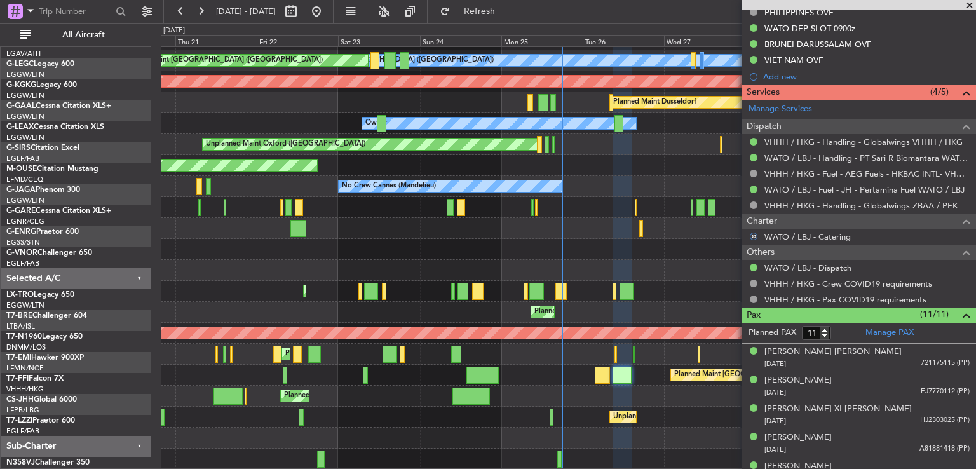
scroll to position [81, 0]
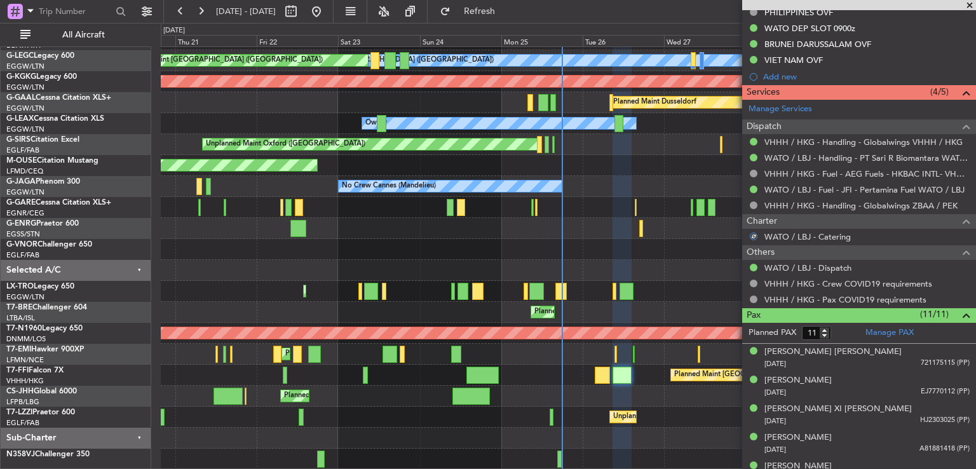
click at [595, 341] on div "A/C Unavailable London (Luton) Planned Maint London (Luton) AOG Maint Istanbul …" at bounding box center [568, 217] width 815 height 503
click at [970, 3] on span at bounding box center [969, 5] width 13 height 11
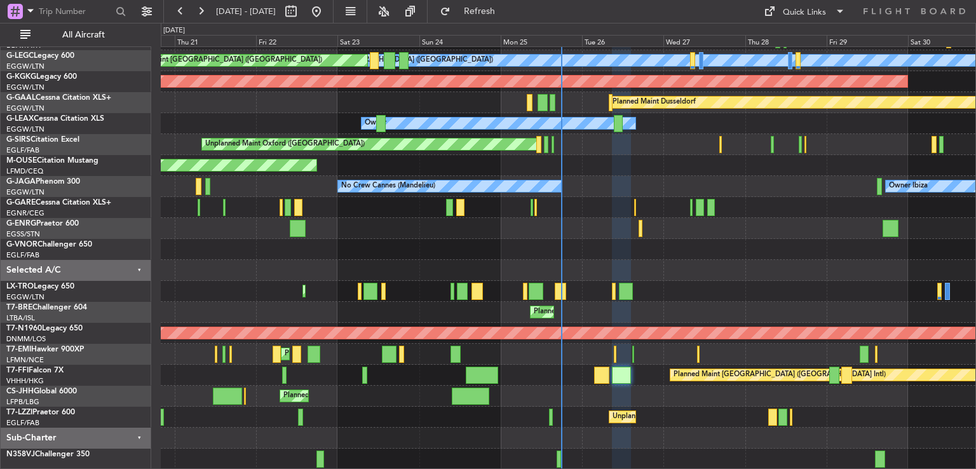
type input "0"
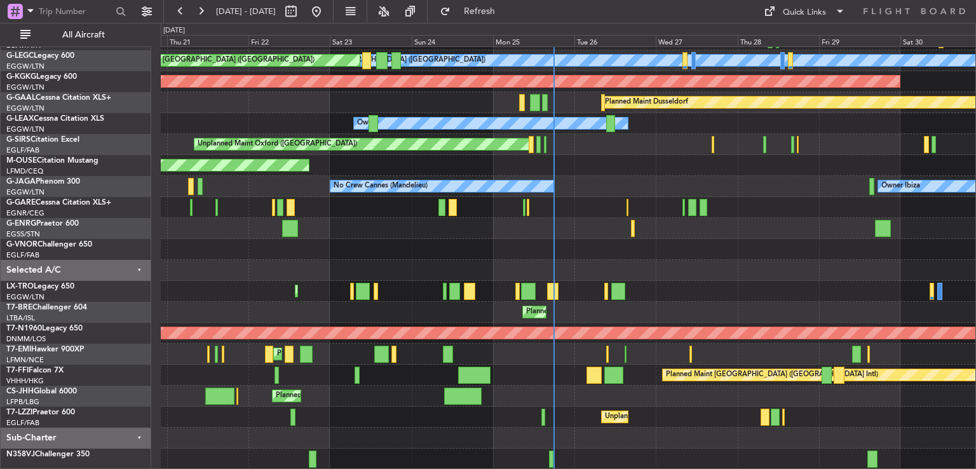
scroll to position [65, 0]
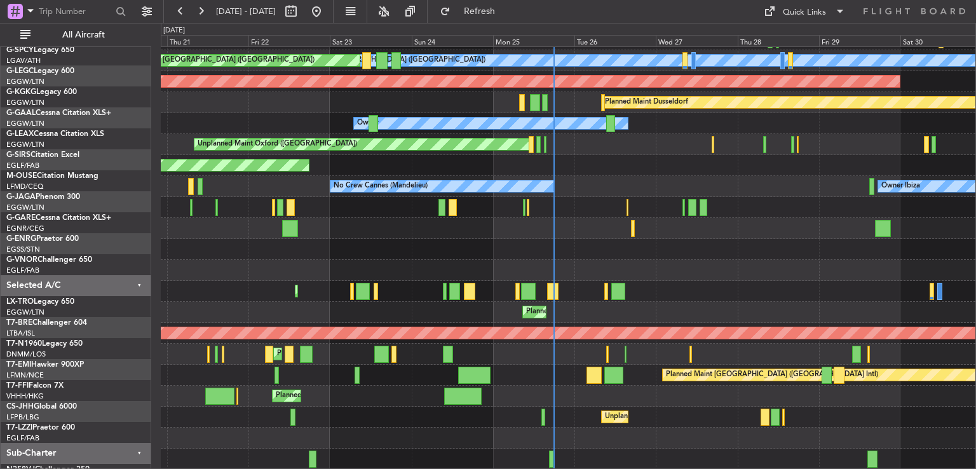
click at [608, 407] on div "Planned Maint [GEOGRAPHIC_DATA] ([GEOGRAPHIC_DATA])" at bounding box center [568, 396] width 815 height 21
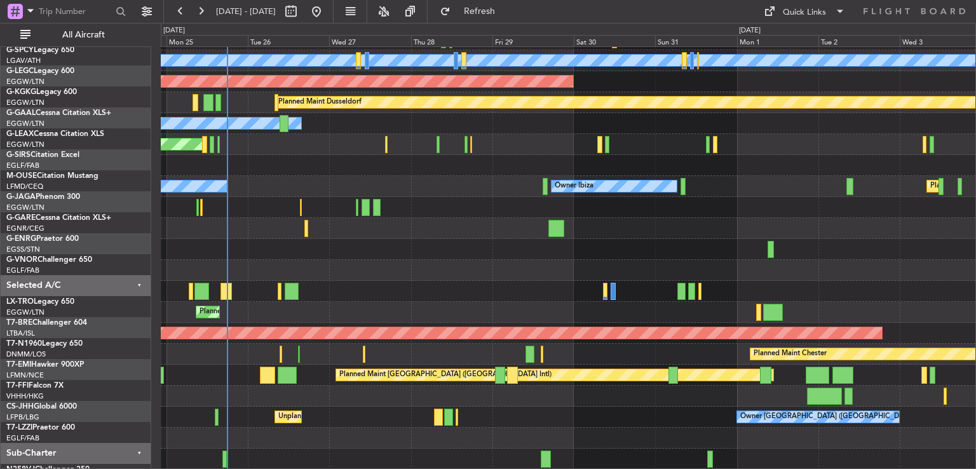
scroll to position [81, 0]
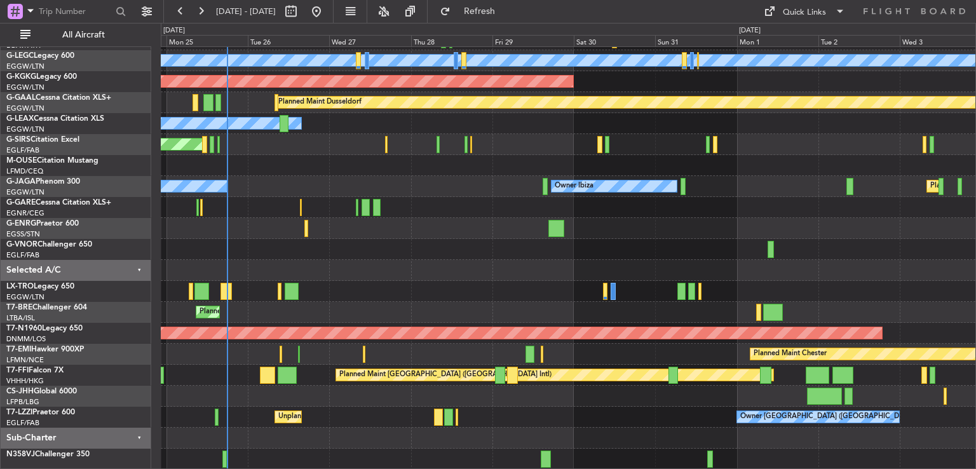
click at [311, 318] on div "A/C Unavailable London (Luton) Planned Maint London (Luton) AOG Maint Istanbul …" at bounding box center [568, 217] width 815 height 503
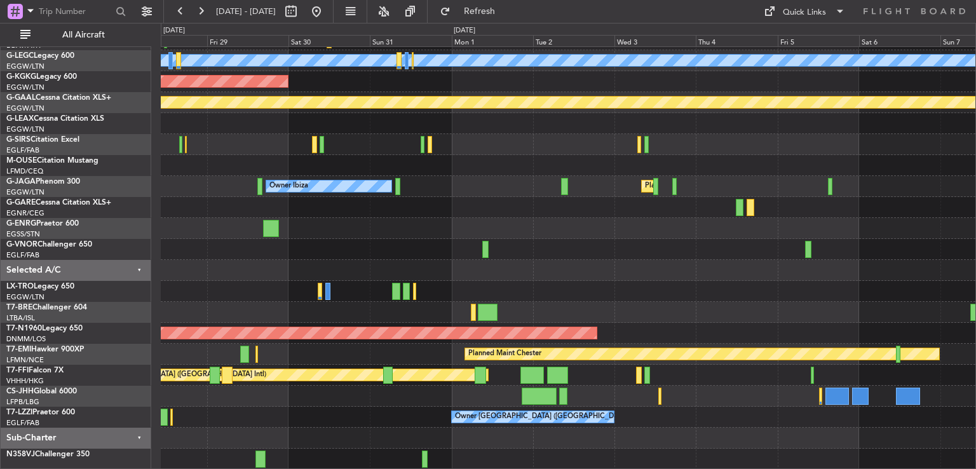
scroll to position [0, 0]
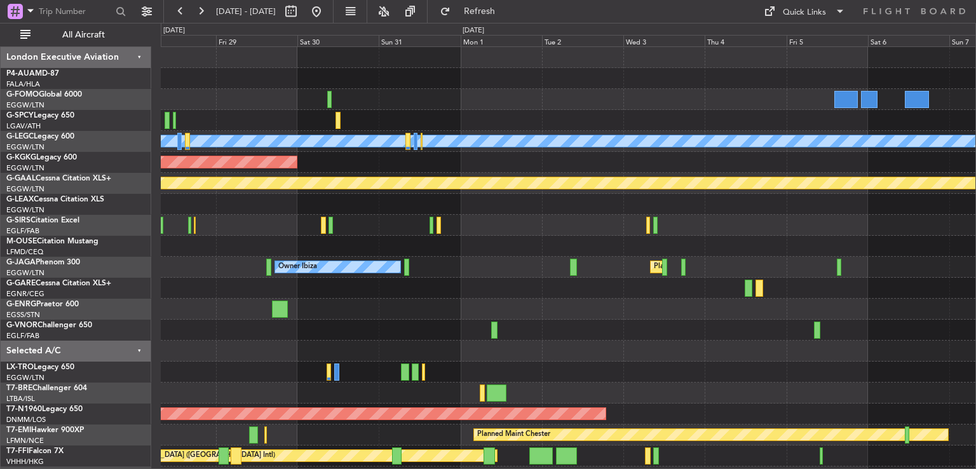
click at [505, 317] on div "A/C Unavailable London (Luton) AOG Maint Istanbul (Ataturk) Planned Maint Dusse…" at bounding box center [568, 298] width 815 height 503
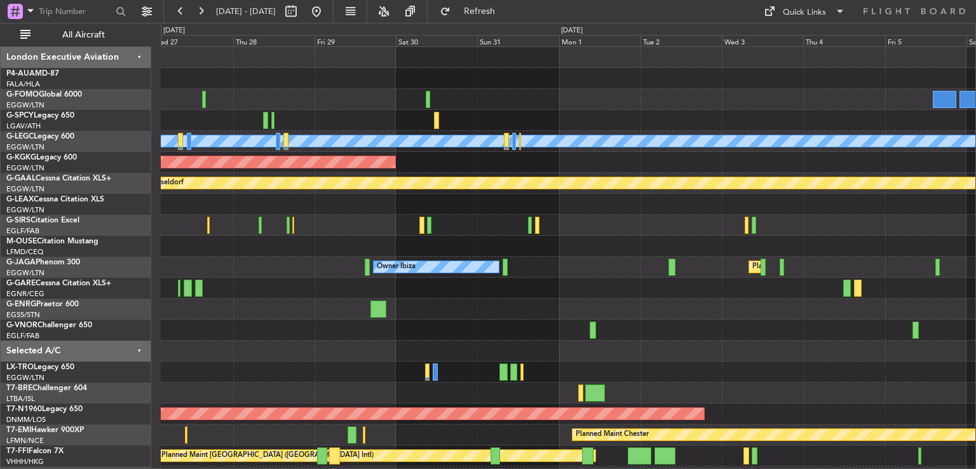
click at [407, 206] on div "A/C Unavailable [GEOGRAPHIC_DATA] ([GEOGRAPHIC_DATA]) AOG Maint [GEOGRAPHIC_DAT…" at bounding box center [568, 298] width 815 height 503
